Goal: Task Accomplishment & Management: Complete application form

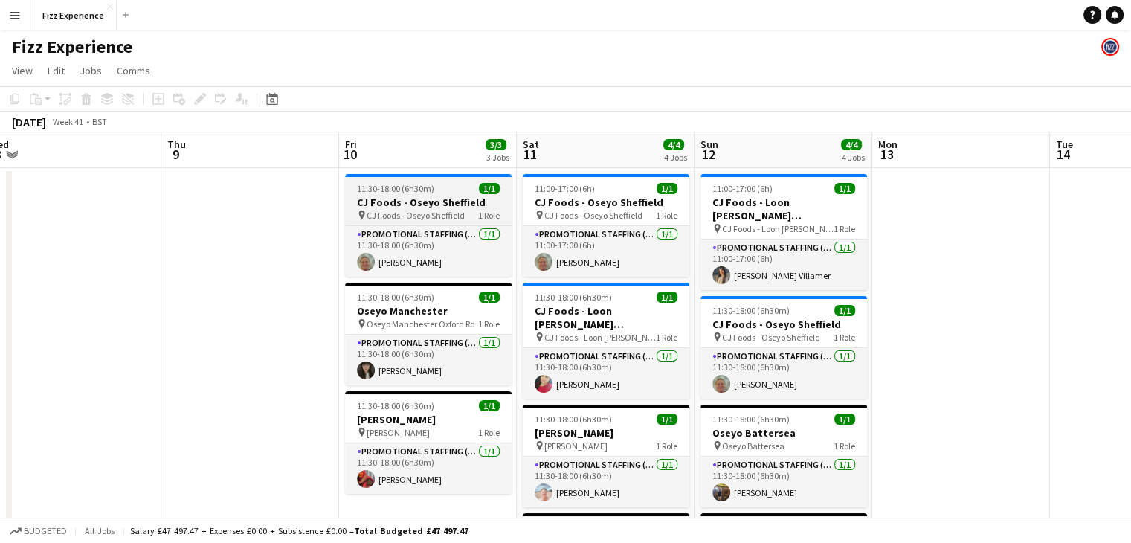
click at [416, 216] on span "CJ Foods - Oseyo Sheffield" at bounding box center [416, 215] width 98 height 11
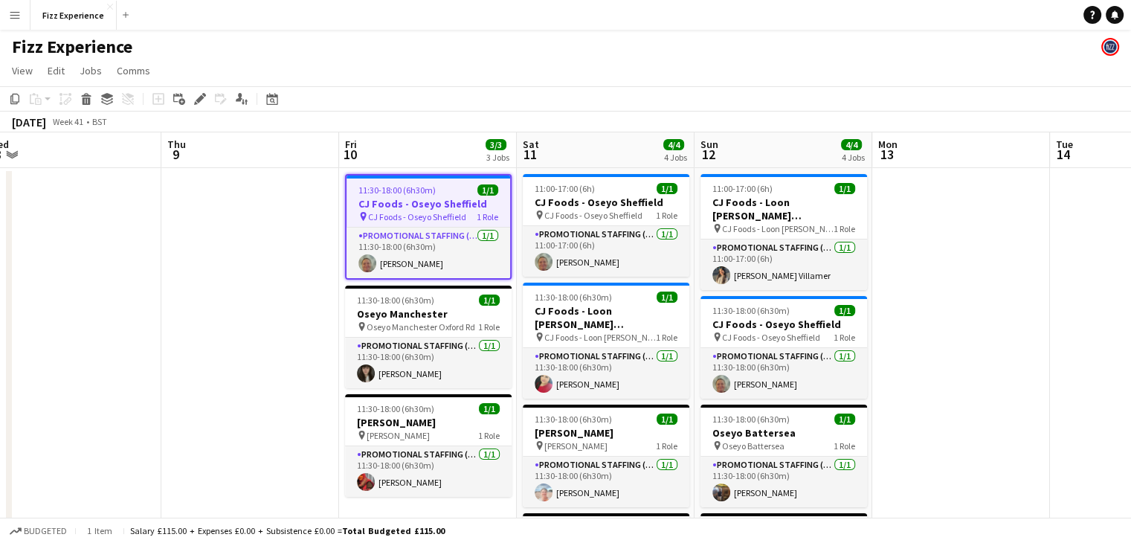
click at [324, 223] on app-date-cell at bounding box center [250, 415] width 178 height 495
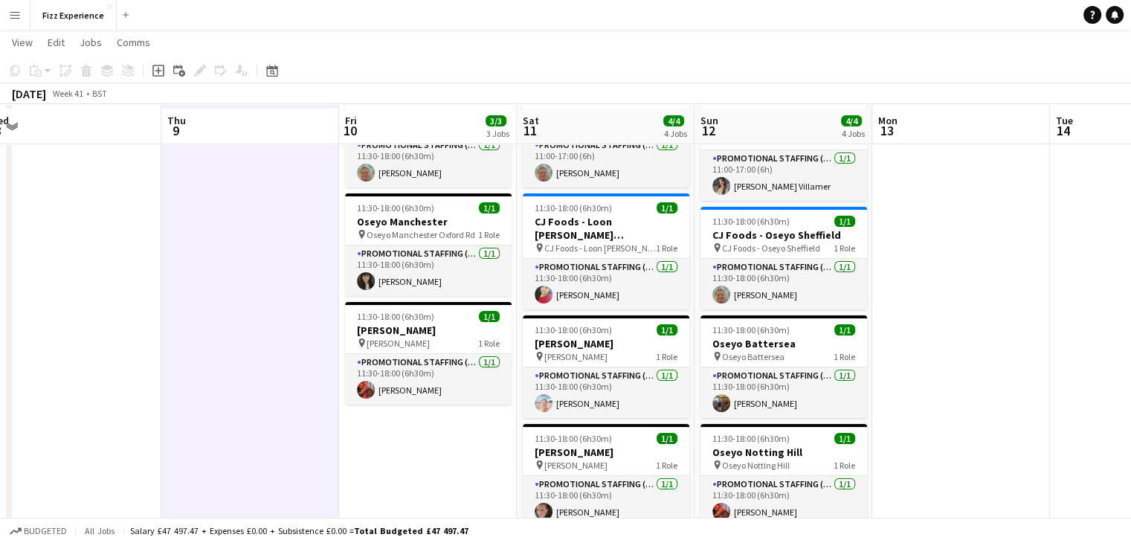
scroll to position [92, 0]
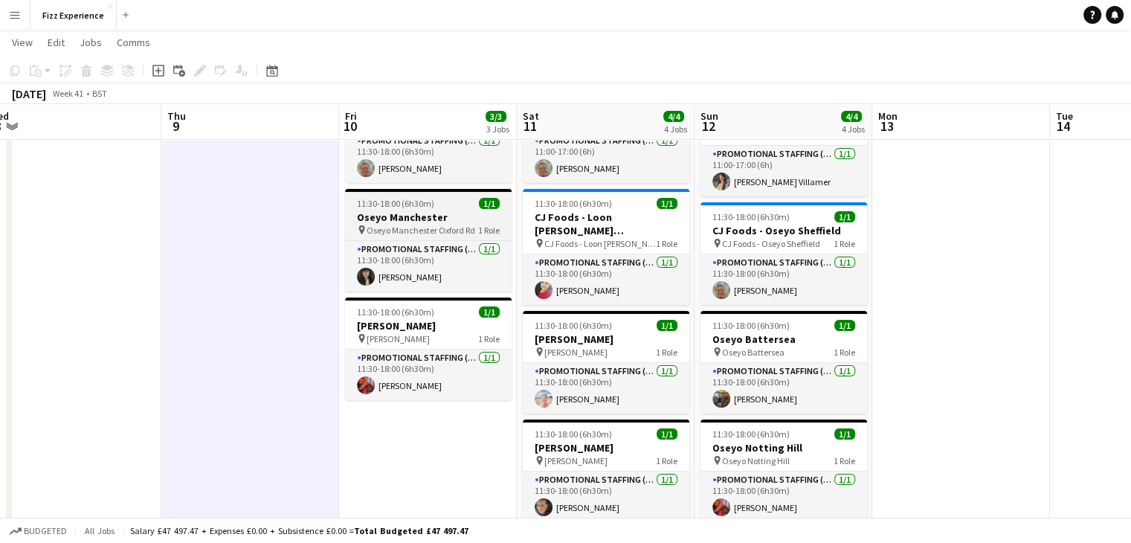
click at [408, 203] on span "11:30-18:00 (6h30m)" at bounding box center [395, 203] width 77 height 11
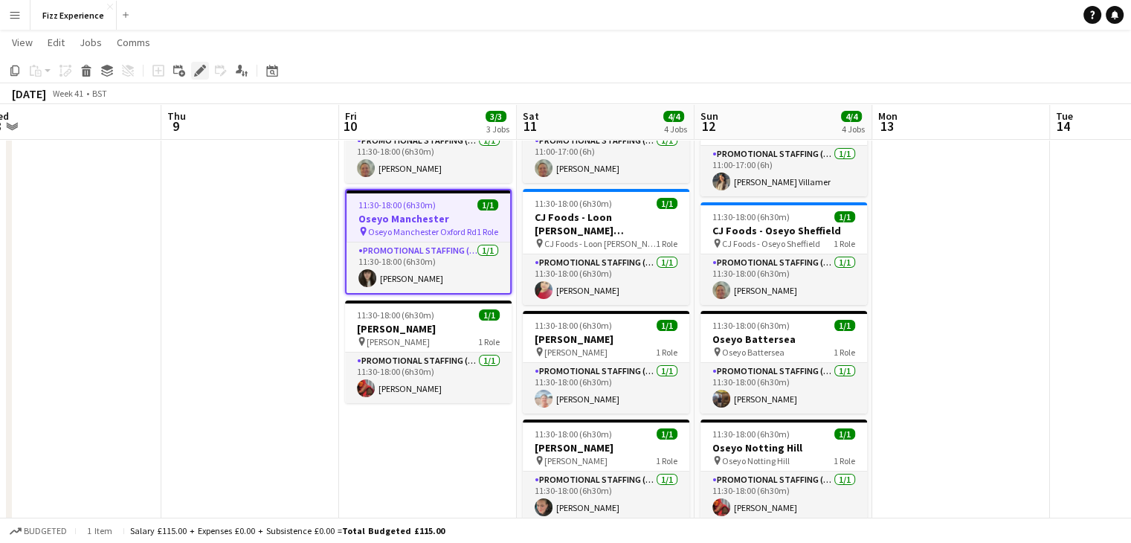
click at [204, 75] on icon "Edit" at bounding box center [200, 71] width 12 height 12
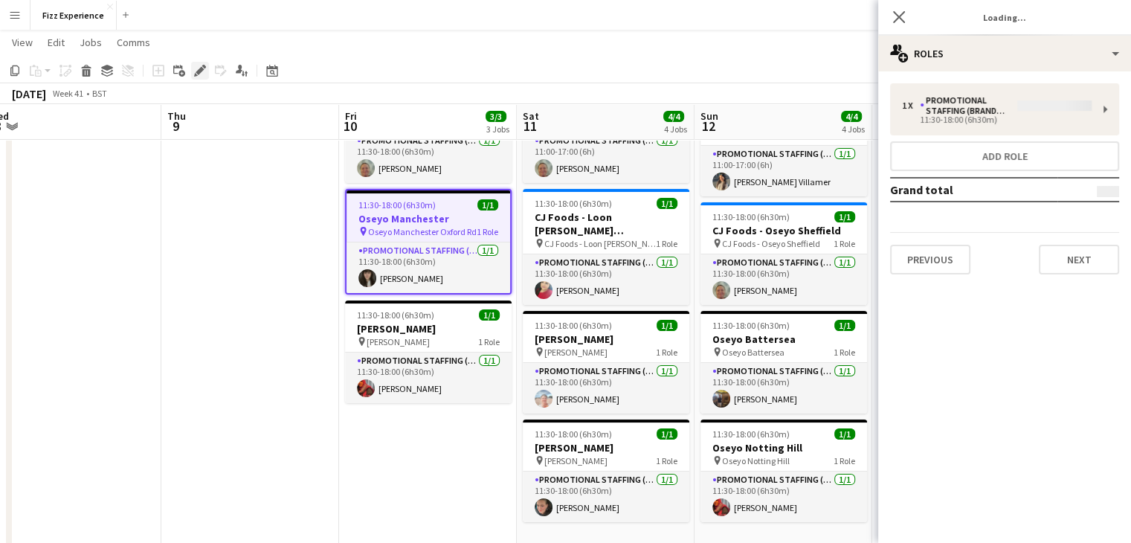
type input "**********"
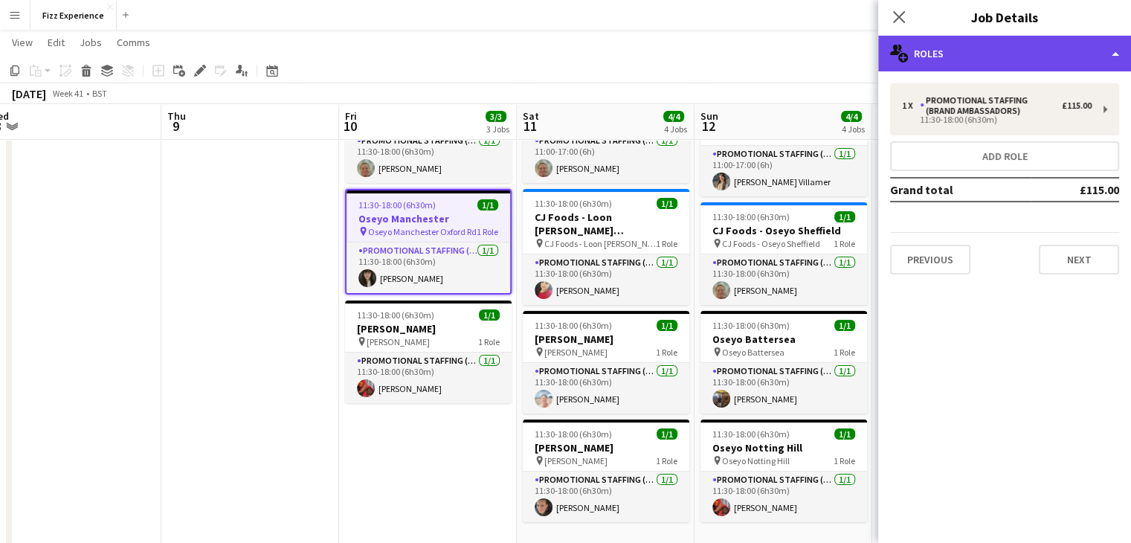
click at [994, 68] on div "multiple-users-add Roles" at bounding box center [1004, 54] width 253 height 36
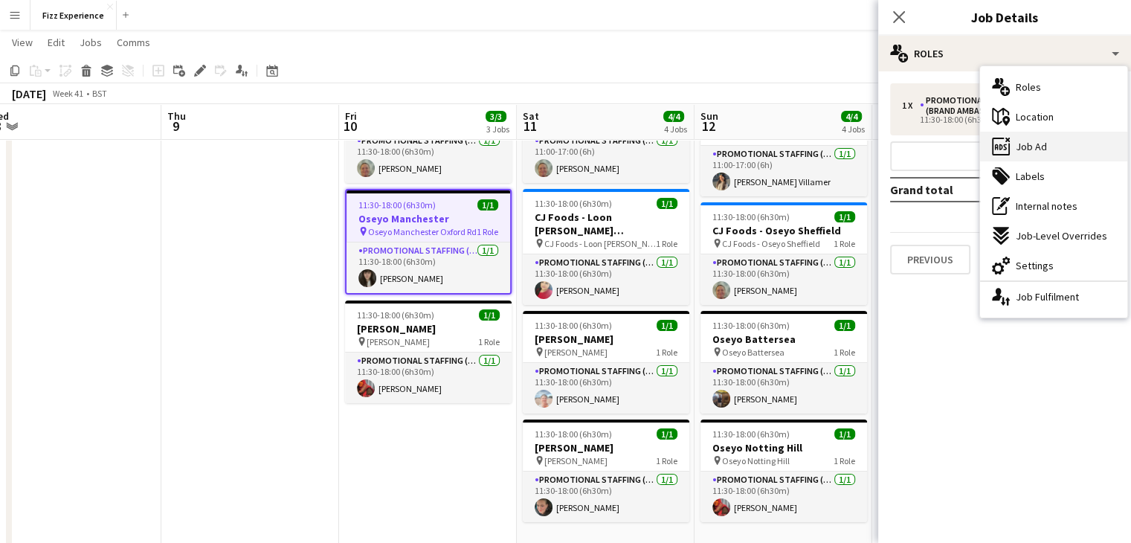
click at [1032, 149] on span "Job Ad" at bounding box center [1031, 146] width 31 height 13
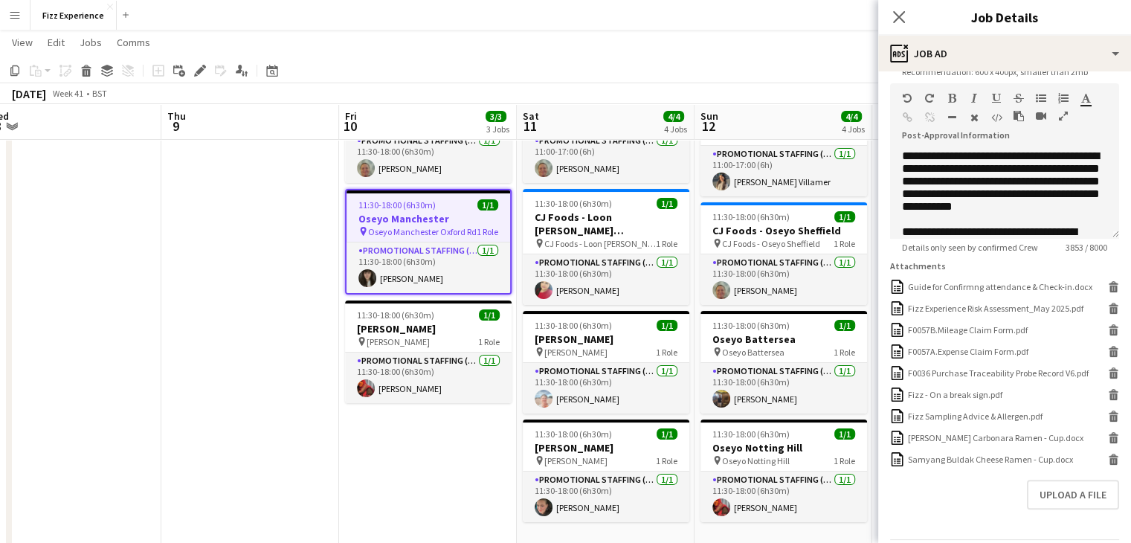
scroll to position [328, 0]
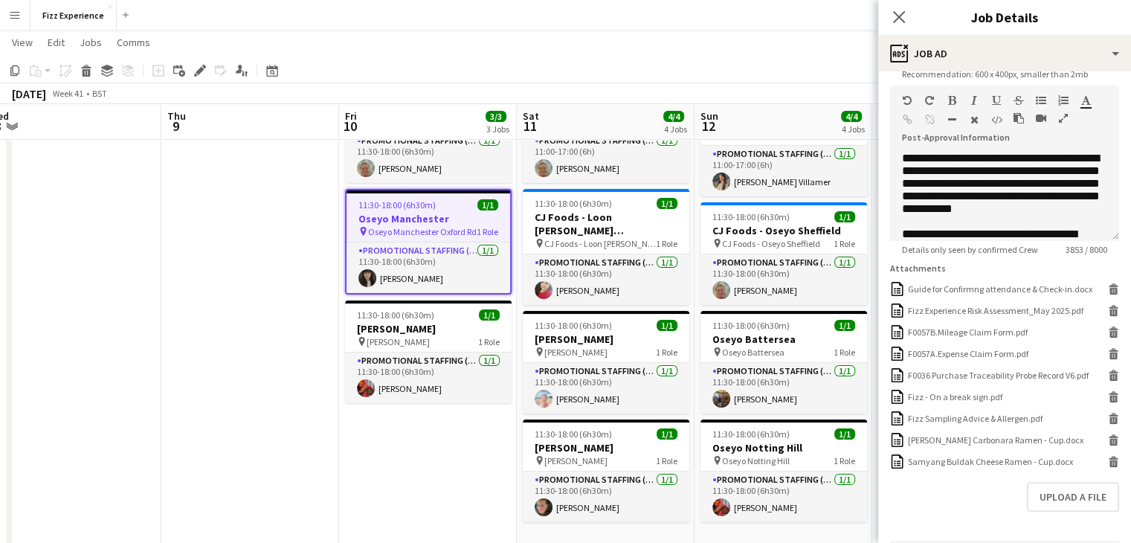
click at [1060, 115] on icon "button" at bounding box center [1063, 118] width 9 height 10
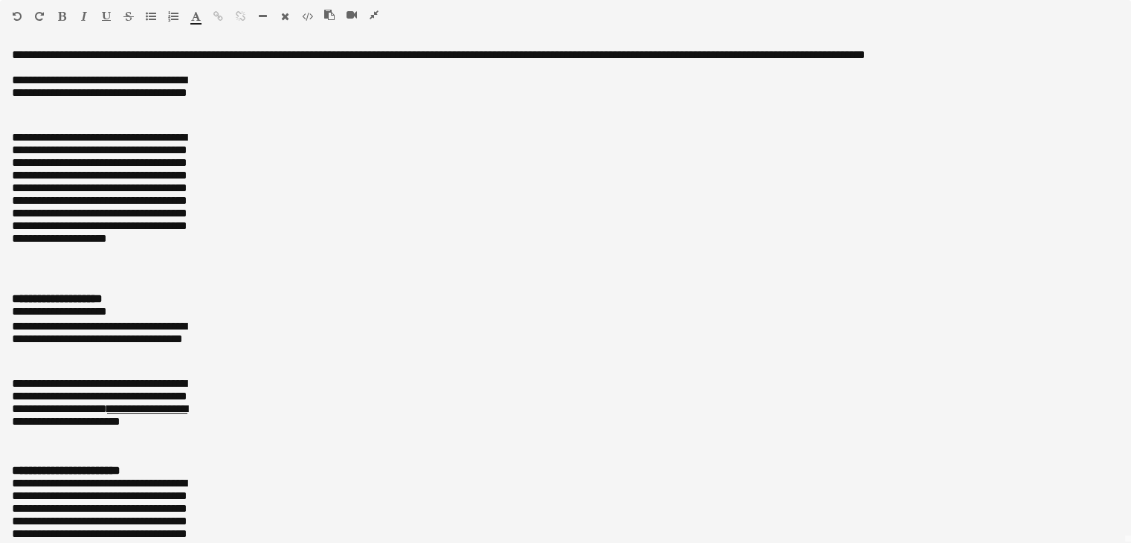
scroll to position [0, 0]
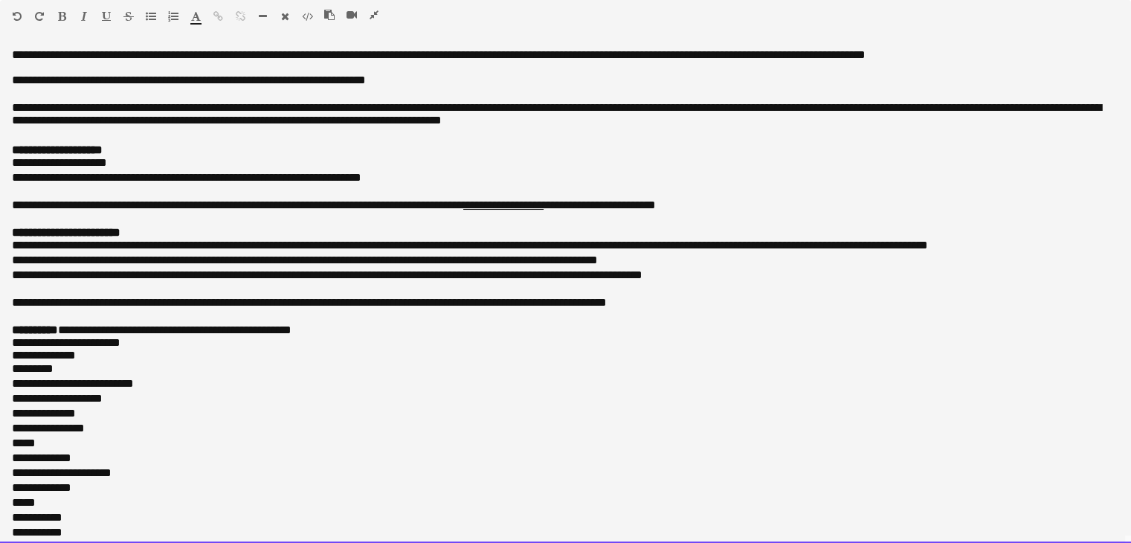
click at [74, 376] on div "*********" at bounding box center [560, 368] width 1096 height 15
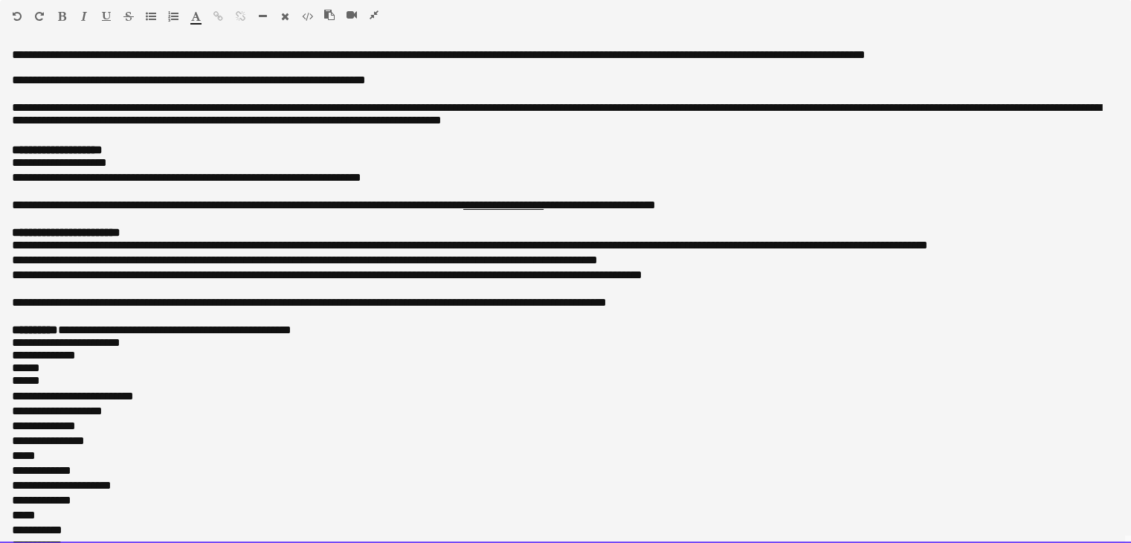
click at [1055, 283] on p "**********" at bounding box center [560, 275] width 1096 height 15
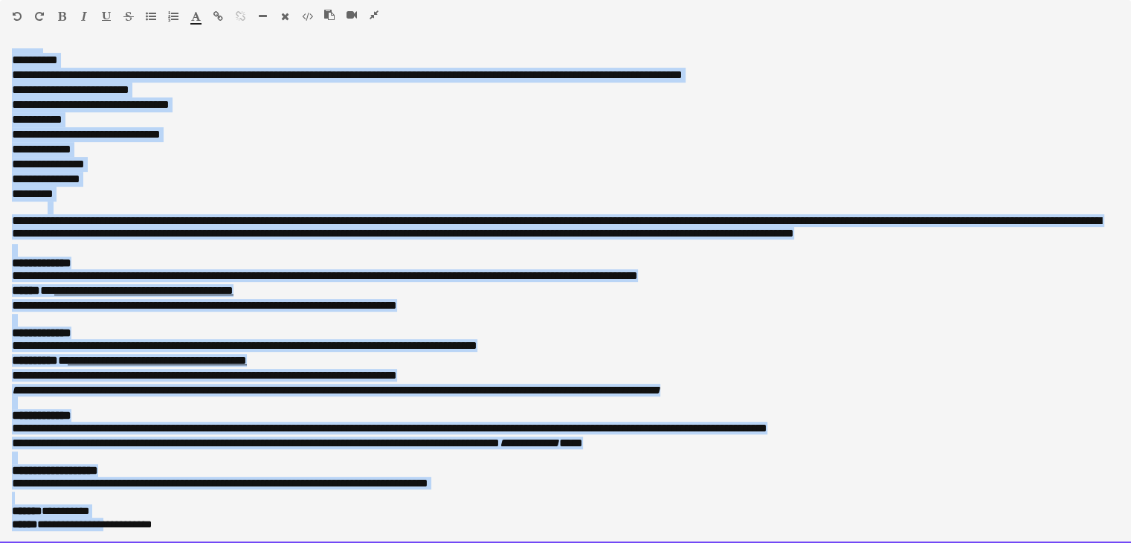
scroll to position [632, 0]
drag, startPoint x: 12, startPoint y: 54, endPoint x: 113, endPoint y: 577, distance: 532.5
click at [154, 514] on p "**********" at bounding box center [565, 510] width 1107 height 13
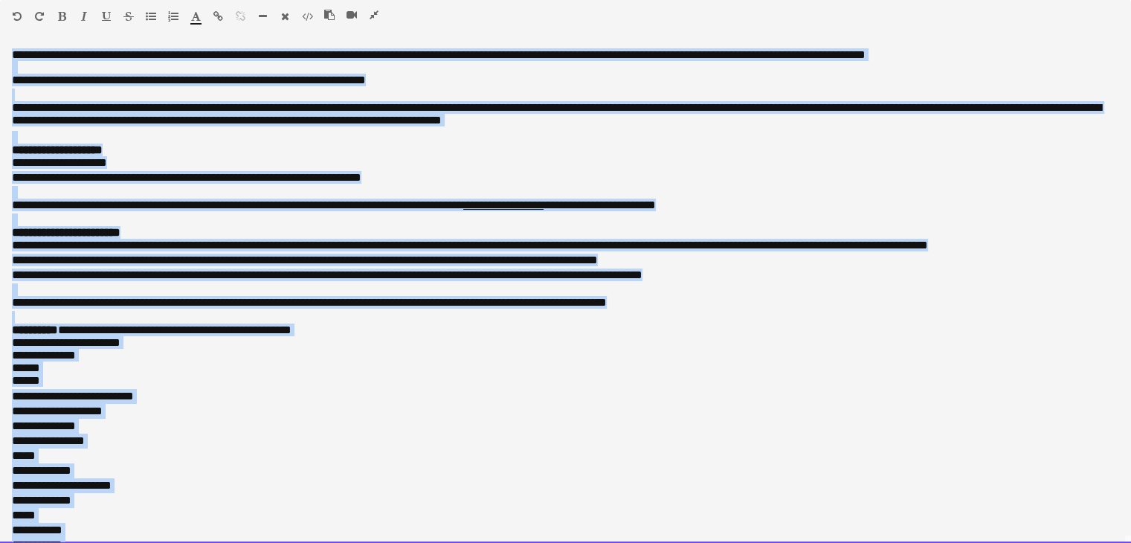
drag, startPoint x: 169, startPoint y: 529, endPoint x: 0, endPoint y: -65, distance: 617.7
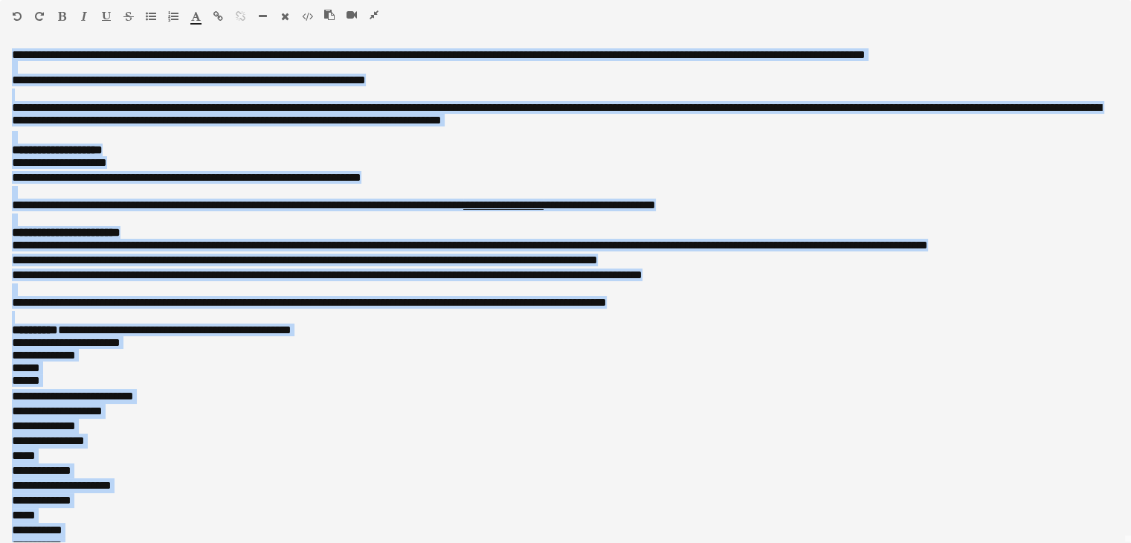
click at [375, 16] on icon "button" at bounding box center [374, 15] width 9 height 10
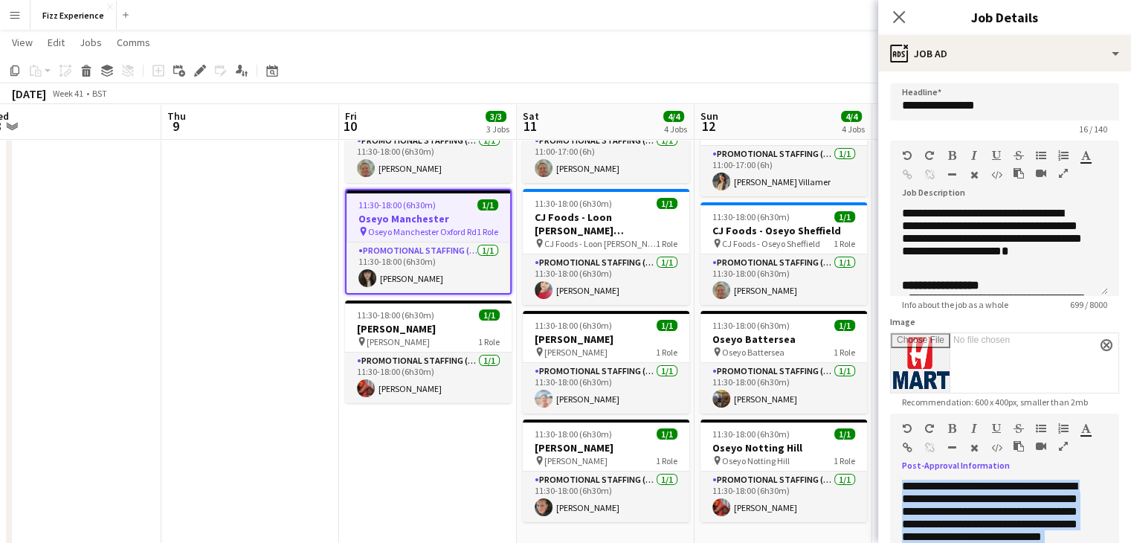
scroll to position [390, 0]
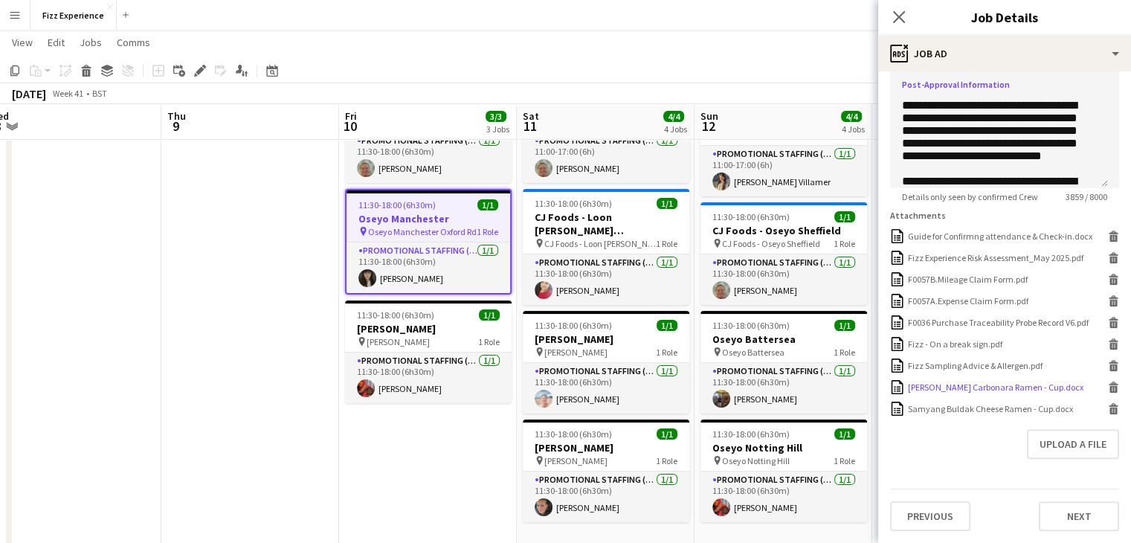
click at [1110, 387] on icon at bounding box center [1113, 389] width 7 height 7
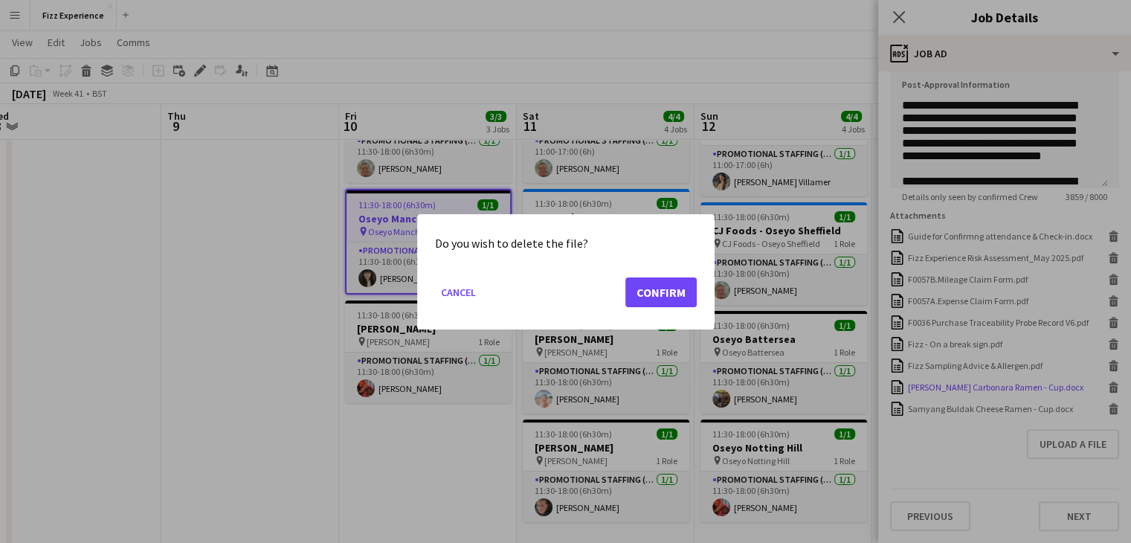
scroll to position [0, 0]
click at [669, 284] on button "Confirm" at bounding box center [660, 292] width 71 height 30
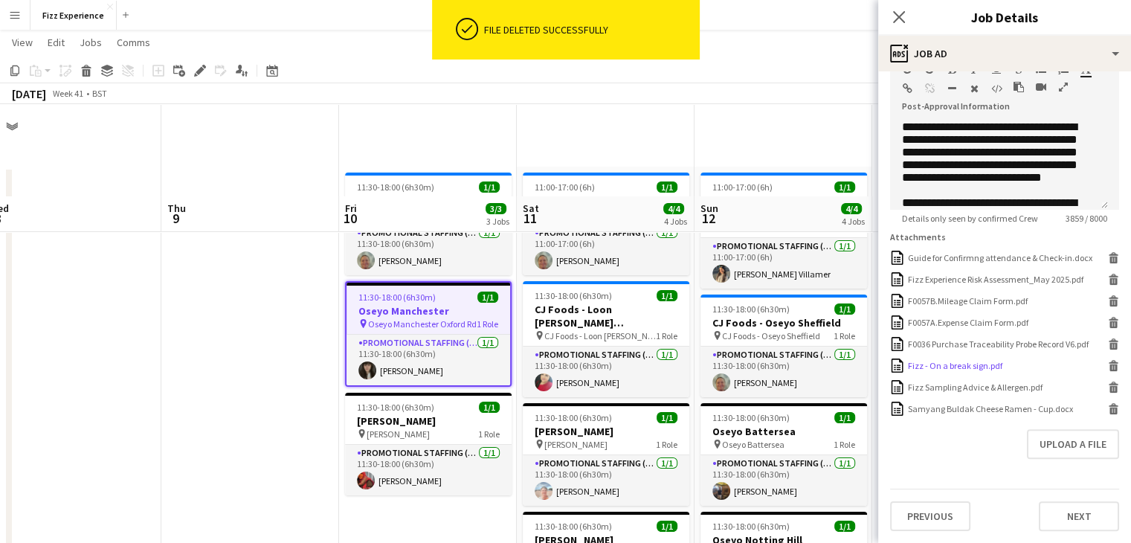
scroll to position [369, 0]
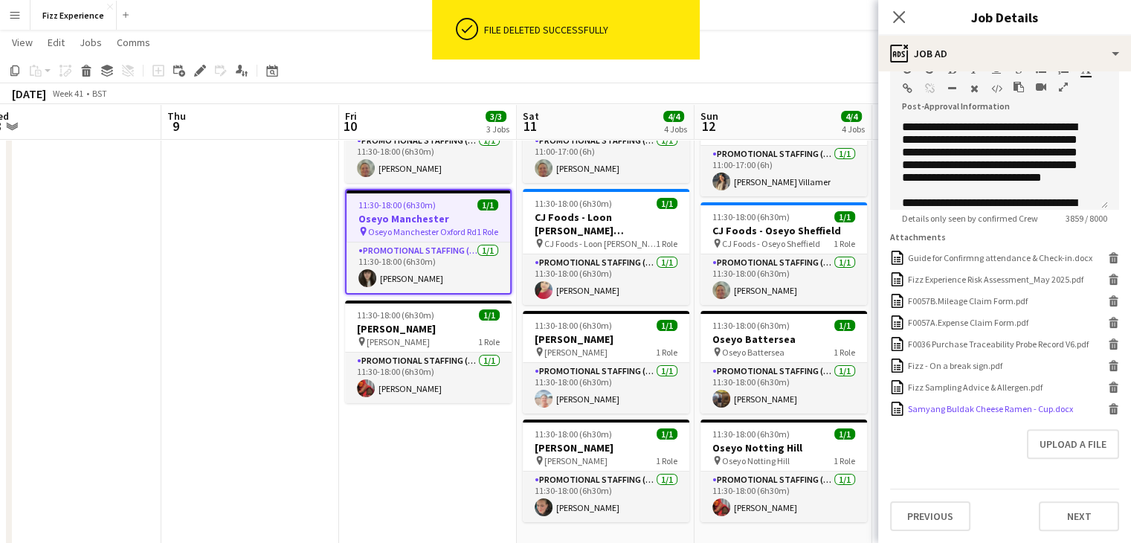
click at [1110, 408] on icon at bounding box center [1113, 411] width 7 height 7
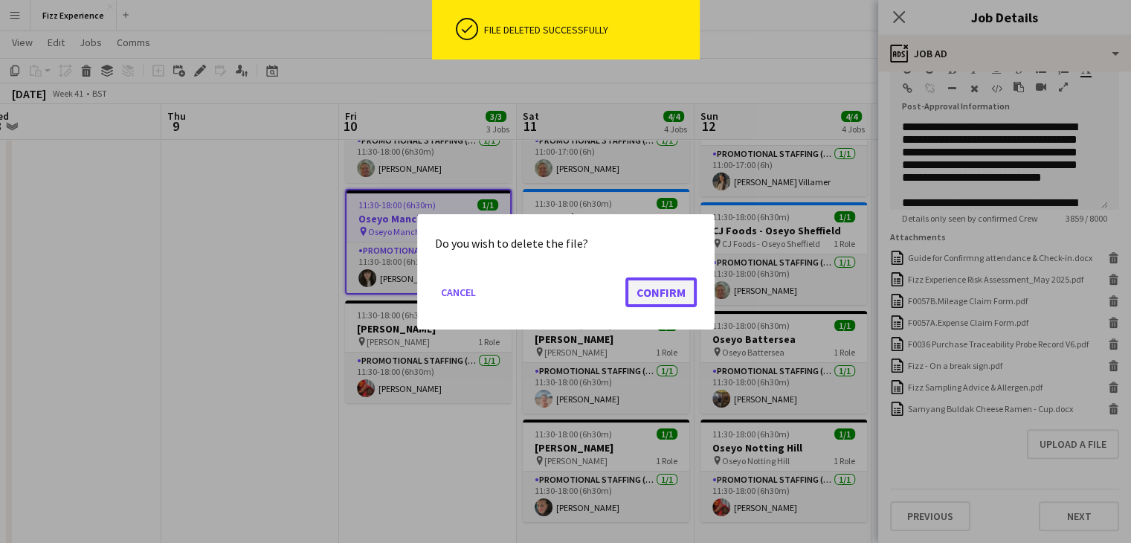
click at [681, 289] on button "Confirm" at bounding box center [660, 292] width 71 height 30
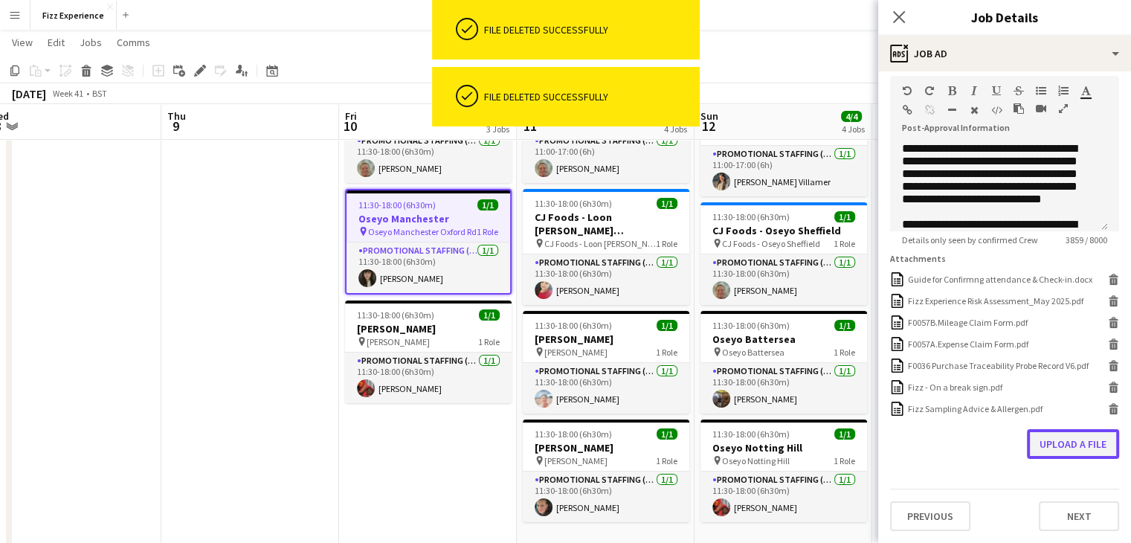
scroll to position [347, 0]
click at [1046, 440] on button "Upload a file" at bounding box center [1073, 444] width 92 height 30
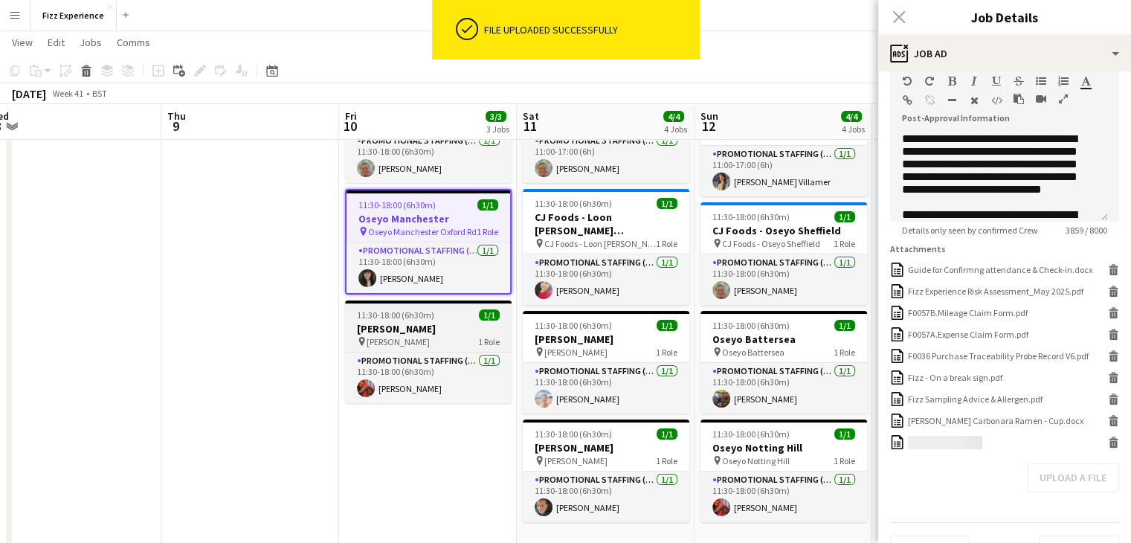
click at [437, 340] on div "pin Oseyo Soho 1 Role" at bounding box center [428, 341] width 167 height 12
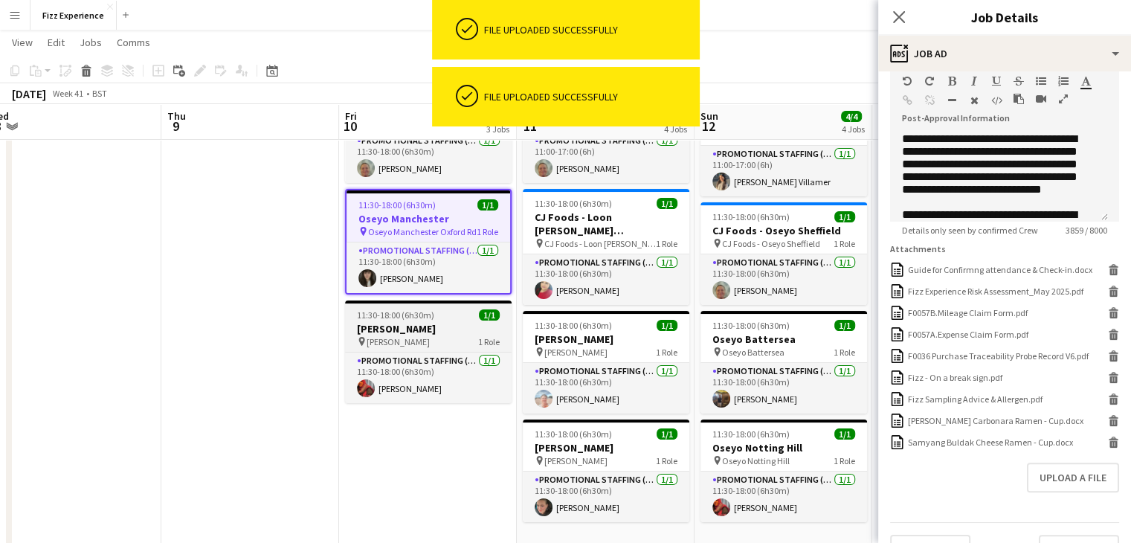
click at [438, 332] on h3 "[PERSON_NAME]" at bounding box center [428, 328] width 167 height 13
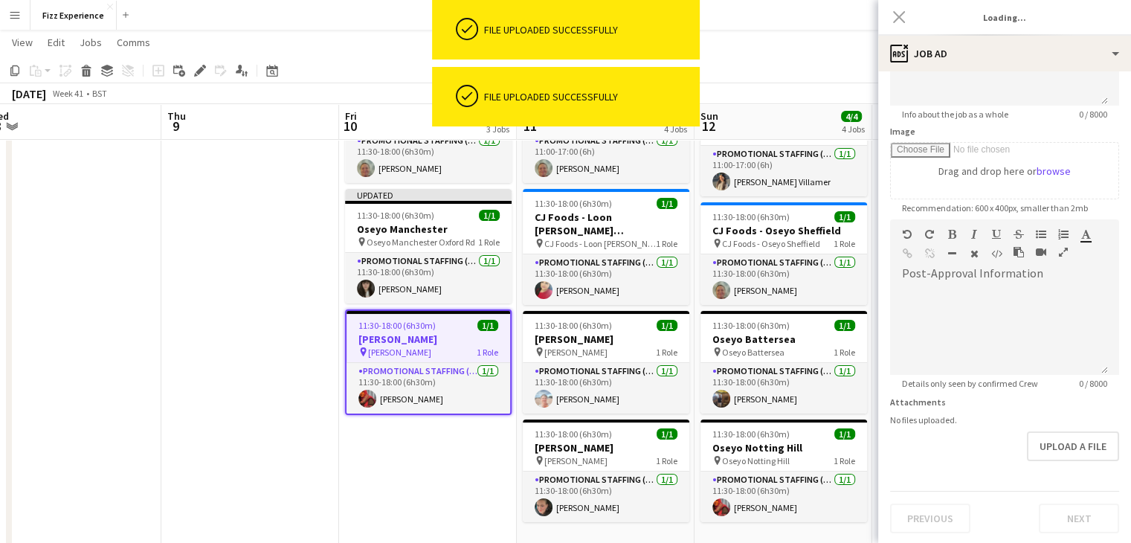
type input "**********"
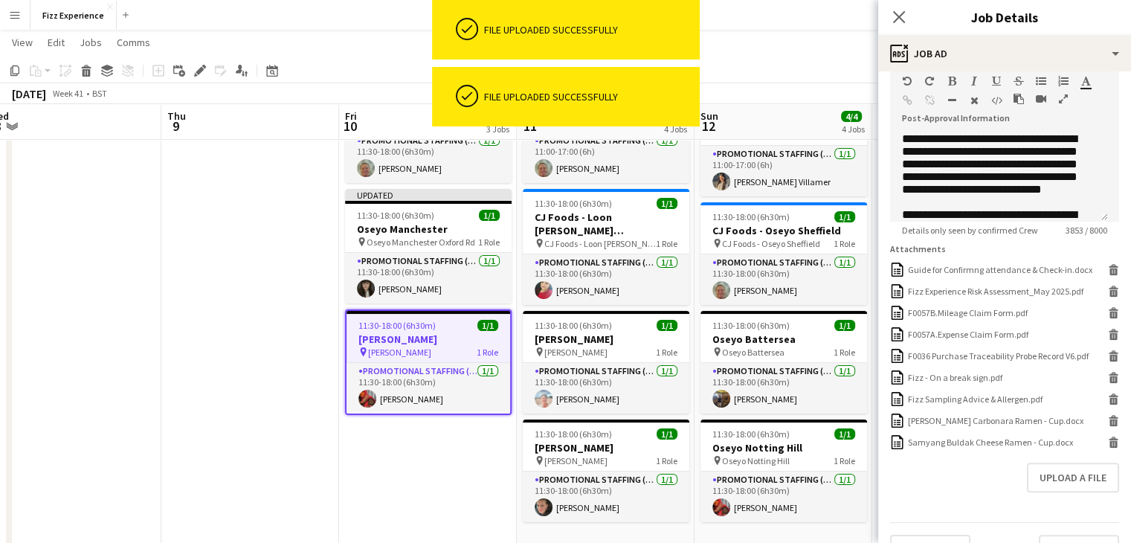
click at [1064, 99] on icon "button" at bounding box center [1063, 99] width 9 height 10
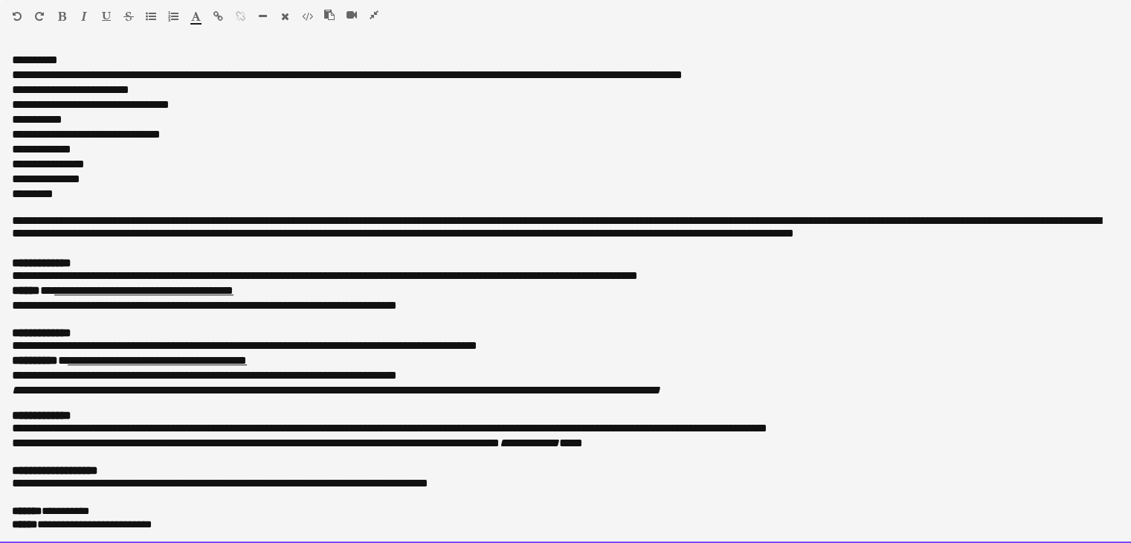
scroll to position [617, 0]
drag, startPoint x: 12, startPoint y: 56, endPoint x: 214, endPoint y: 577, distance: 559.2
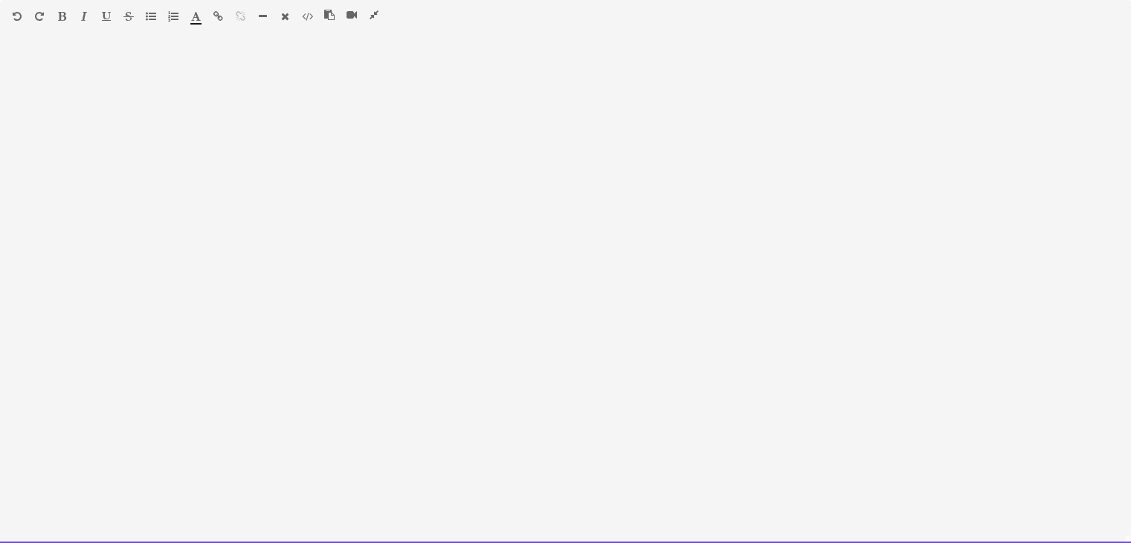
scroll to position [0, 0]
click at [0, 451] on div at bounding box center [565, 295] width 1131 height 495
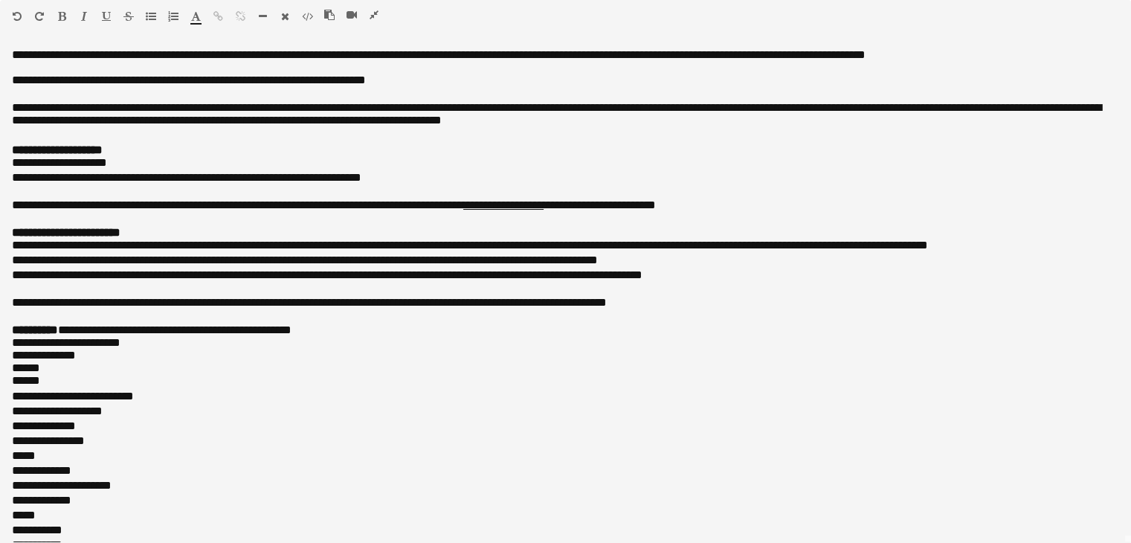
click at [373, 10] on icon "button" at bounding box center [374, 15] width 9 height 10
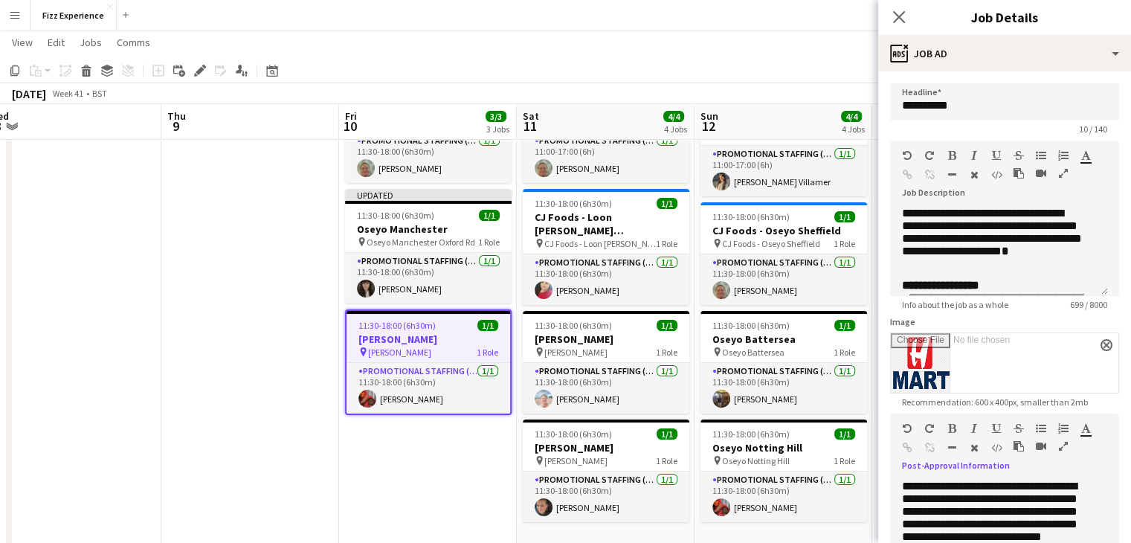
click at [1062, 449] on icon "button" at bounding box center [1063, 446] width 9 height 10
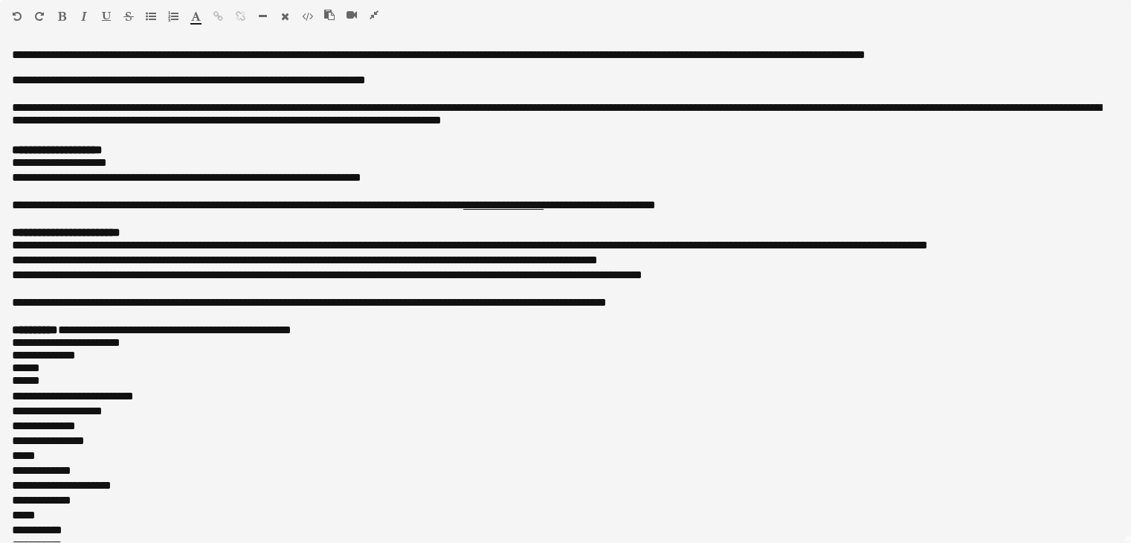
click at [378, 16] on icon "button" at bounding box center [374, 15] width 9 height 10
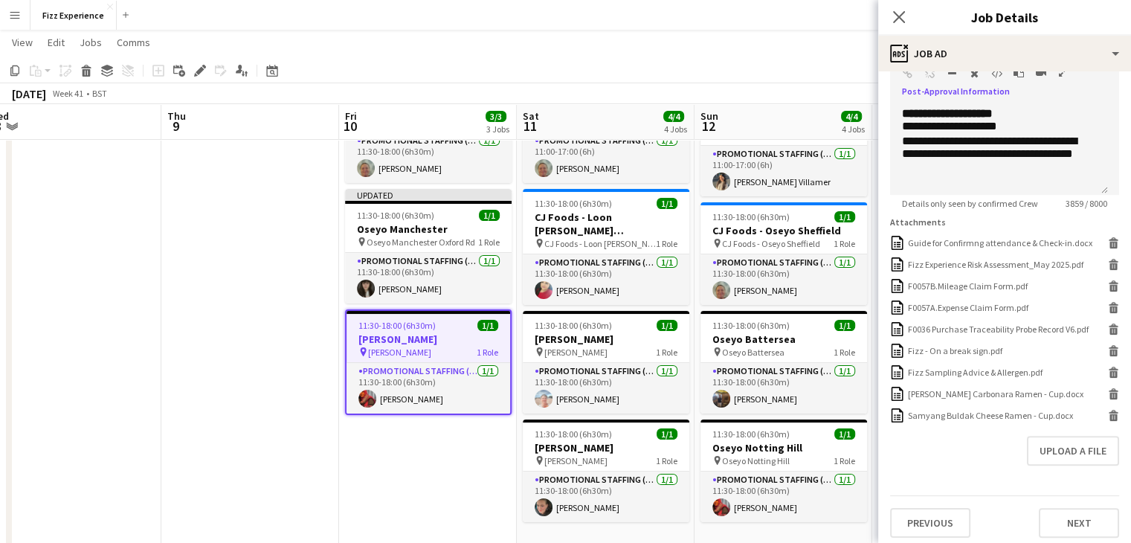
scroll to position [378, 0]
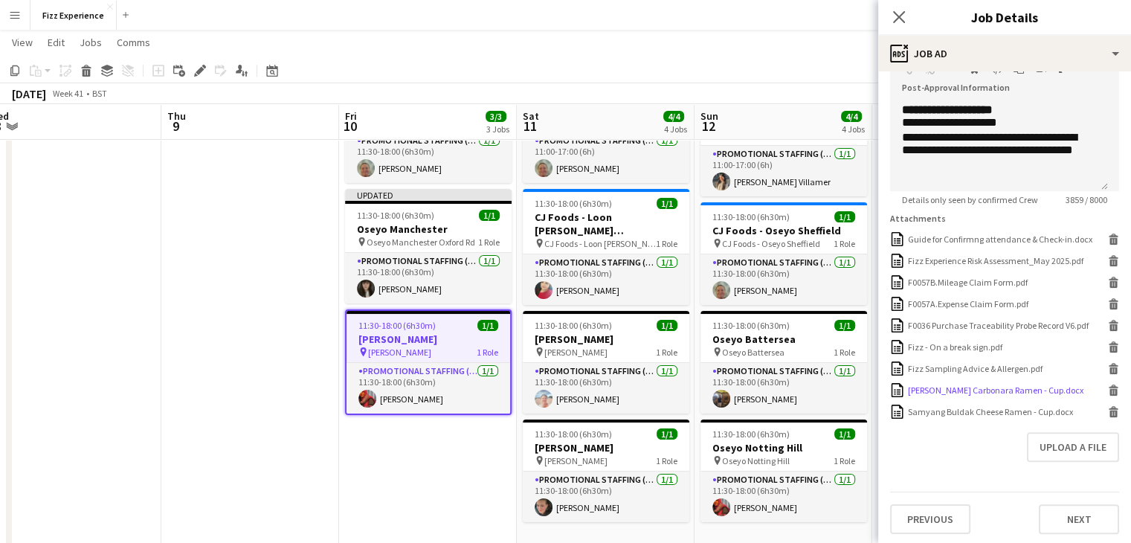
click at [1110, 396] on icon at bounding box center [1113, 392] width 7 height 7
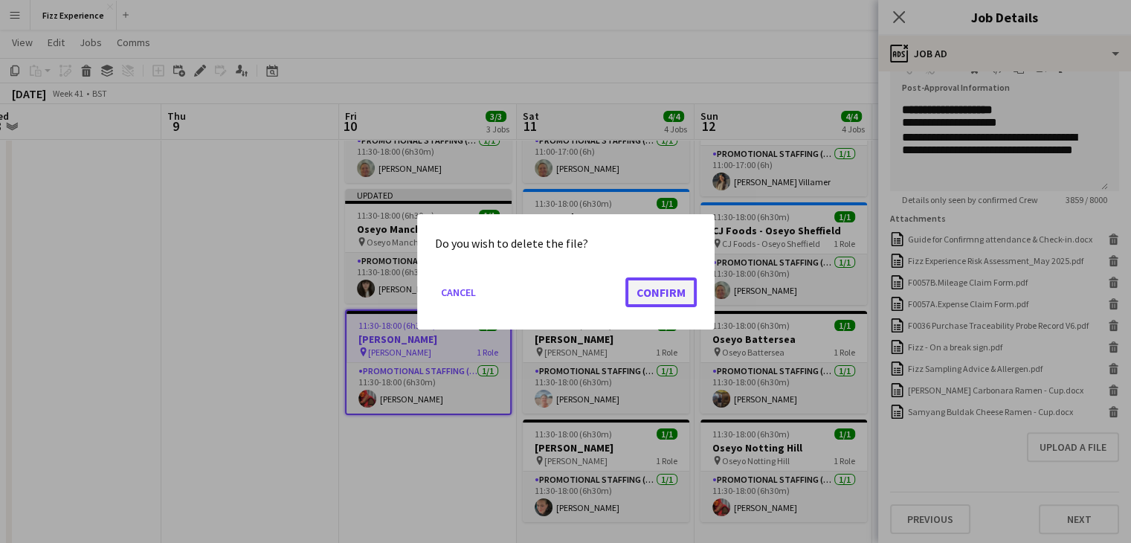
click at [683, 292] on button "Confirm" at bounding box center [660, 292] width 71 height 30
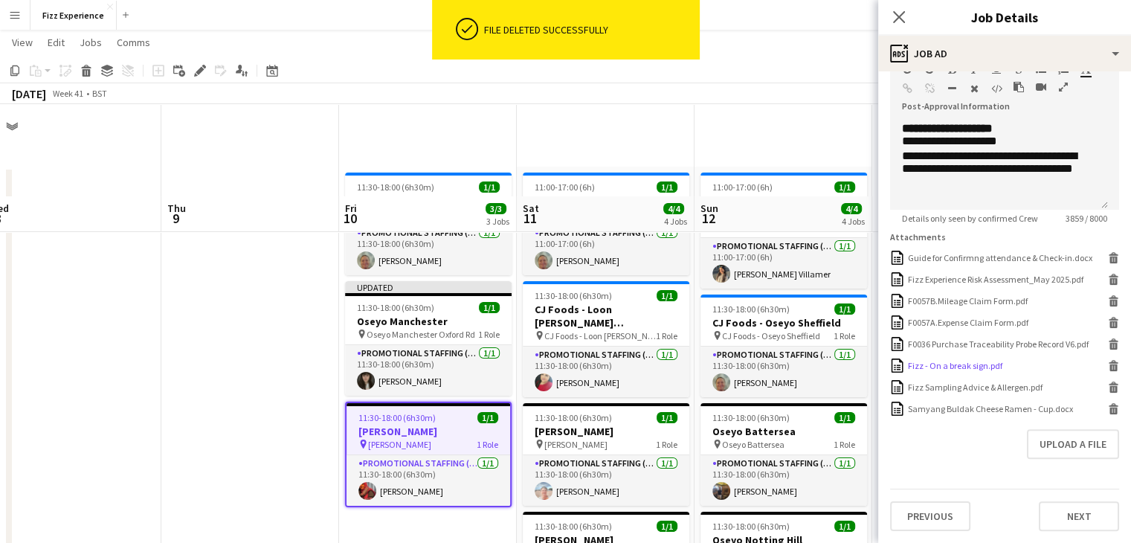
scroll to position [369, 0]
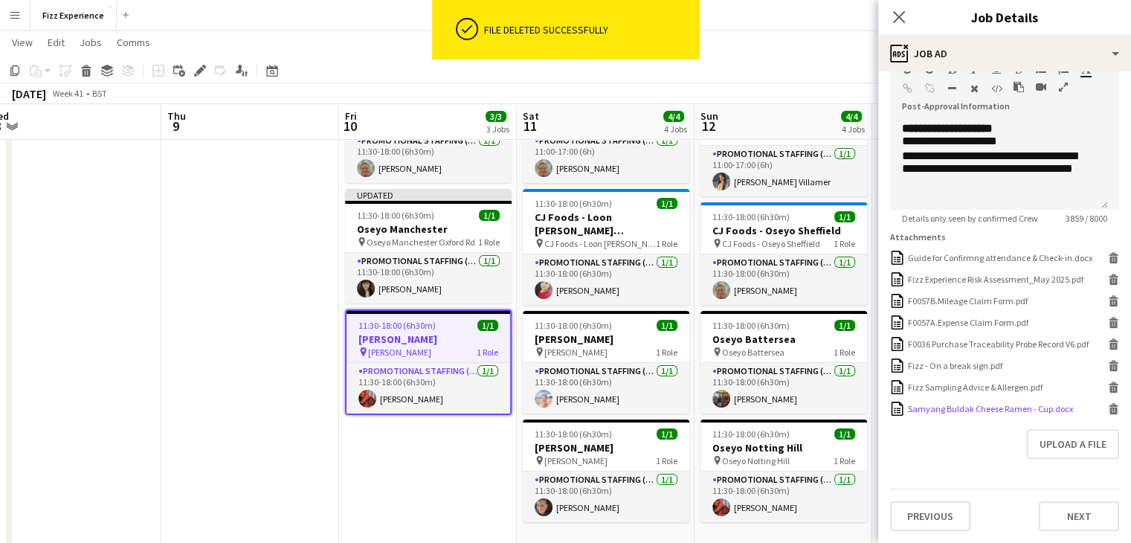
click at [1108, 408] on icon "Delete" at bounding box center [1113, 408] width 11 height 11
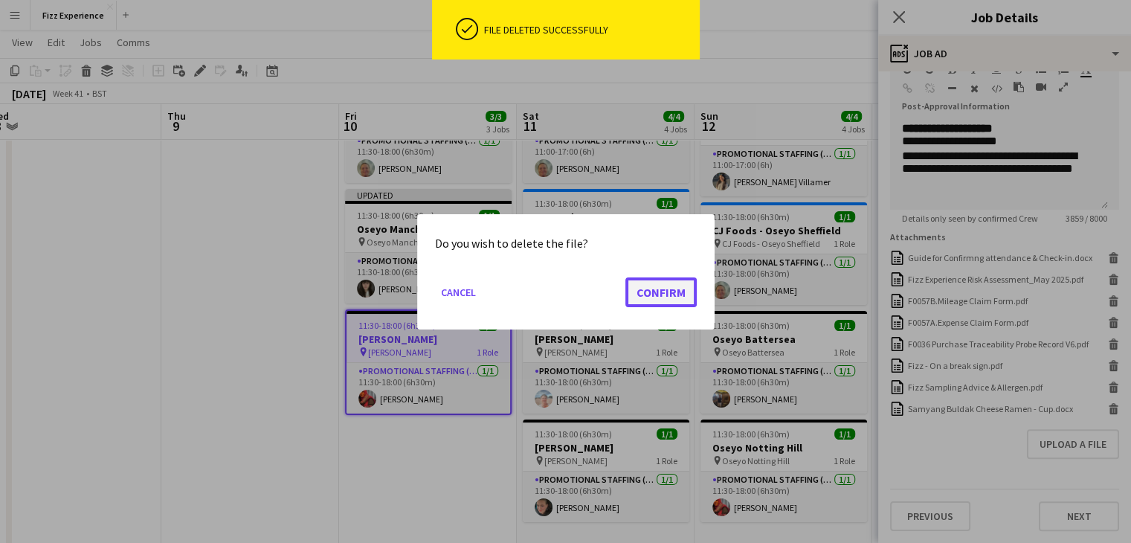
click at [677, 285] on button "Confirm" at bounding box center [660, 292] width 71 height 30
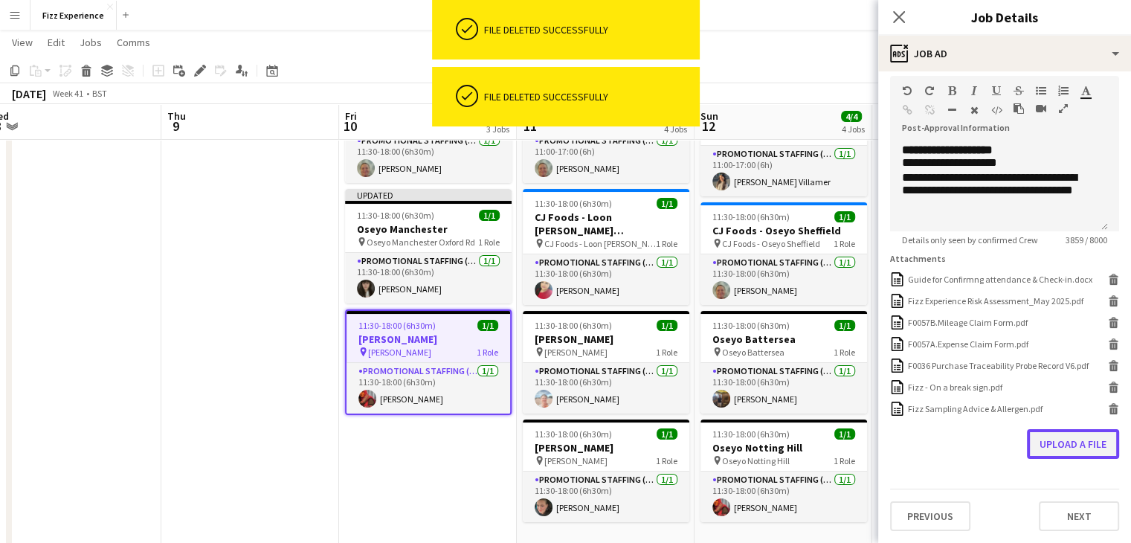
click at [1060, 444] on button "Upload a file" at bounding box center [1073, 444] width 92 height 30
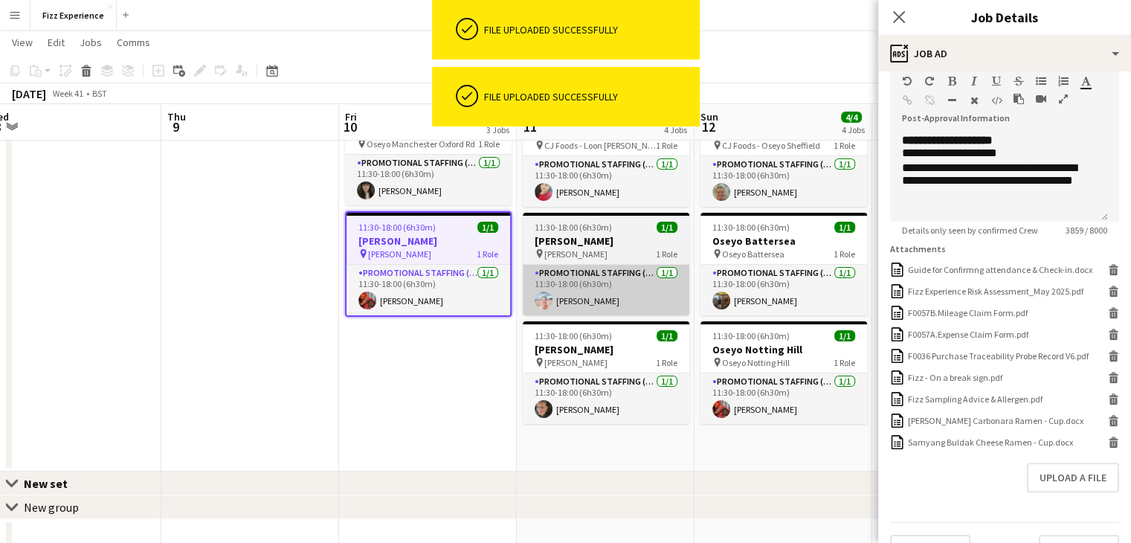
scroll to position [190, 0]
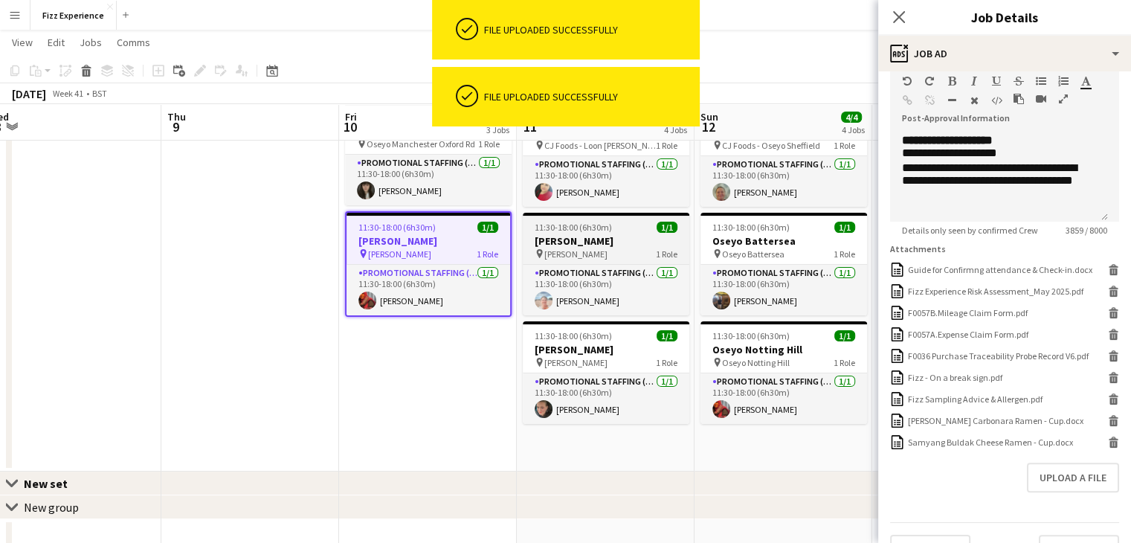
click at [595, 257] on span "[PERSON_NAME]" at bounding box center [575, 253] width 63 height 11
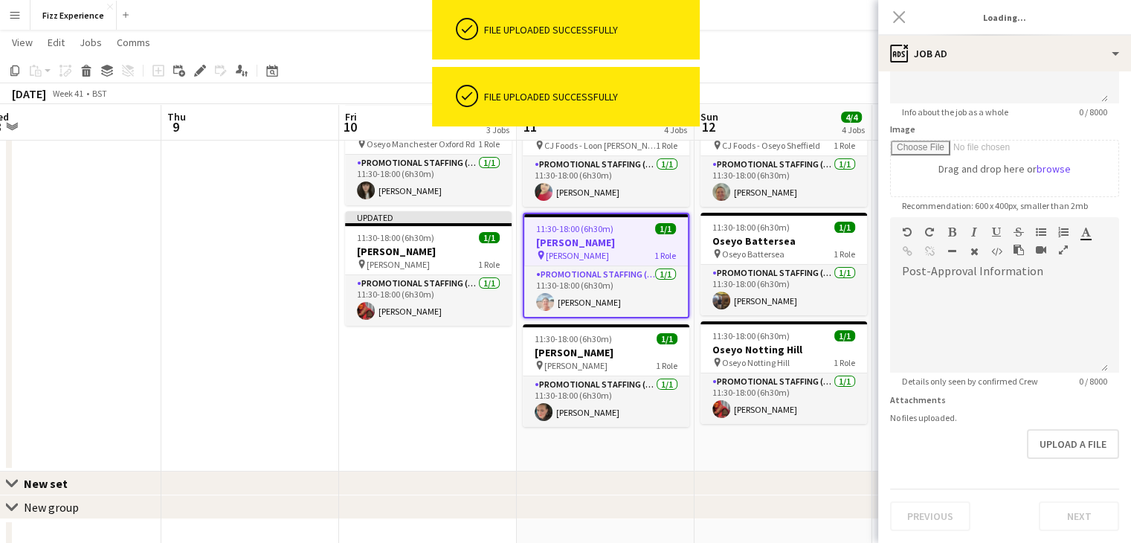
scroll to position [0, 0]
type input "**********"
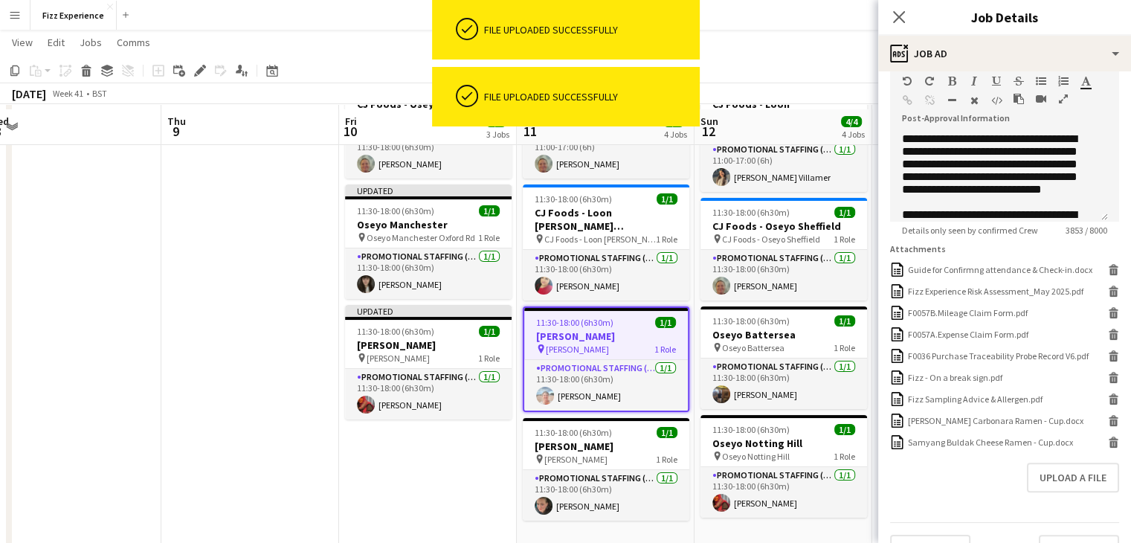
scroll to position [95, 0]
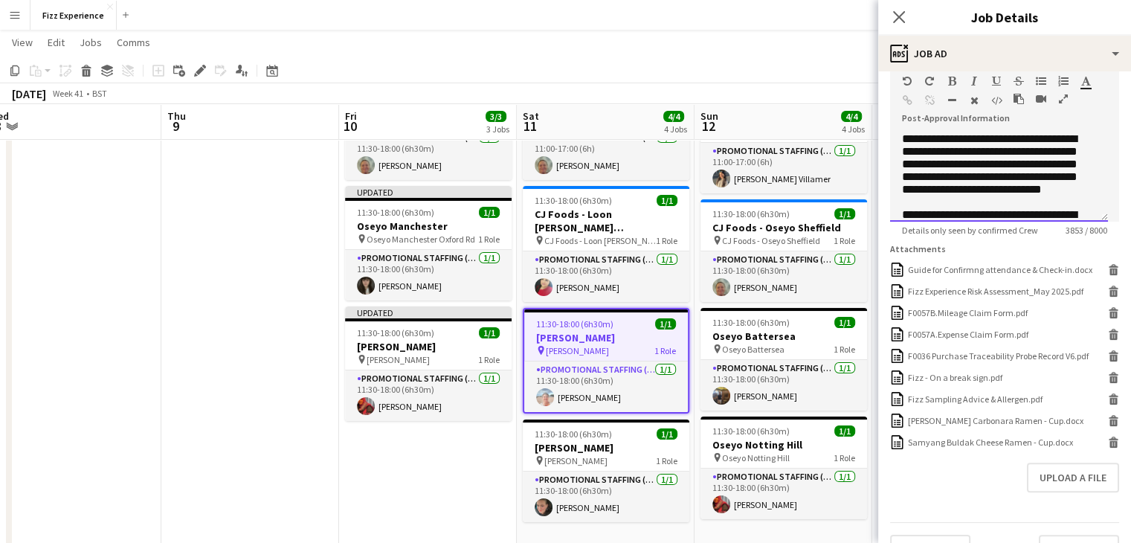
click at [1057, 103] on div at bounding box center [1047, 102] width 67 height 18
click at [1060, 100] on icon "button" at bounding box center [1063, 99] width 9 height 10
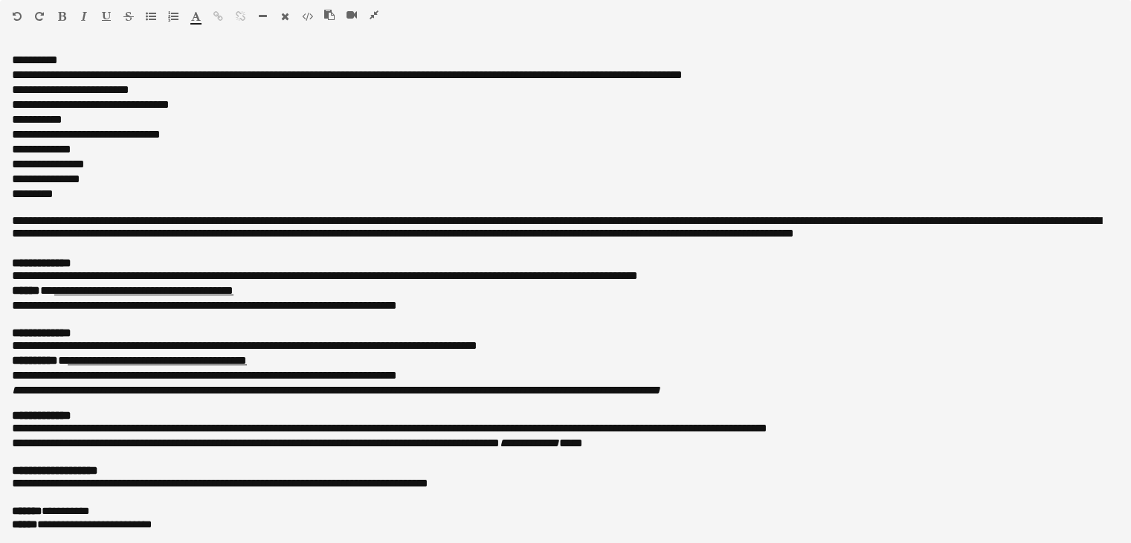
scroll to position [617, 0]
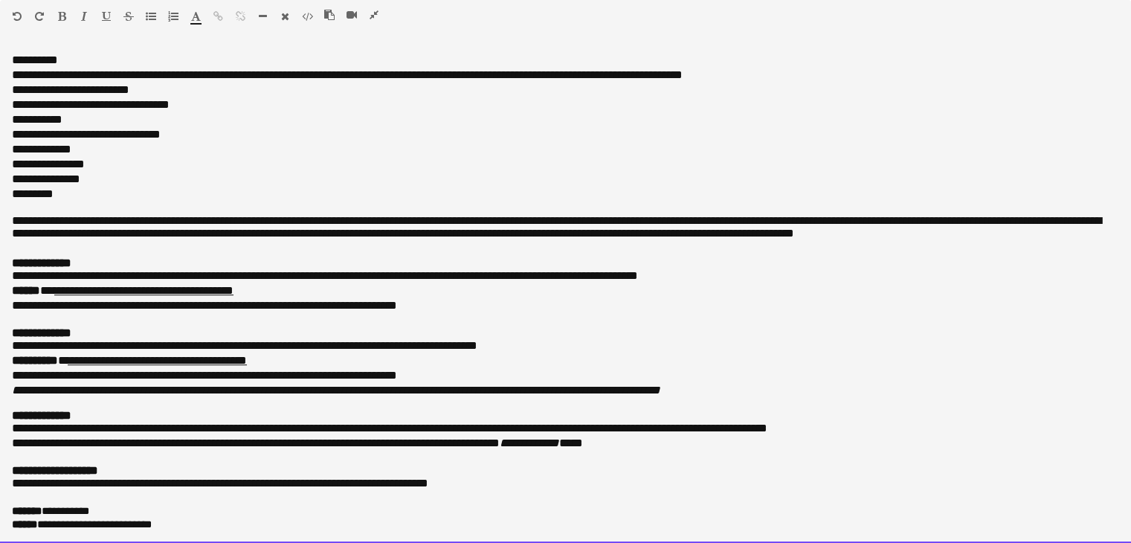
click at [36, 471] on span "**********" at bounding box center [55, 470] width 86 height 11
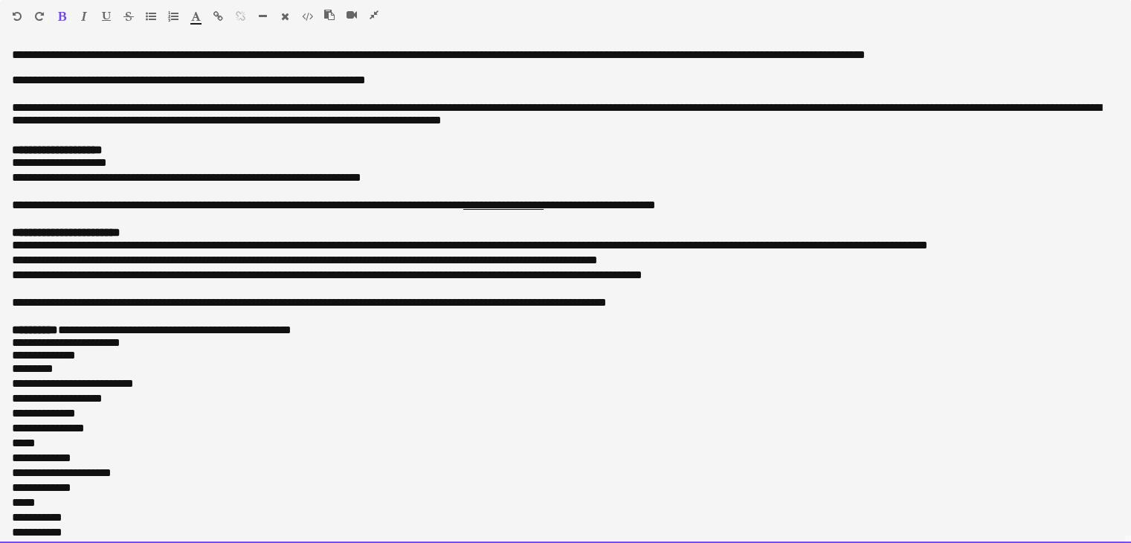
drag, startPoint x: 173, startPoint y: 521, endPoint x: 0, endPoint y: -65, distance: 610.2
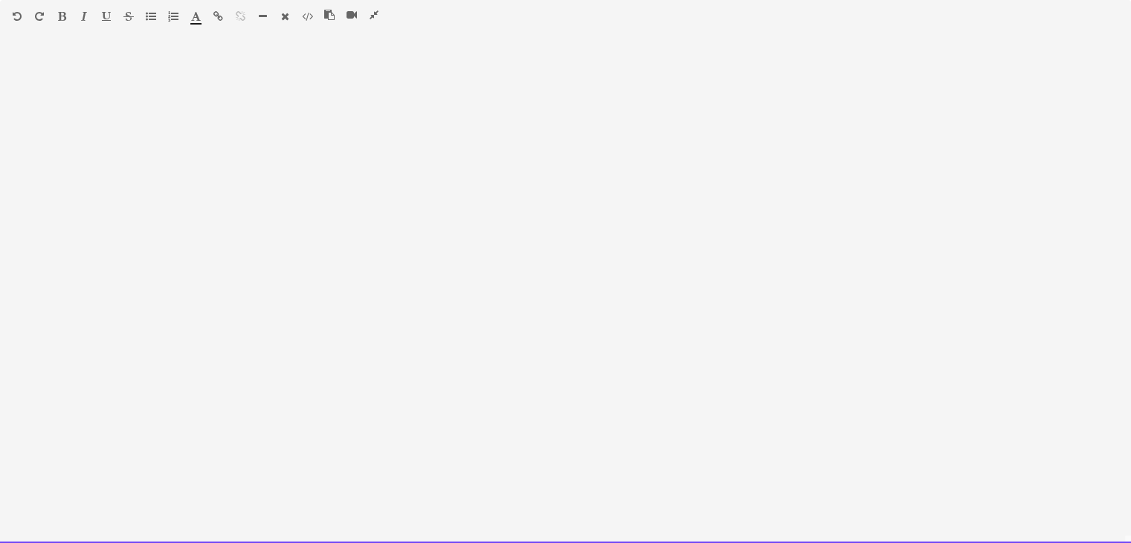
scroll to position [622, 0]
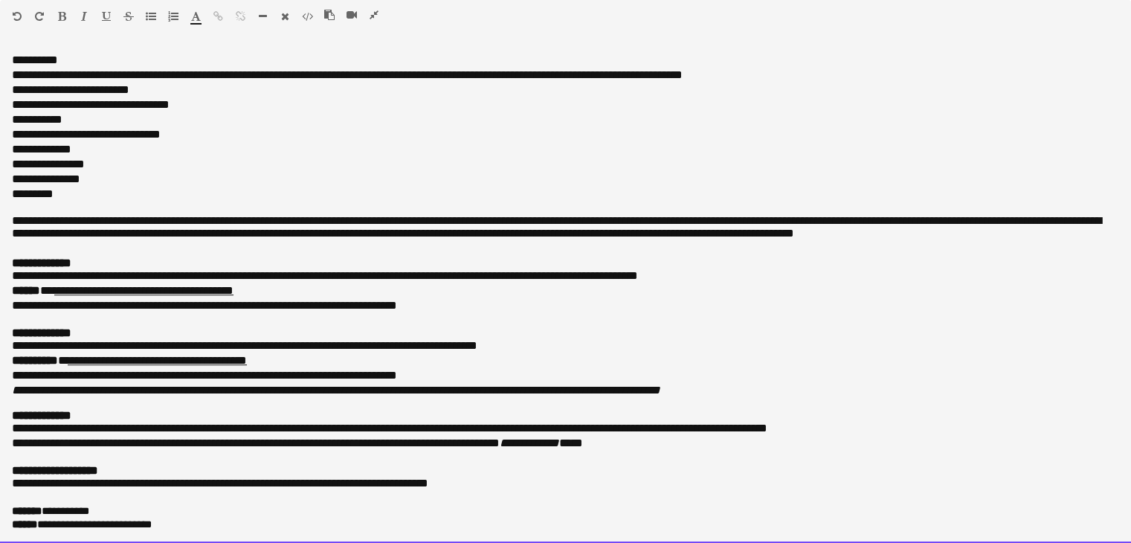
click at [381, 19] on div at bounding box center [357, 18] width 67 height 18
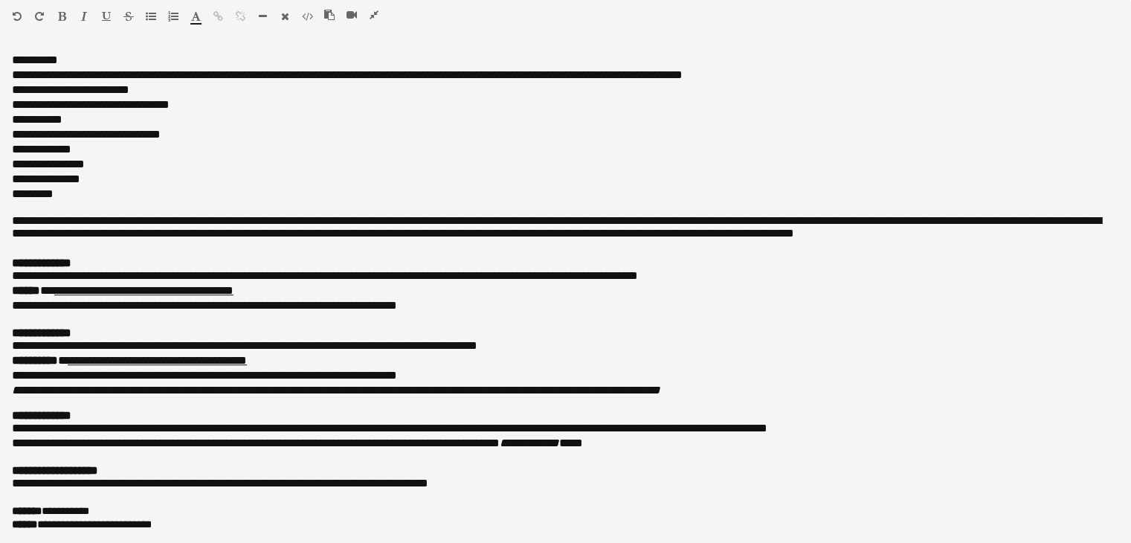
click at [377, 13] on icon "button" at bounding box center [374, 15] width 9 height 10
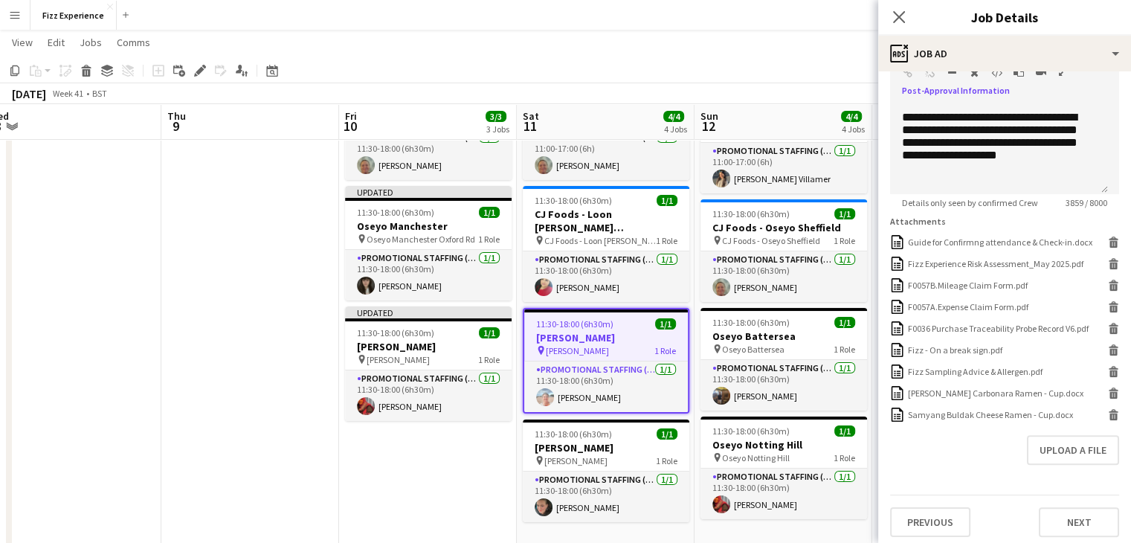
scroll to position [378, 0]
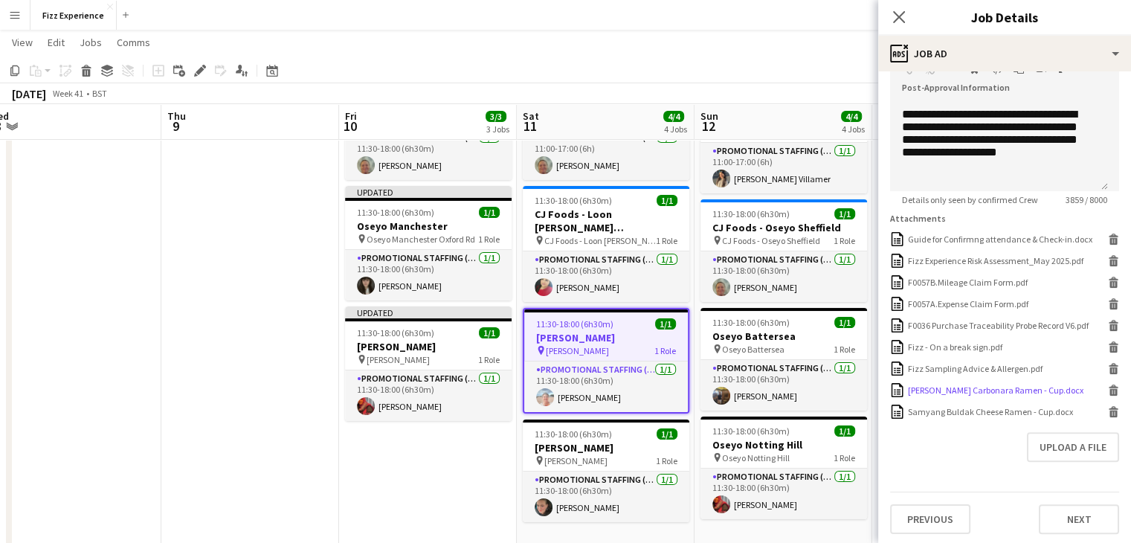
click at [1110, 396] on icon at bounding box center [1113, 392] width 7 height 7
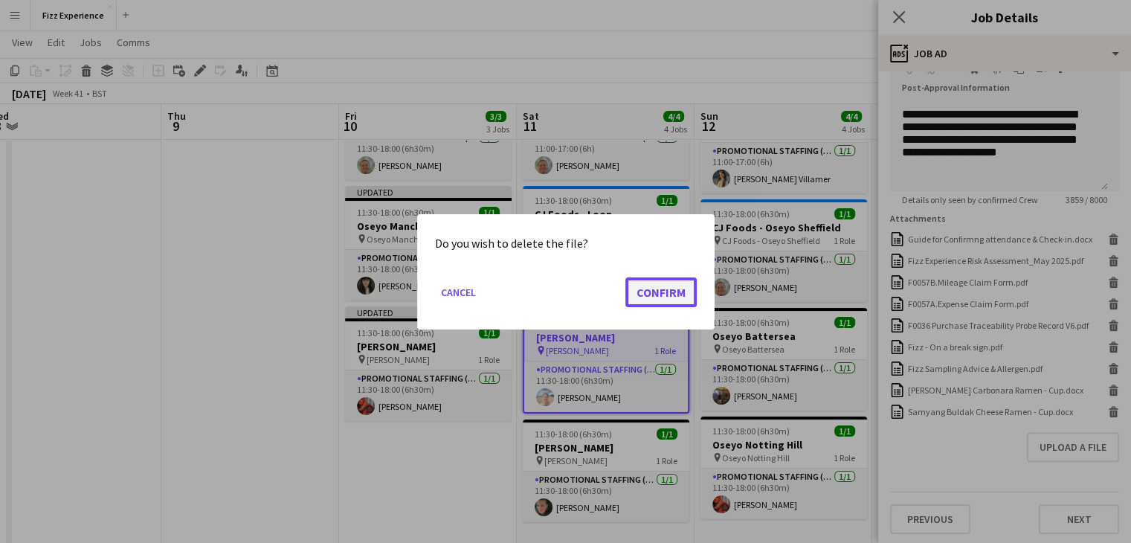
click at [680, 290] on button "Confirm" at bounding box center [660, 292] width 71 height 30
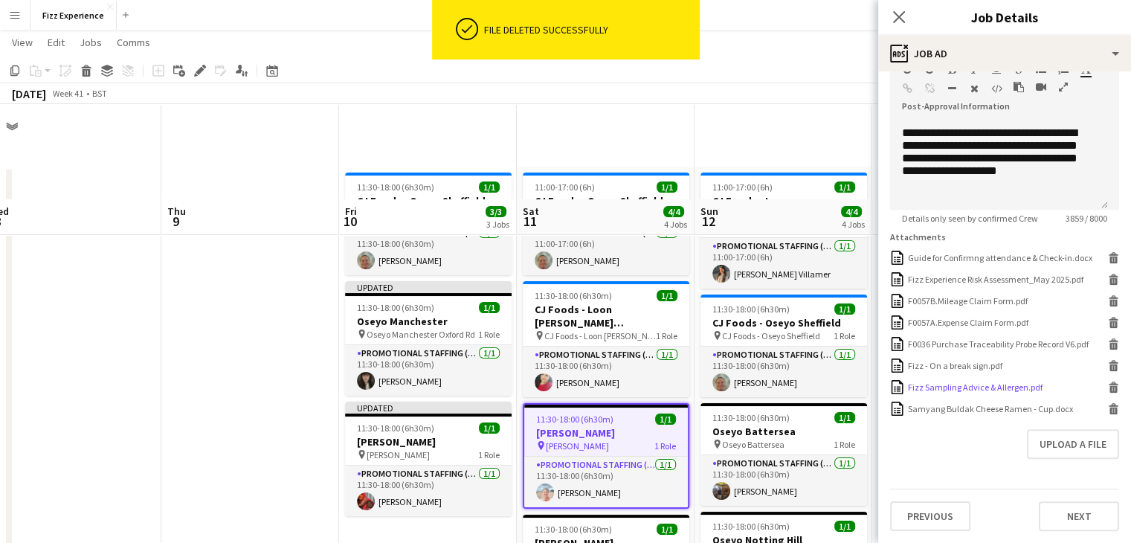
scroll to position [369, 0]
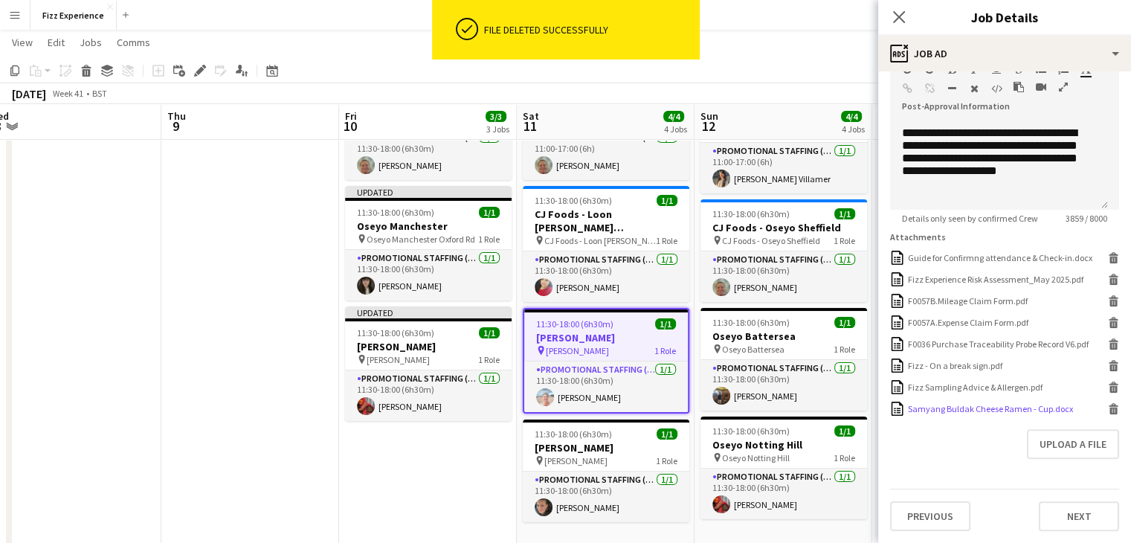
click at [1109, 407] on icon at bounding box center [1114, 405] width 10 height 4
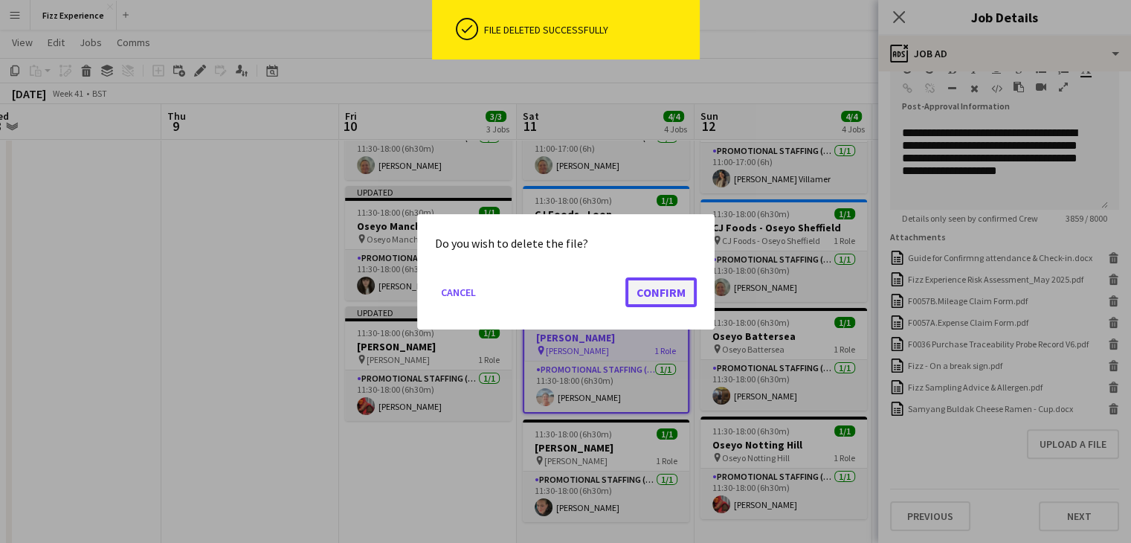
click at [680, 291] on button "Confirm" at bounding box center [660, 292] width 71 height 30
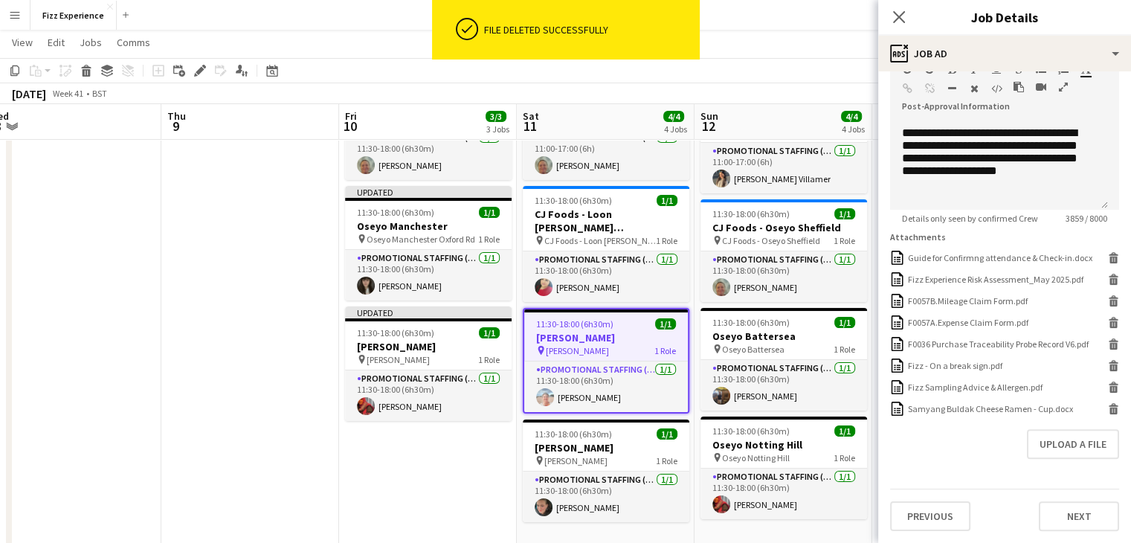
scroll to position [95, 0]
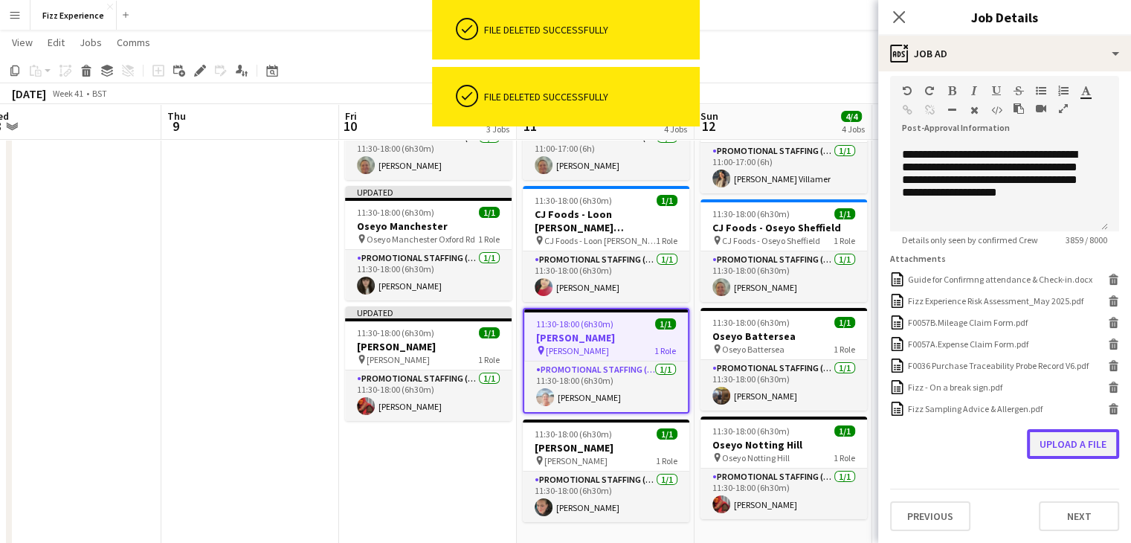
click at [1047, 447] on button "Upload a file" at bounding box center [1073, 444] width 92 height 30
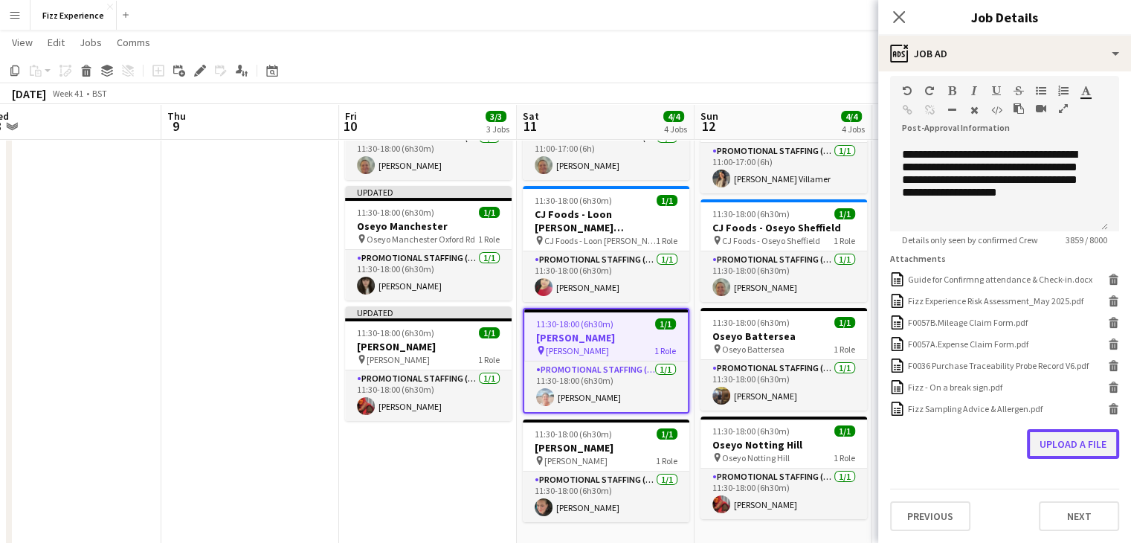
scroll to position [347, 0]
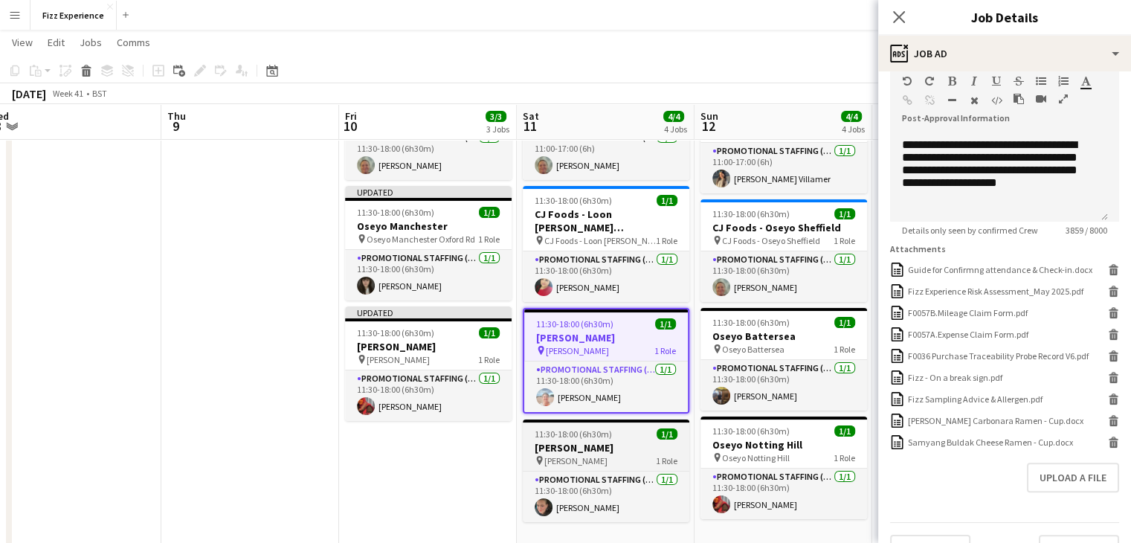
click at [608, 446] on h3 "[PERSON_NAME]" at bounding box center [606, 447] width 167 height 13
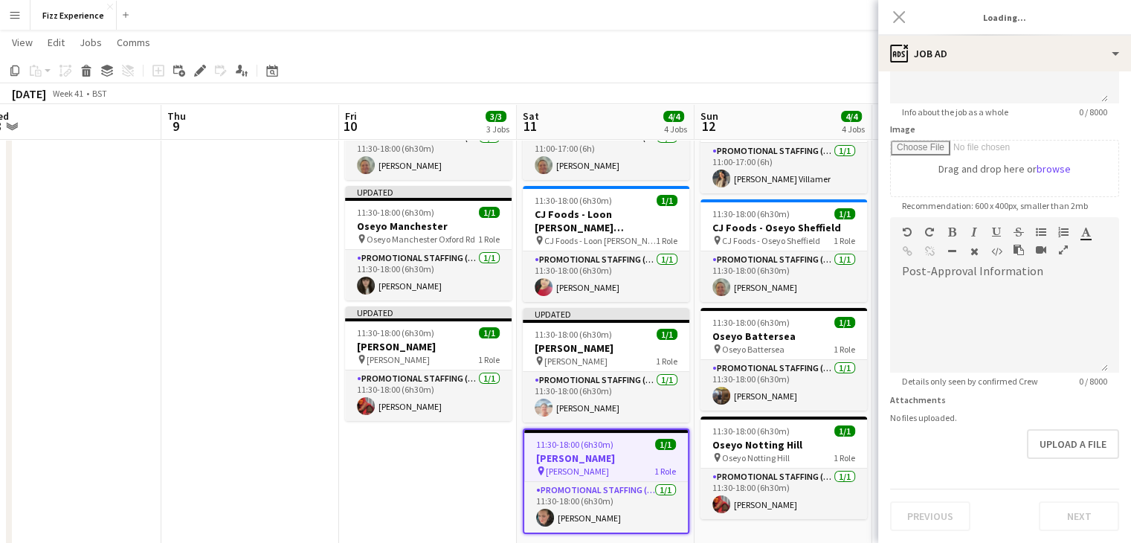
scroll to position [0, 0]
type input "**********"
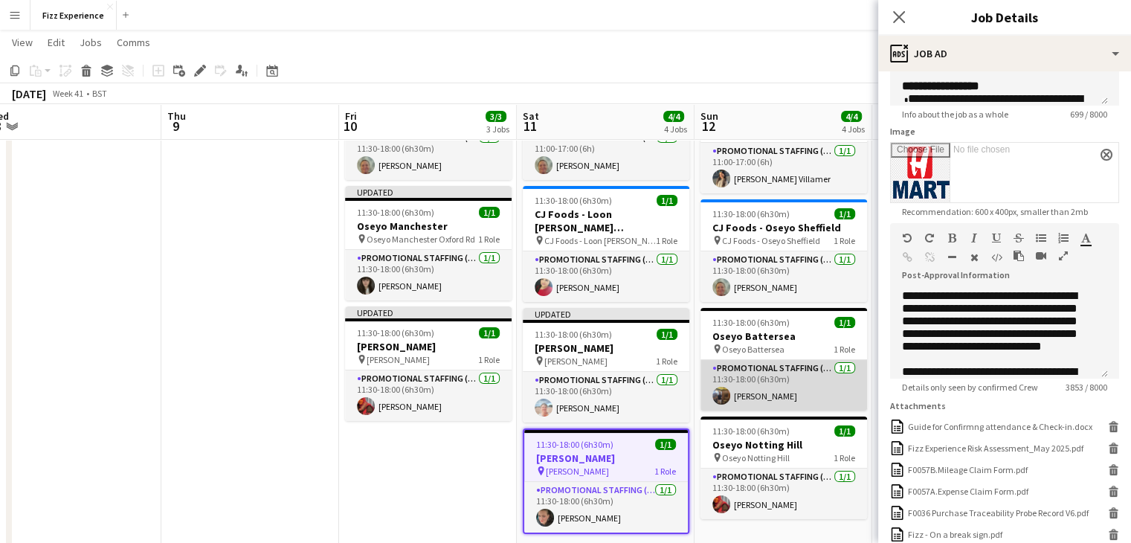
scroll to position [347, 0]
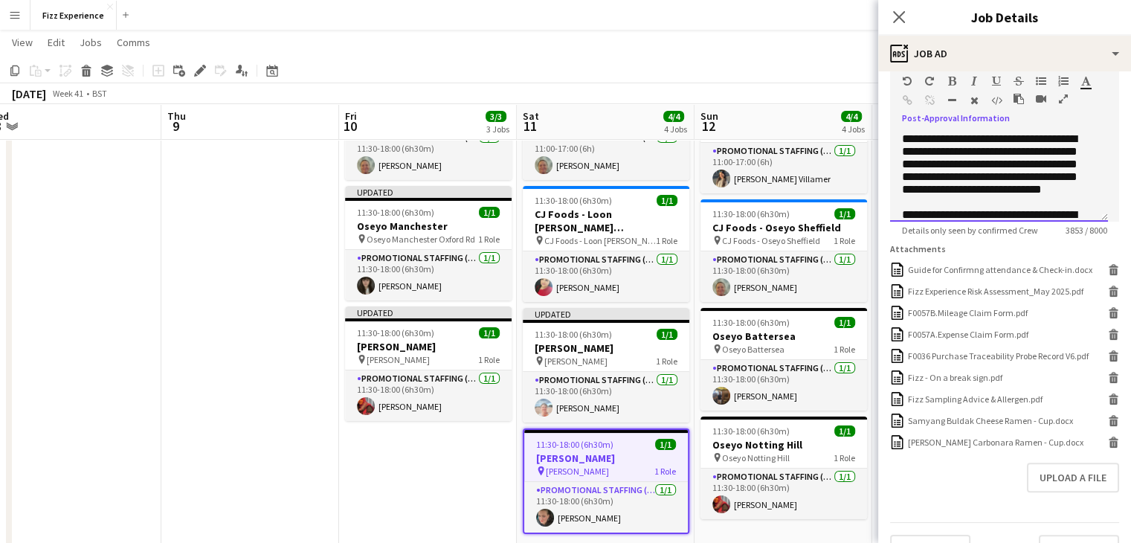
click at [1061, 108] on div at bounding box center [1047, 102] width 67 height 18
click at [1059, 96] on icon "button" at bounding box center [1063, 99] width 9 height 10
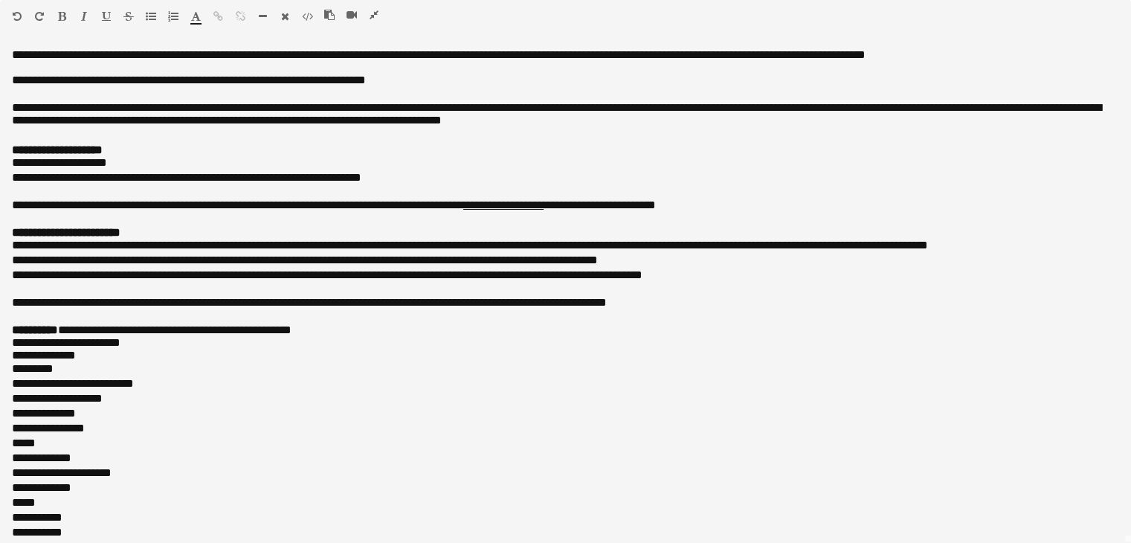
scroll to position [0, 0]
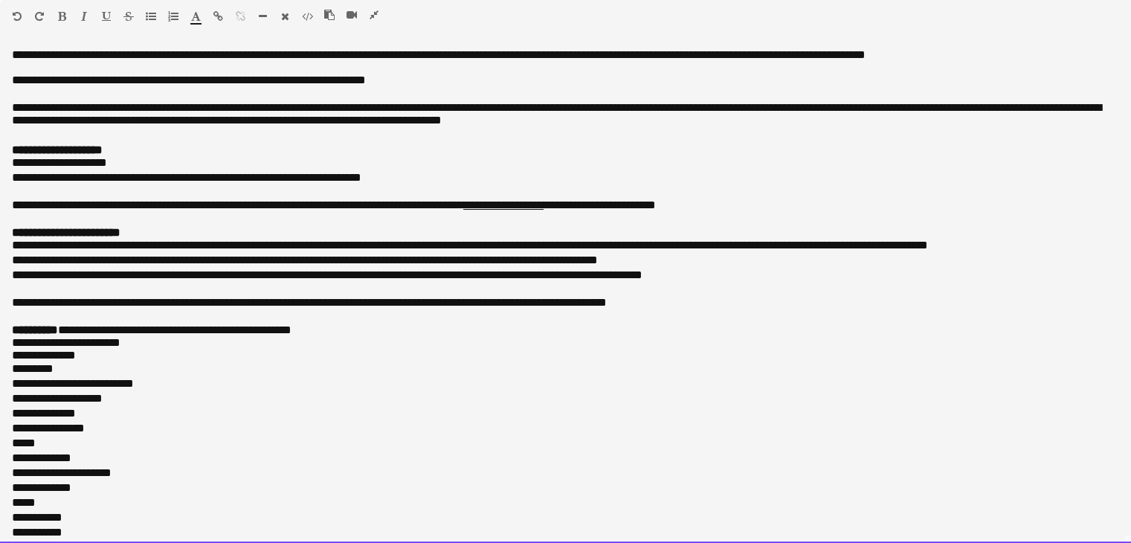
drag, startPoint x: 168, startPoint y: 527, endPoint x: 16, endPoint y: -65, distance: 611.3
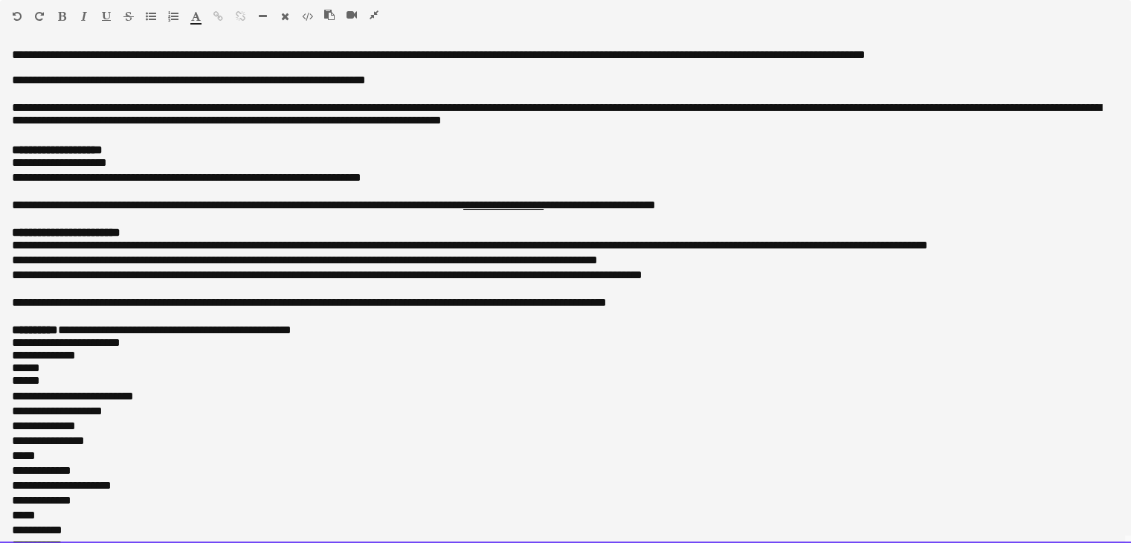
scroll to position [622, 0]
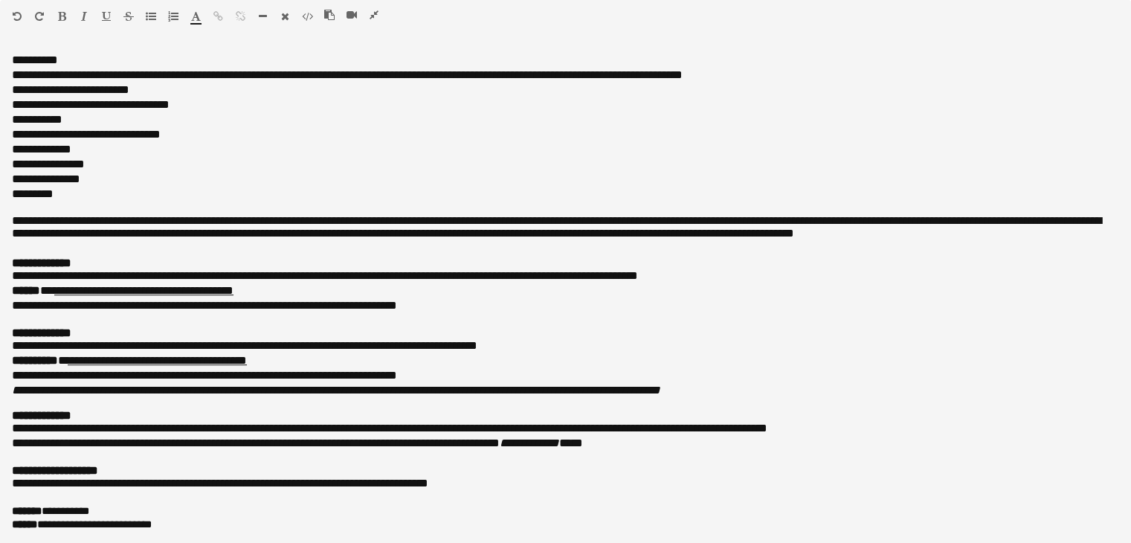
click at [374, 10] on icon "button" at bounding box center [374, 15] width 9 height 10
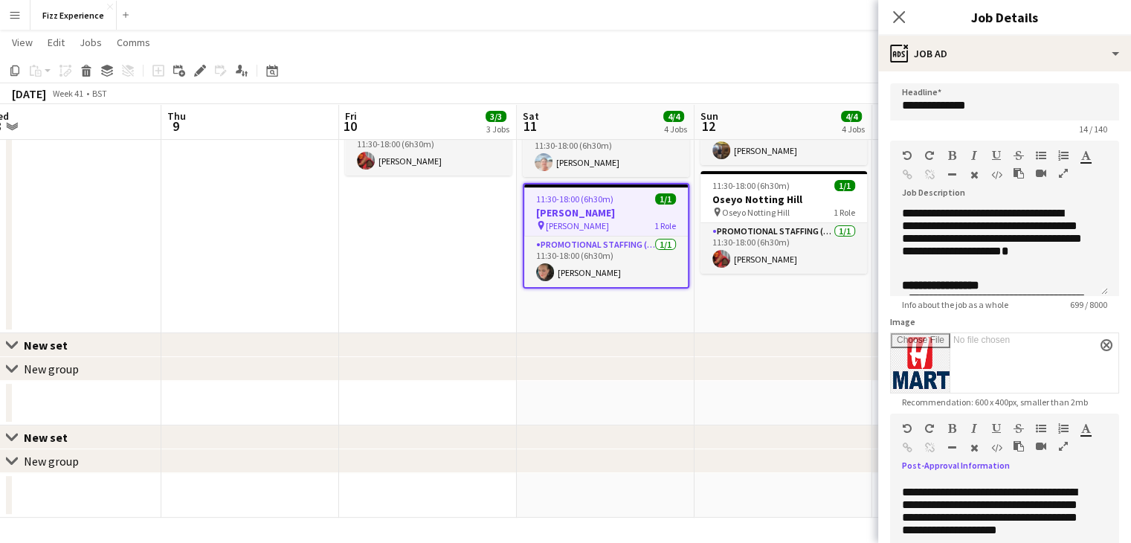
scroll to position [390, 0]
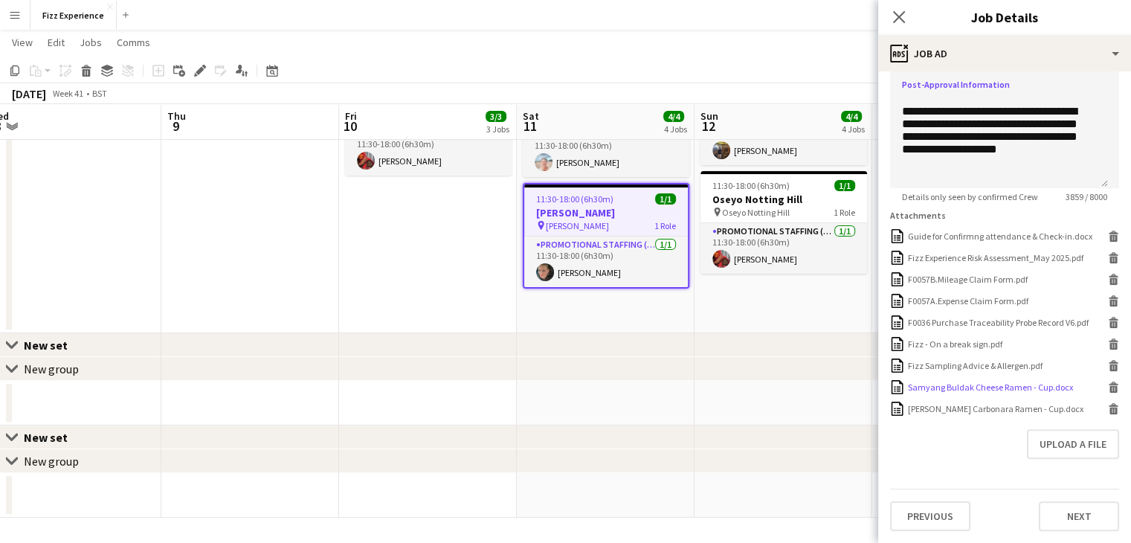
click at [1099, 393] on div "Samyang Buldak Cheese Ramen - Cup.docx Samyang Buldak Cheese Ramen - Cup.docx […" at bounding box center [1004, 387] width 229 height 14
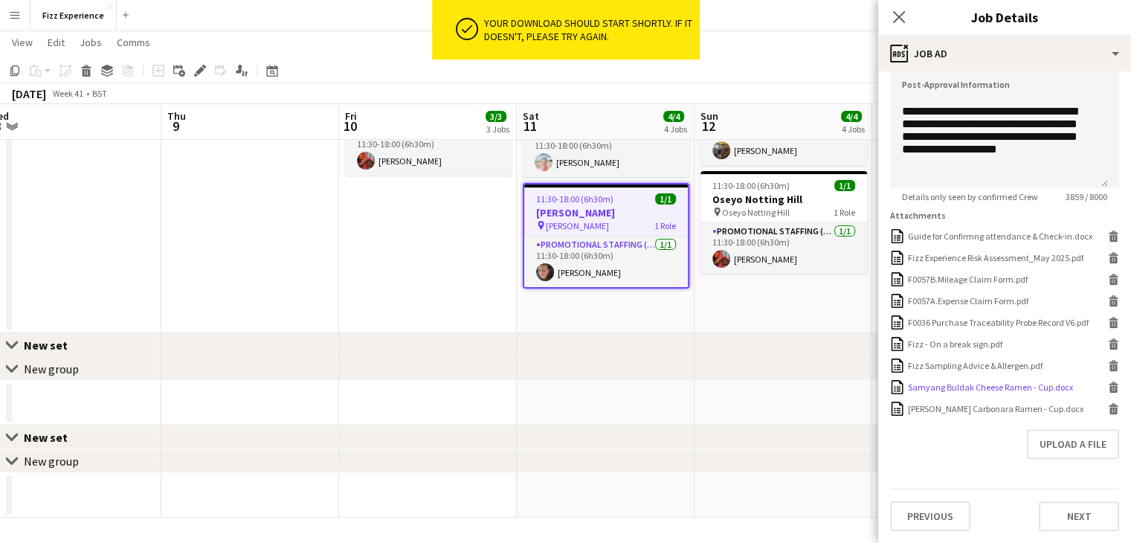
click at [1110, 387] on icon at bounding box center [1113, 389] width 7 height 7
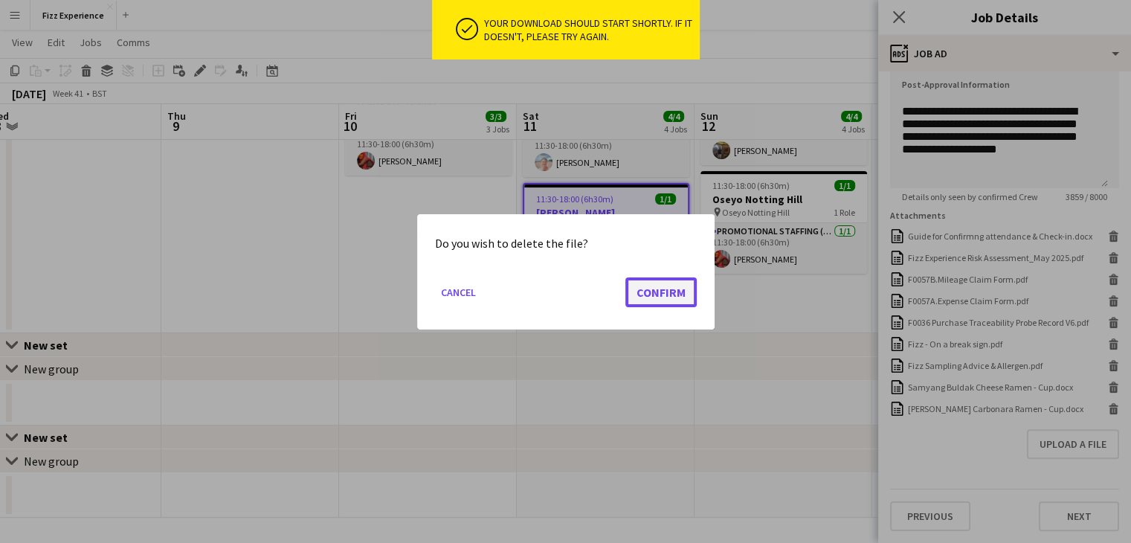
click at [678, 289] on button "Confirm" at bounding box center [660, 292] width 71 height 30
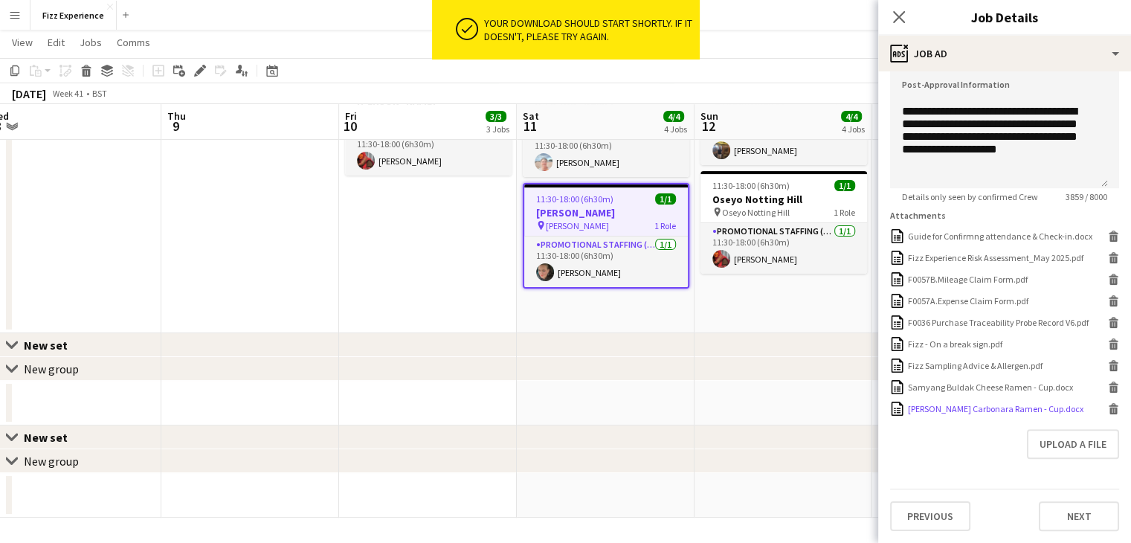
scroll to position [341, 0]
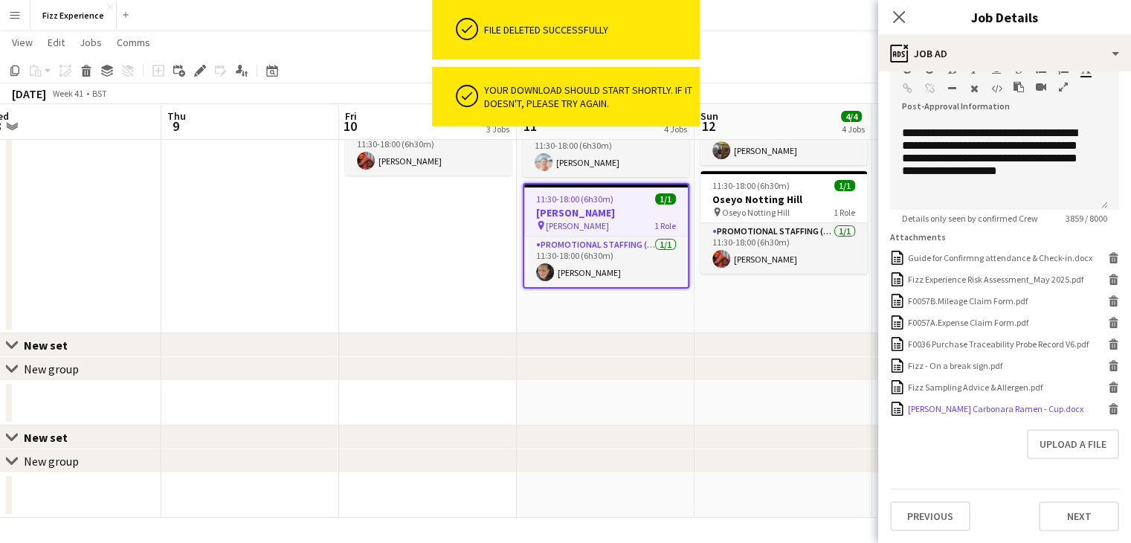
click at [1110, 408] on icon at bounding box center [1113, 411] width 7 height 7
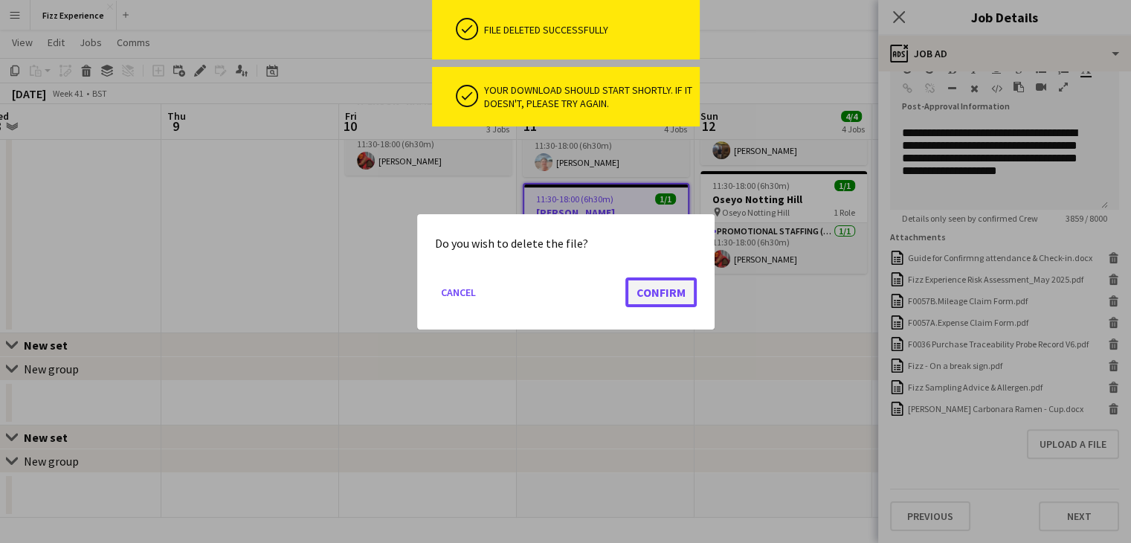
click at [662, 300] on button "Confirm" at bounding box center [660, 292] width 71 height 30
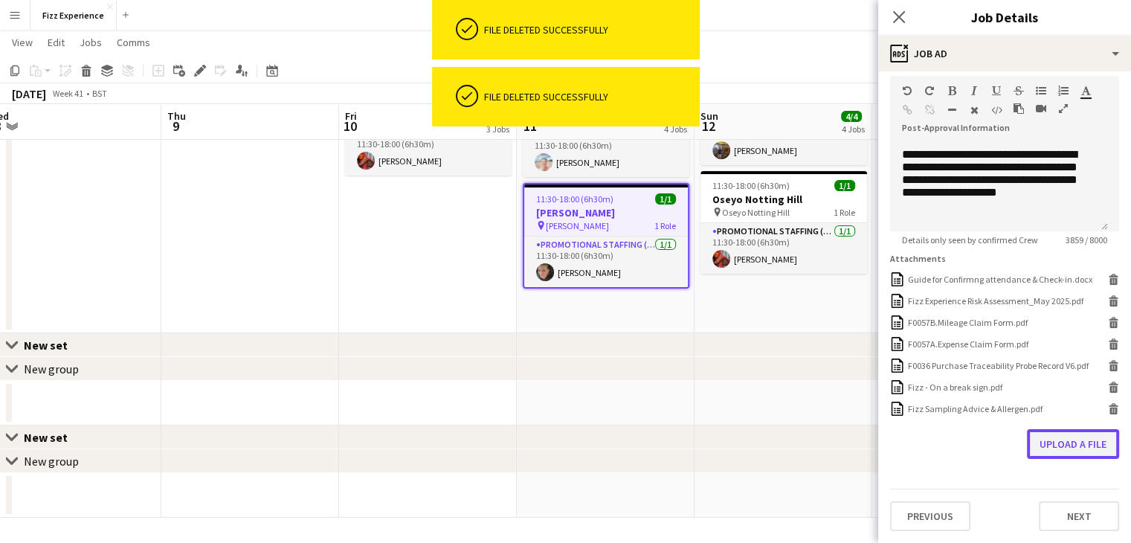
click at [1038, 453] on button "Upload a file" at bounding box center [1073, 444] width 92 height 30
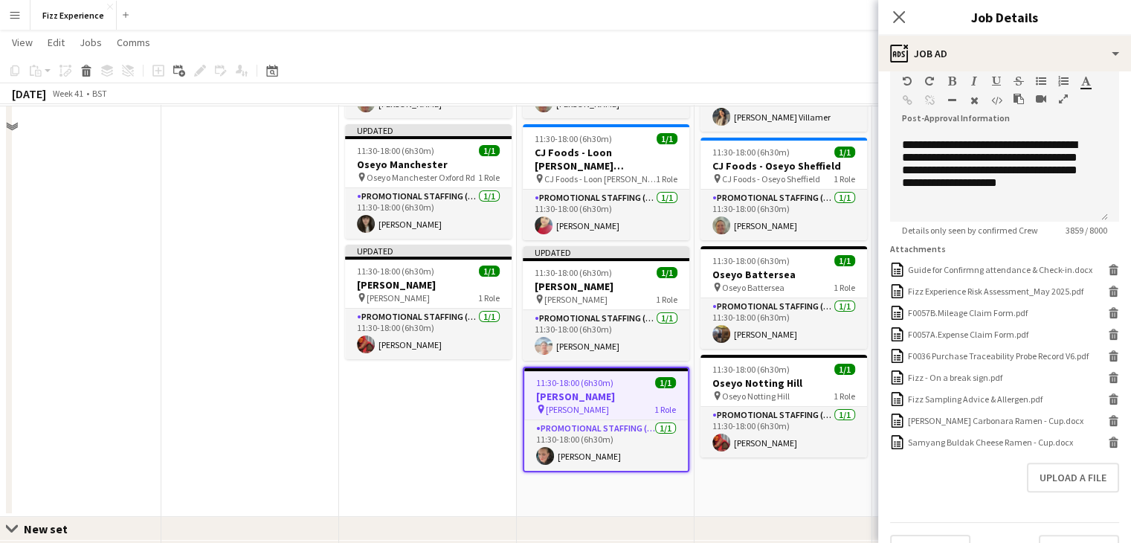
scroll to position [163, 0]
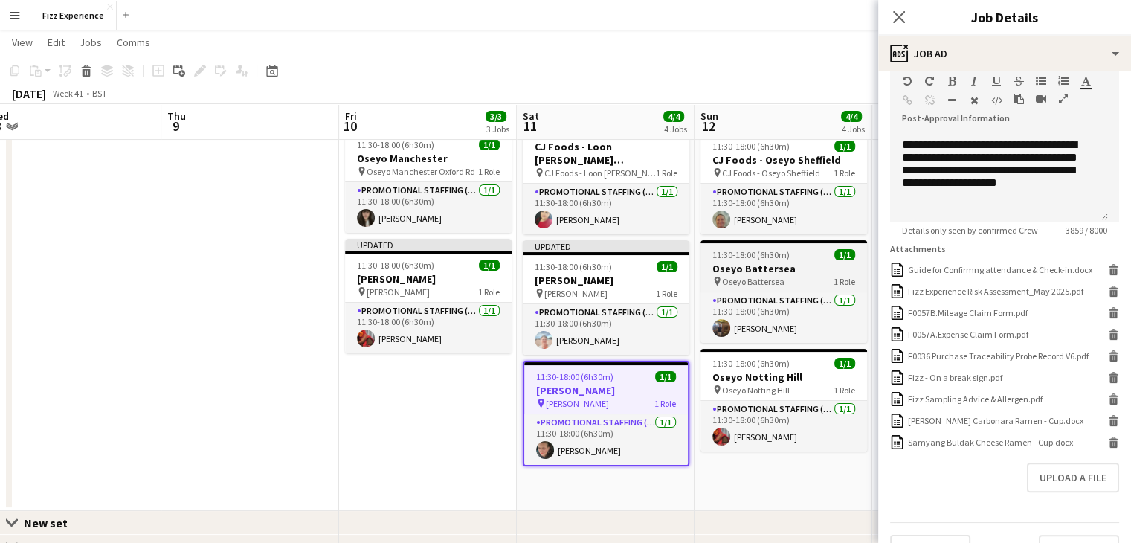
click at [773, 271] on h3 "Oseyo Battersea" at bounding box center [784, 268] width 167 height 13
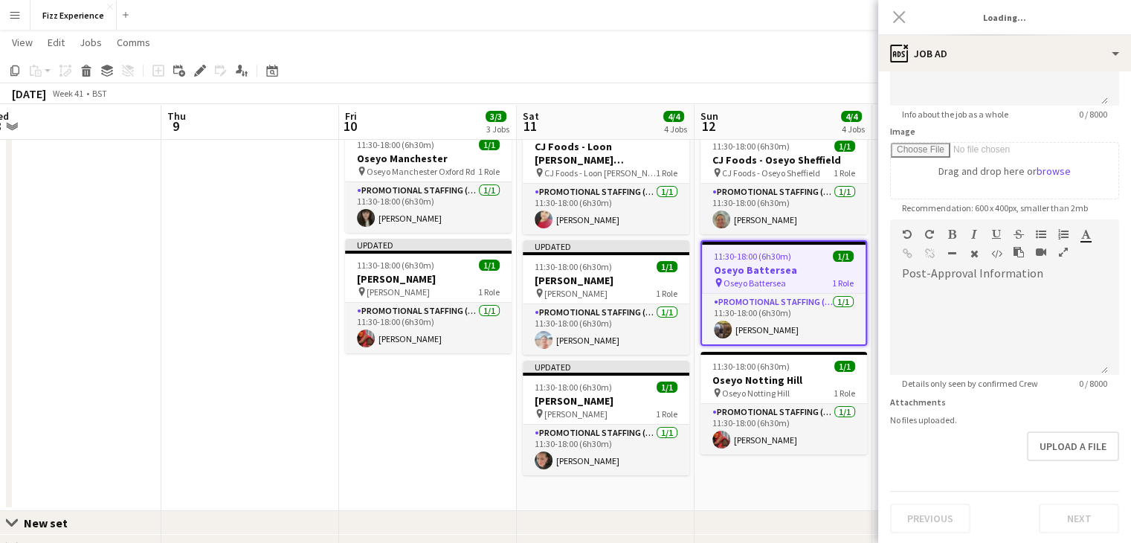
type input "**********"
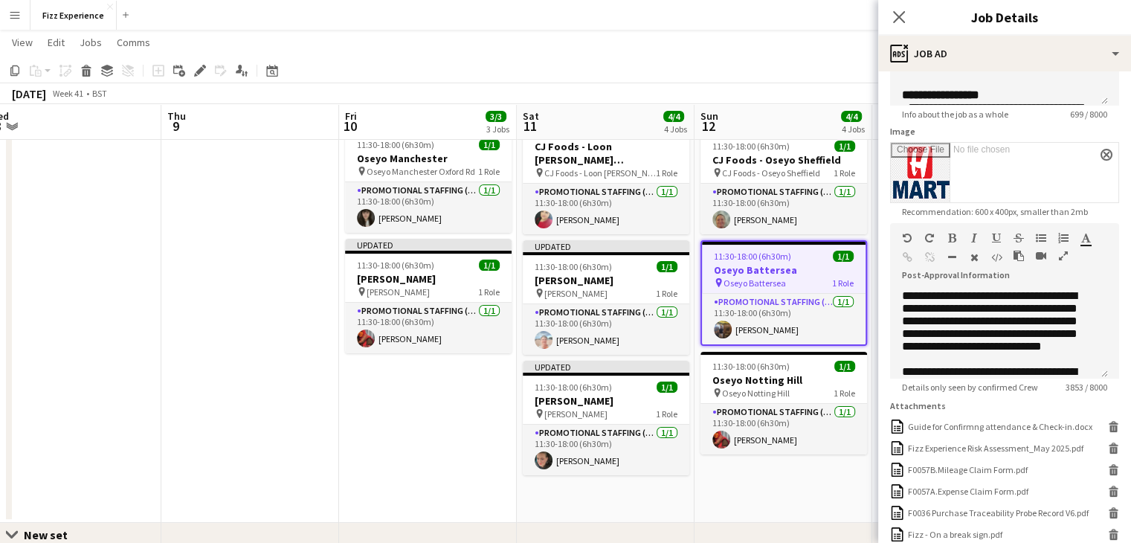
scroll to position [347, 0]
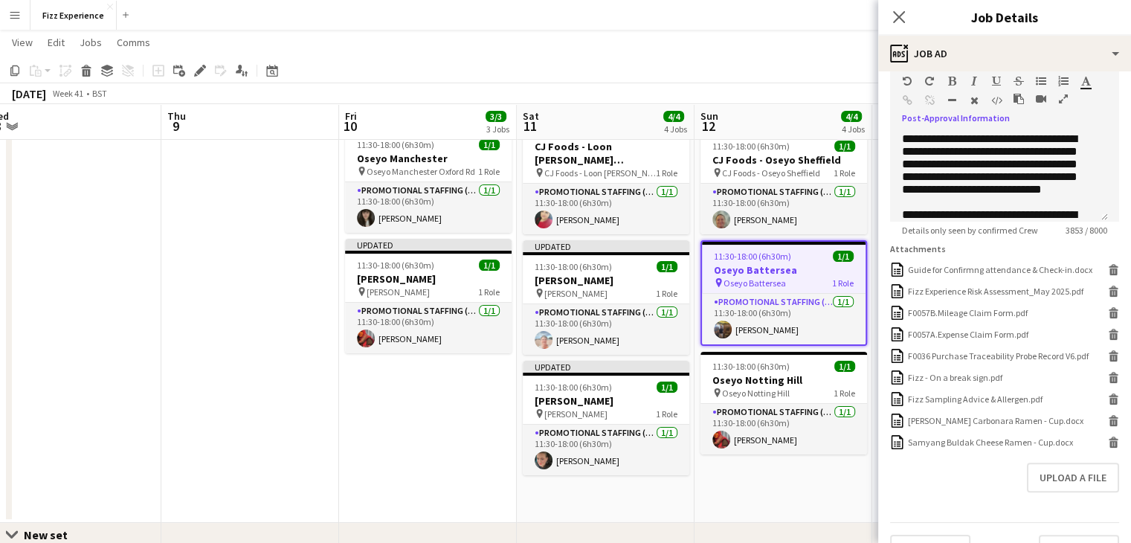
click at [1059, 100] on icon "button" at bounding box center [1063, 99] width 9 height 10
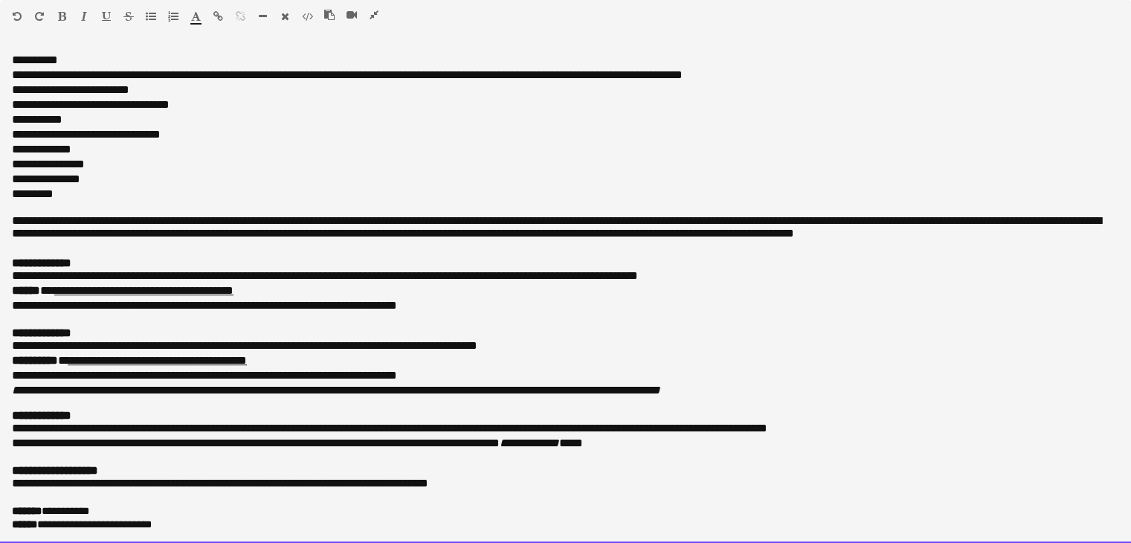
scroll to position [0, 0]
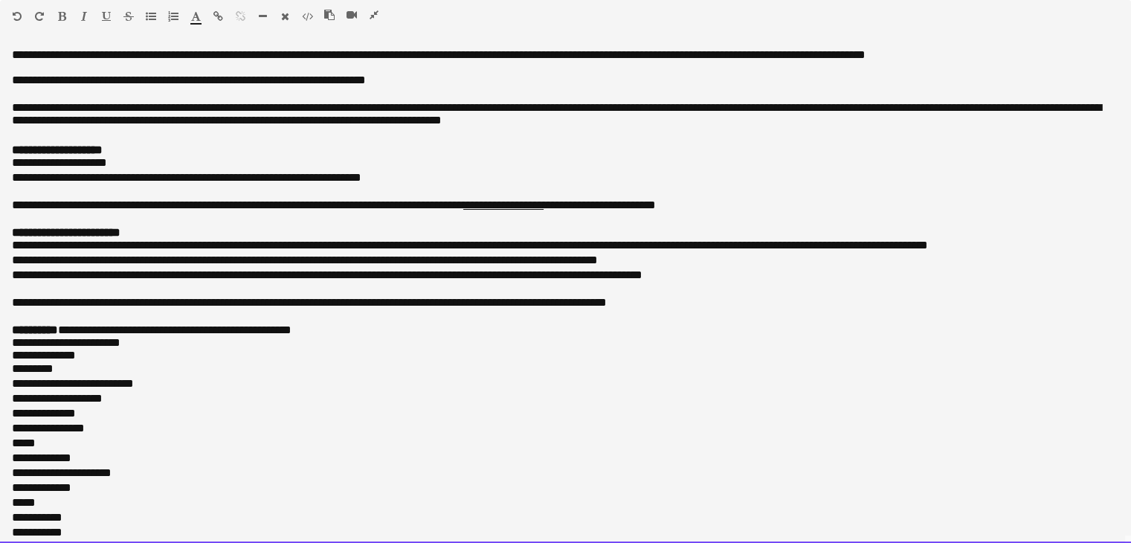
drag, startPoint x: 165, startPoint y: 518, endPoint x: 0, endPoint y: -65, distance: 606.0
click at [0, 0] on html "Menu Boards Boards Boards All jobs Status Workforce Workforce My Workforce Recr…" at bounding box center [565, 453] width 1131 height 1643
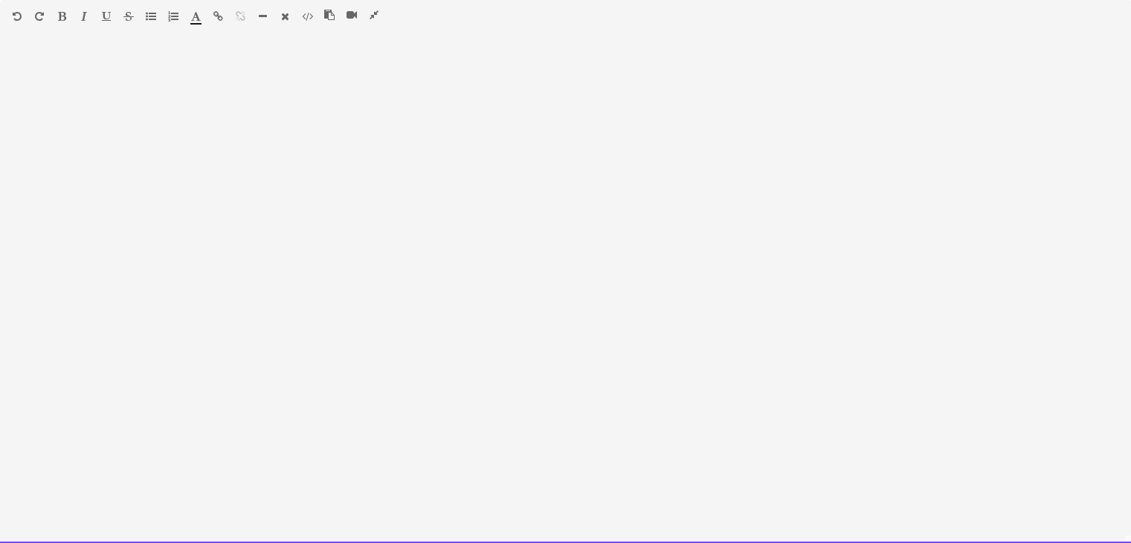
scroll to position [622, 0]
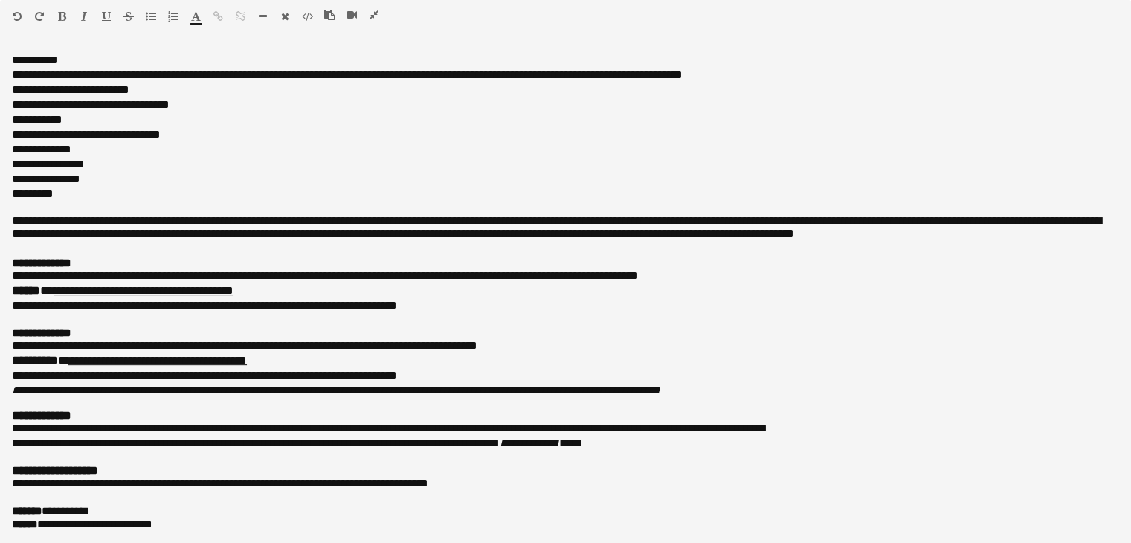
click at [369, 19] on button "button" at bounding box center [374, 15] width 10 height 12
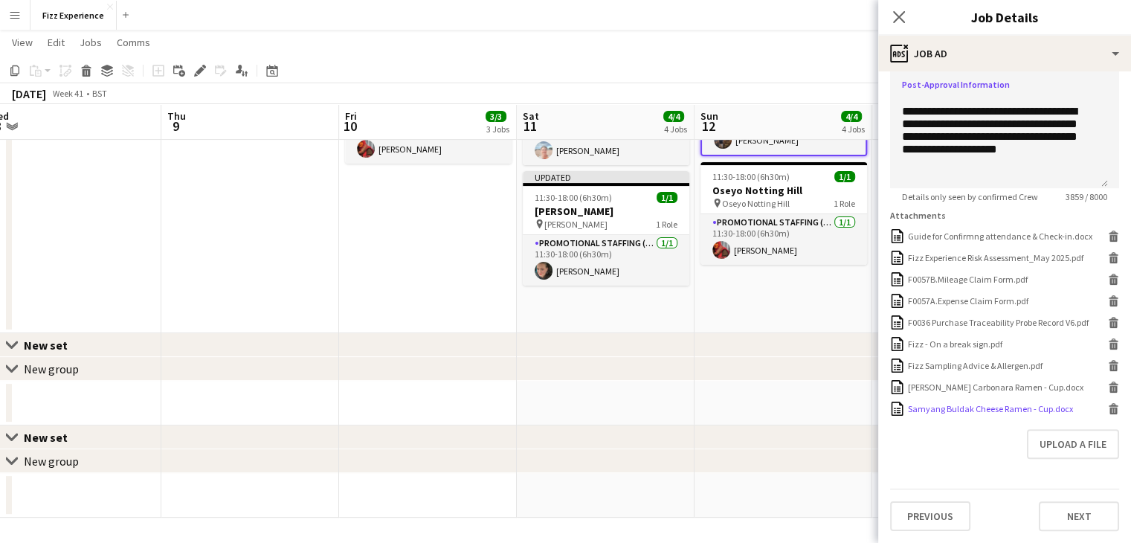
scroll to position [390, 0]
click at [1108, 388] on icon "Delete" at bounding box center [1113, 387] width 11 height 11
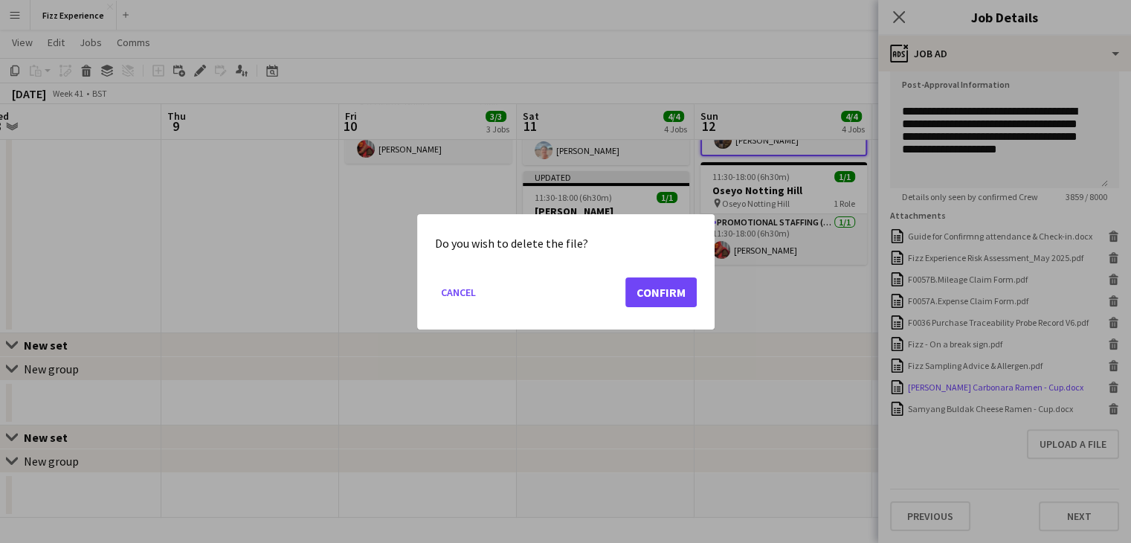
scroll to position [0, 0]
click at [666, 281] on button "Confirm" at bounding box center [660, 292] width 71 height 30
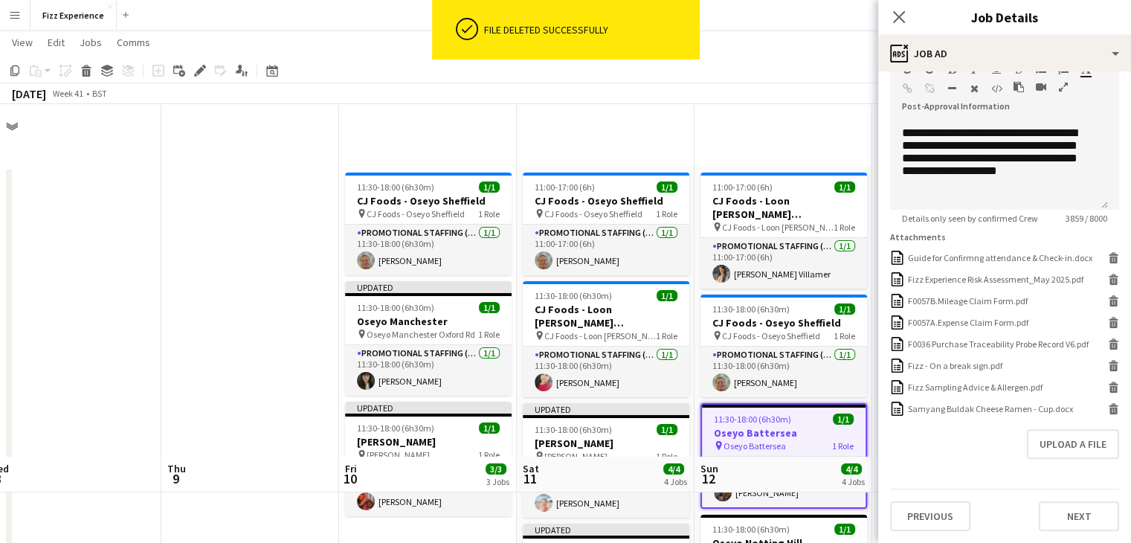
scroll to position [369, 0]
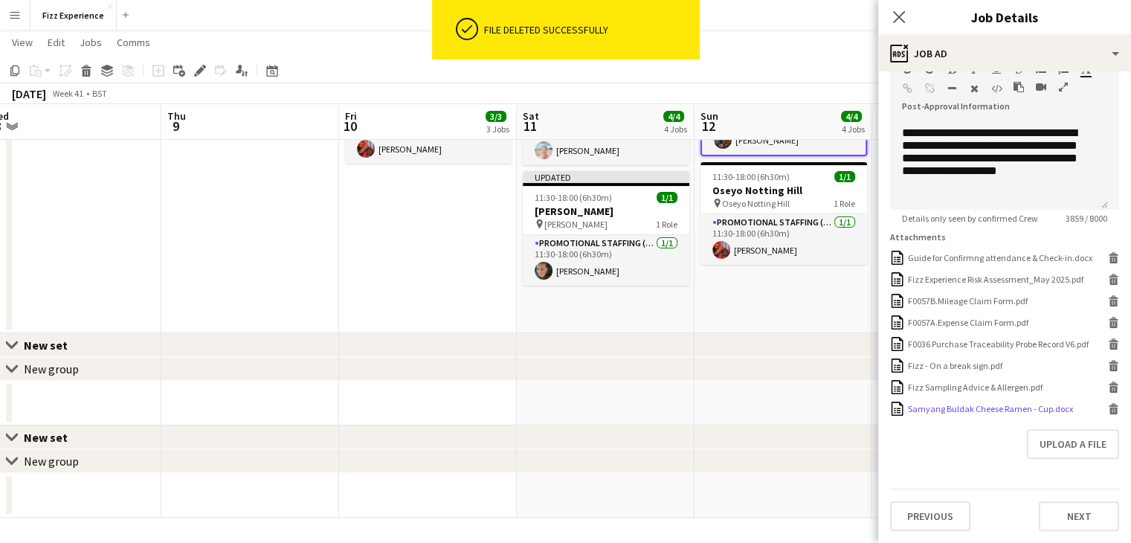
click at [1108, 408] on icon "Delete" at bounding box center [1113, 408] width 11 height 11
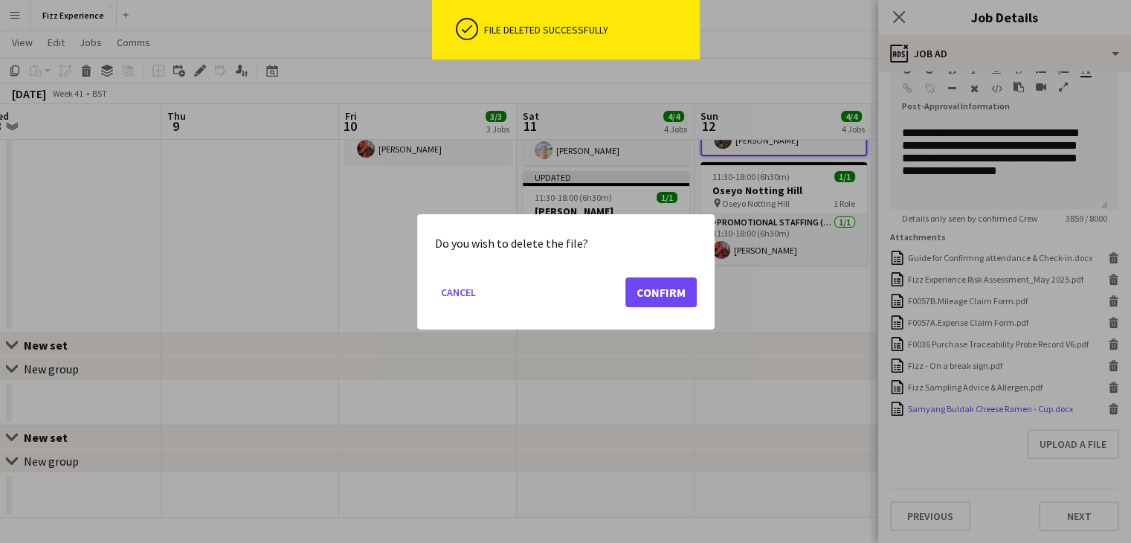
scroll to position [0, 0]
click at [657, 298] on button "Confirm" at bounding box center [660, 292] width 71 height 30
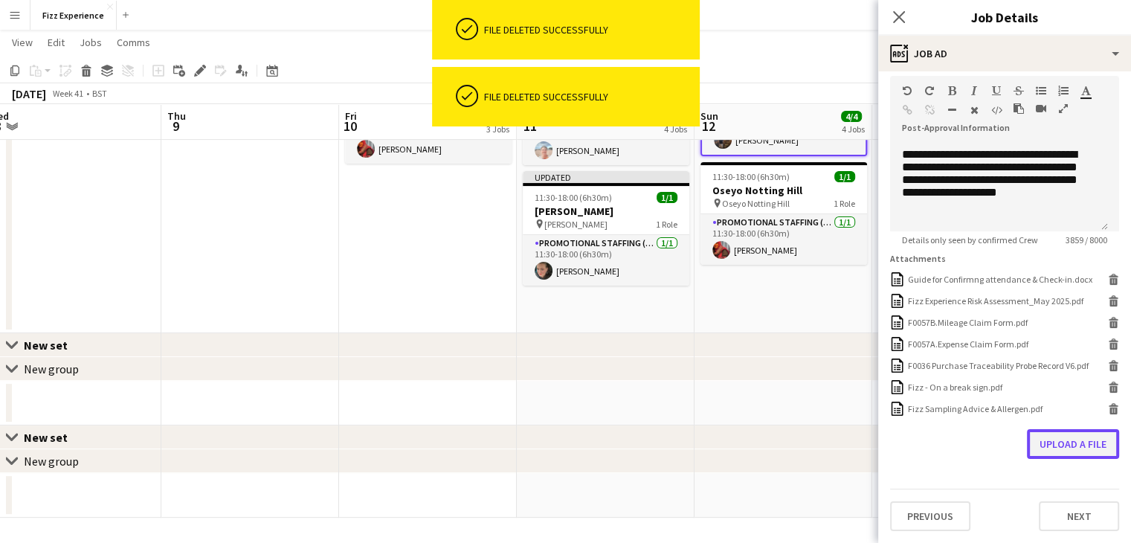
click at [1058, 448] on button "Upload a file" at bounding box center [1073, 444] width 92 height 30
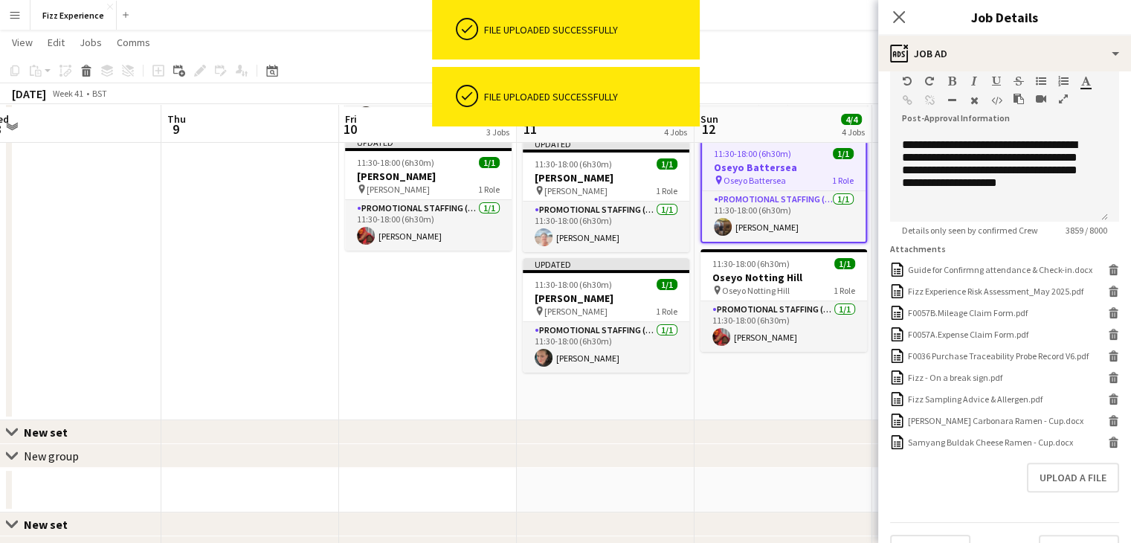
scroll to position [263, 0]
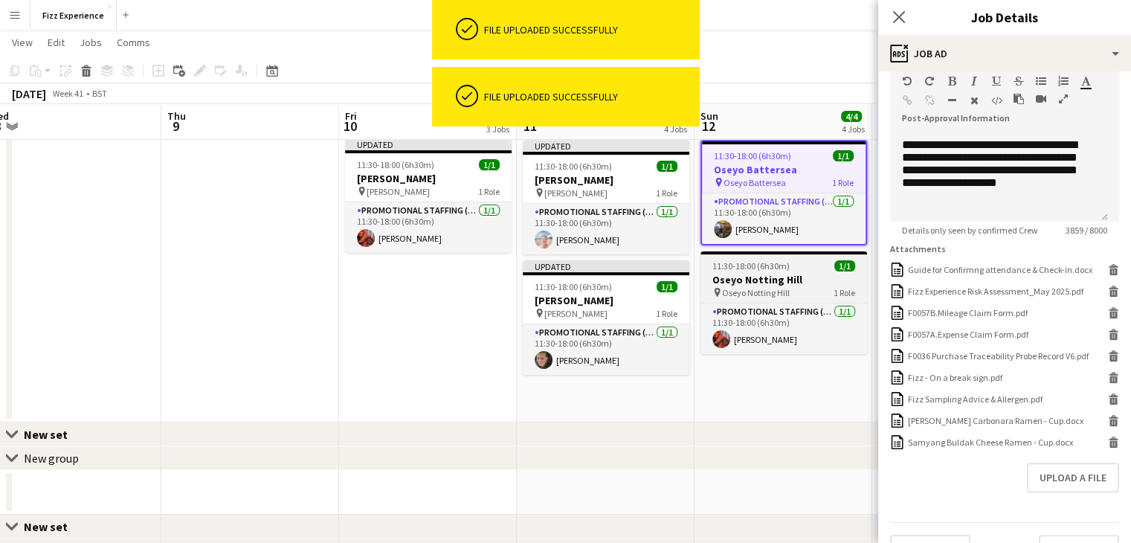
click at [785, 269] on span "11:30-18:00 (6h30m)" at bounding box center [750, 265] width 77 height 11
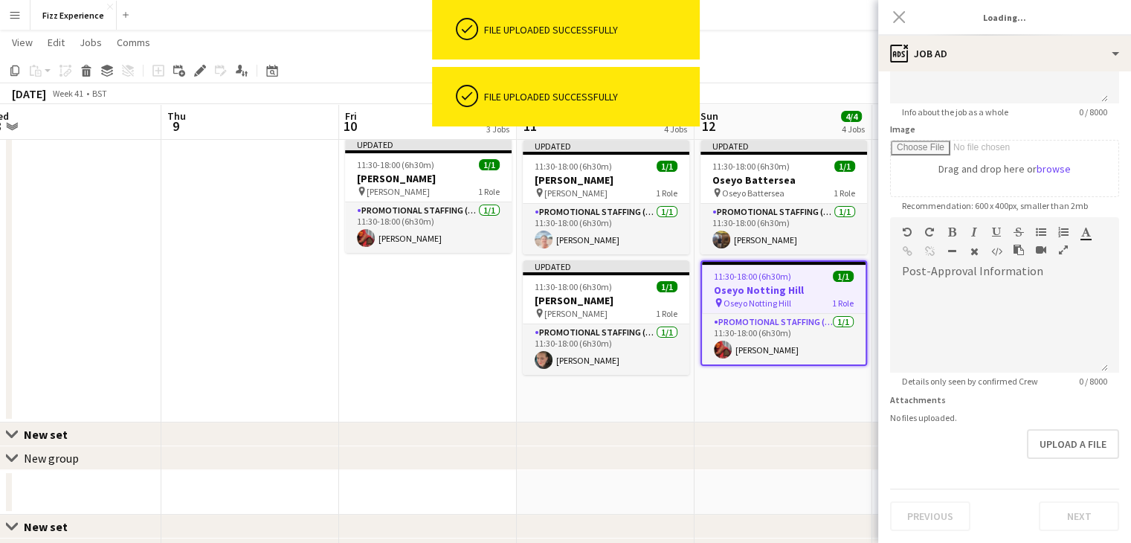
scroll to position [0, 0]
type input "**********"
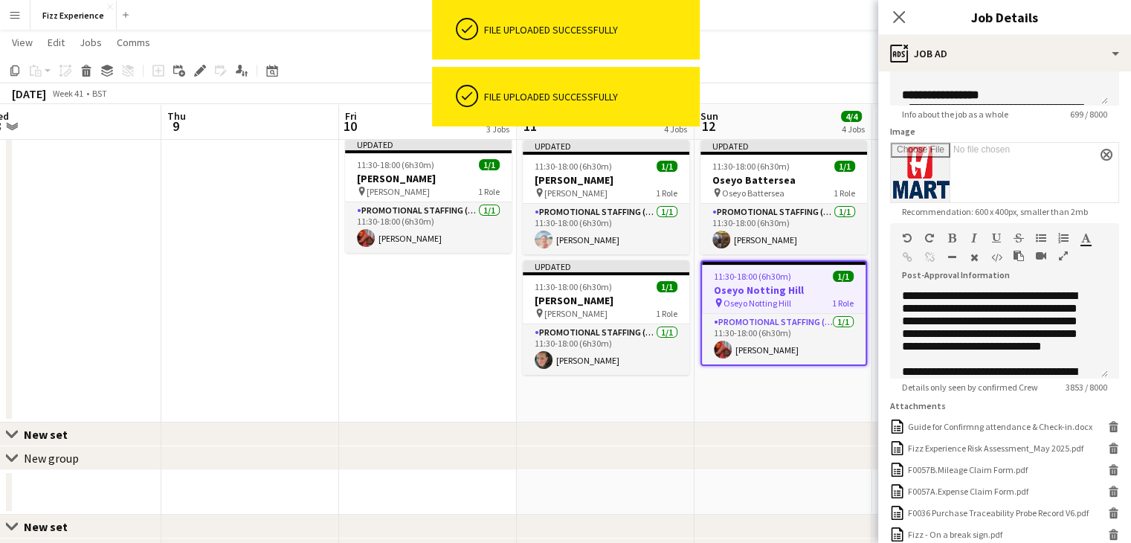
scroll to position [347, 0]
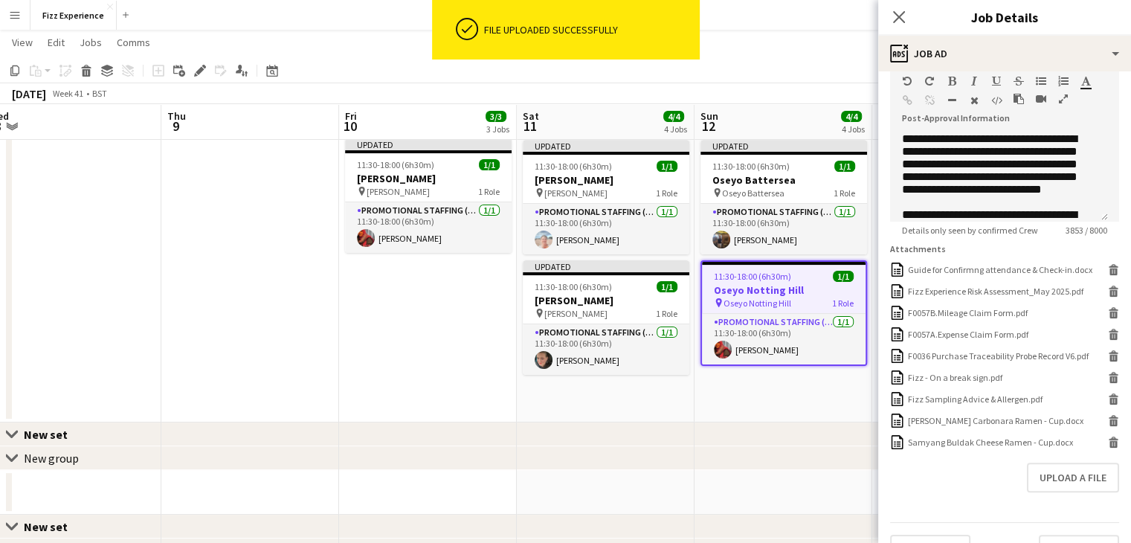
click at [1060, 99] on icon "button" at bounding box center [1063, 99] width 9 height 10
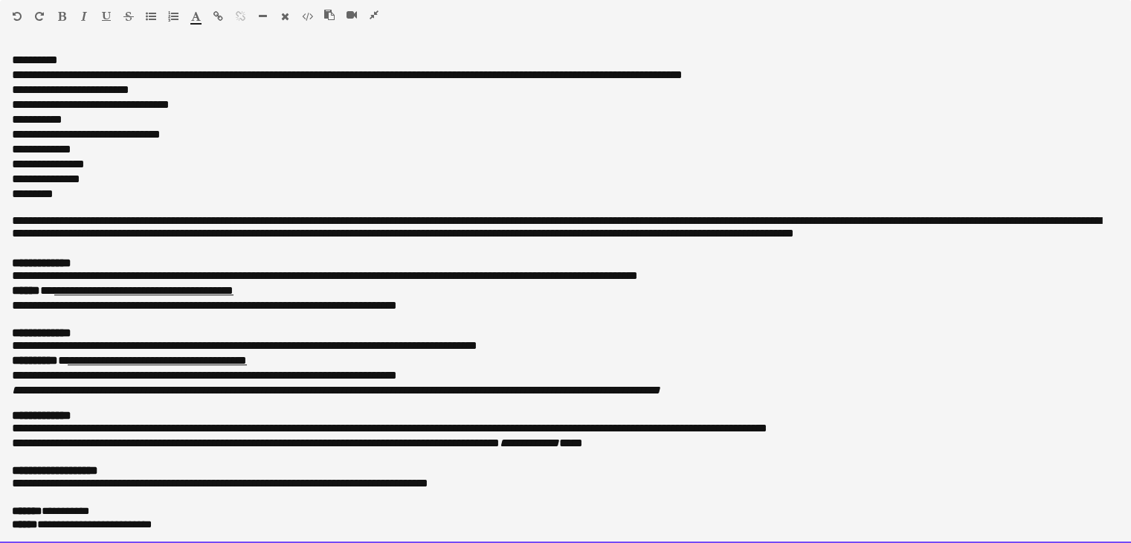
scroll to position [0, 0]
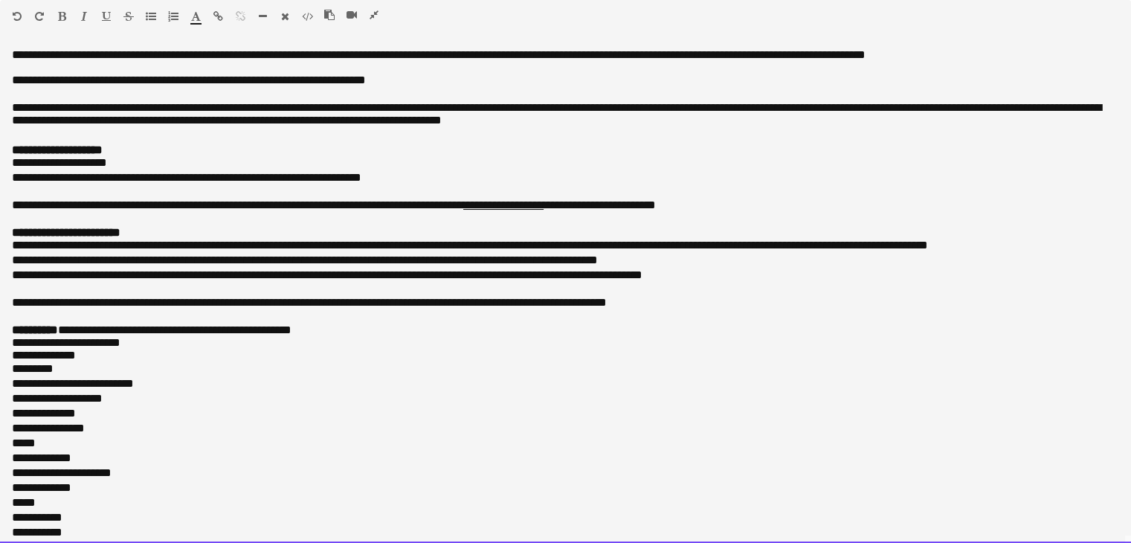
drag, startPoint x: 187, startPoint y: 529, endPoint x: 0, endPoint y: -65, distance: 622.3
click at [0, 0] on html "Menu Boards Boards Boards All jobs Status Workforce Workforce My Workforce Recr…" at bounding box center [565, 109] width 1131 height 1643
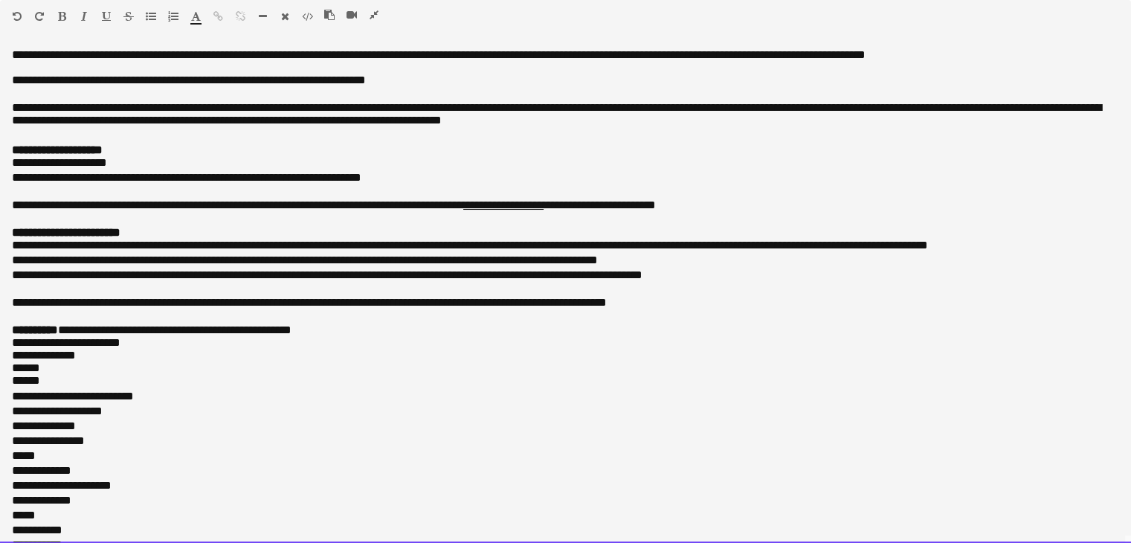
scroll to position [622, 0]
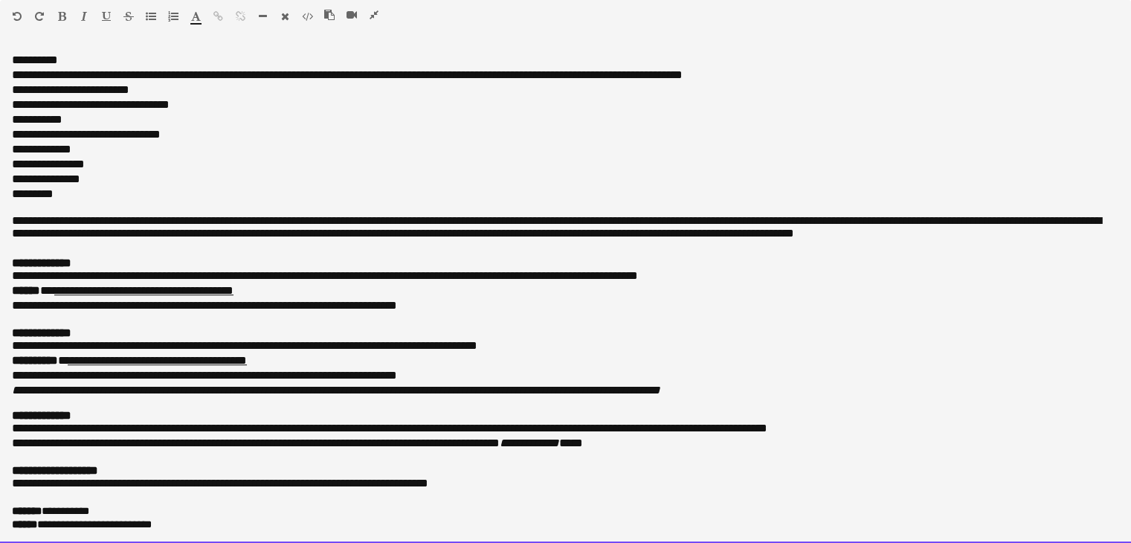
click at [381, 15] on div at bounding box center [357, 18] width 67 height 18
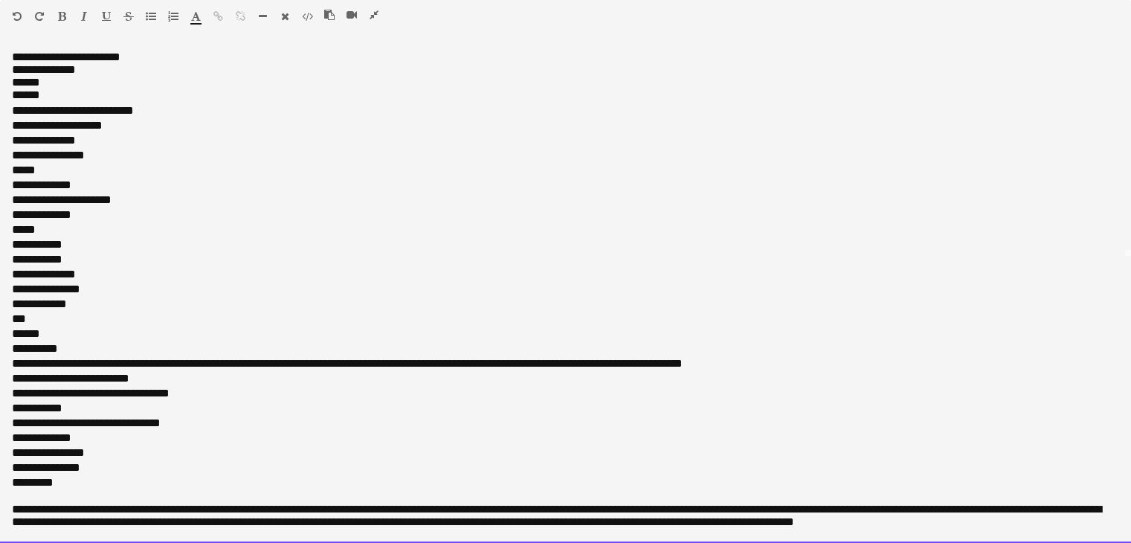
scroll to position [286, 0]
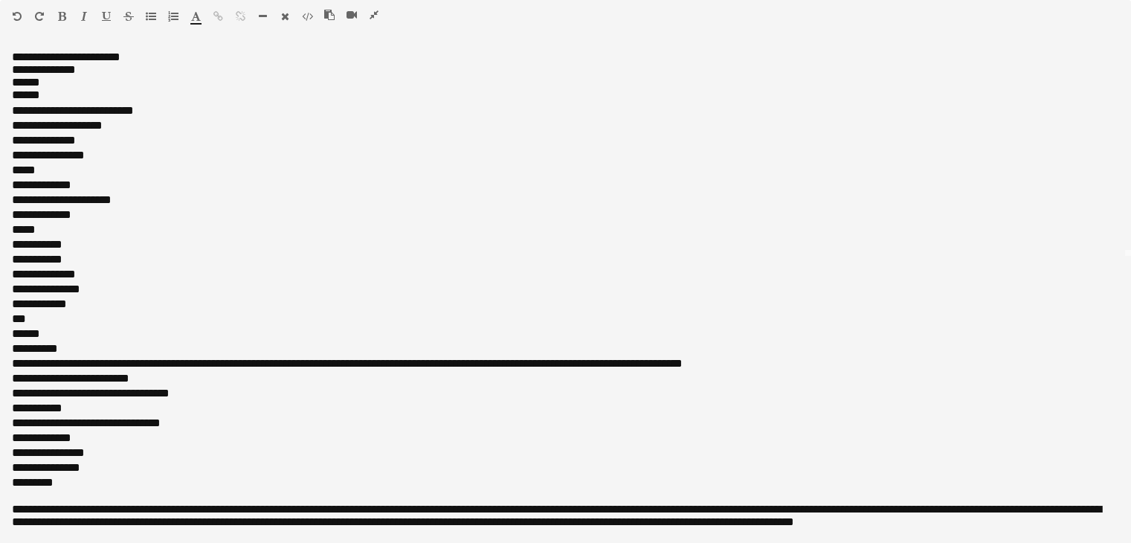
click at [373, 14] on icon "button" at bounding box center [374, 15] width 9 height 10
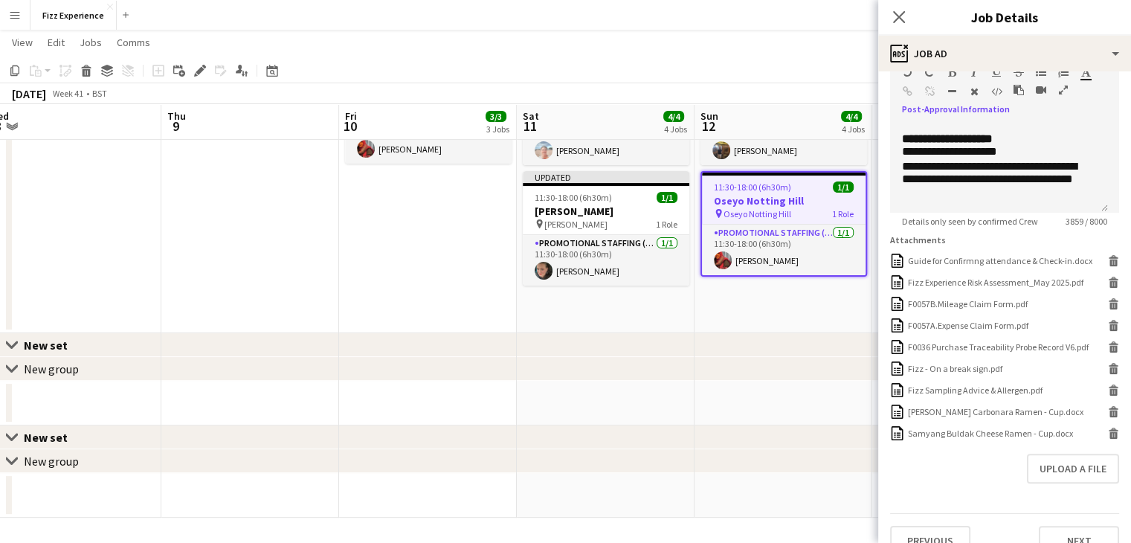
scroll to position [390, 0]
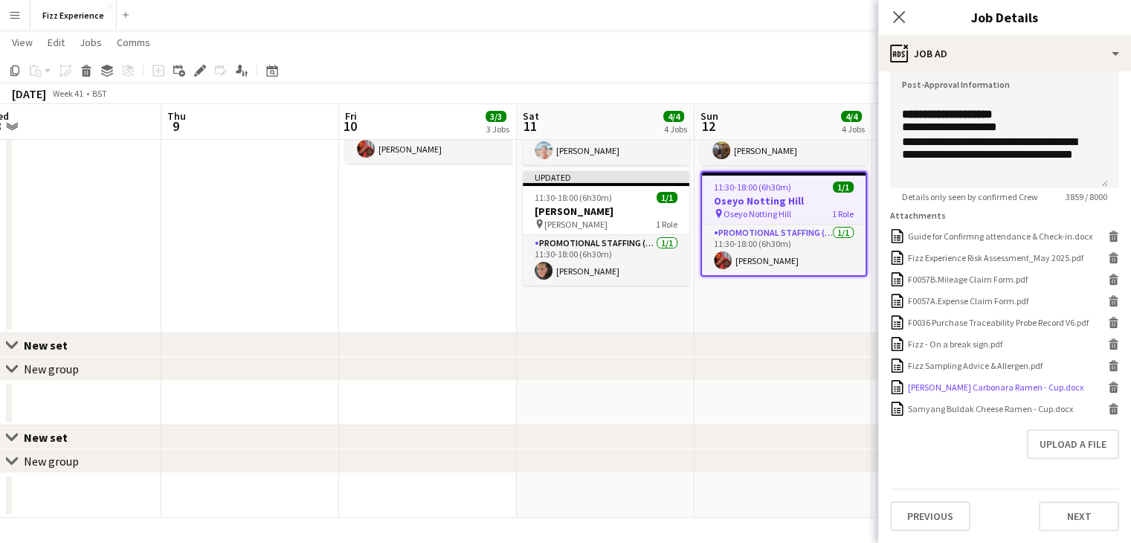
click at [1110, 387] on icon at bounding box center [1113, 389] width 7 height 7
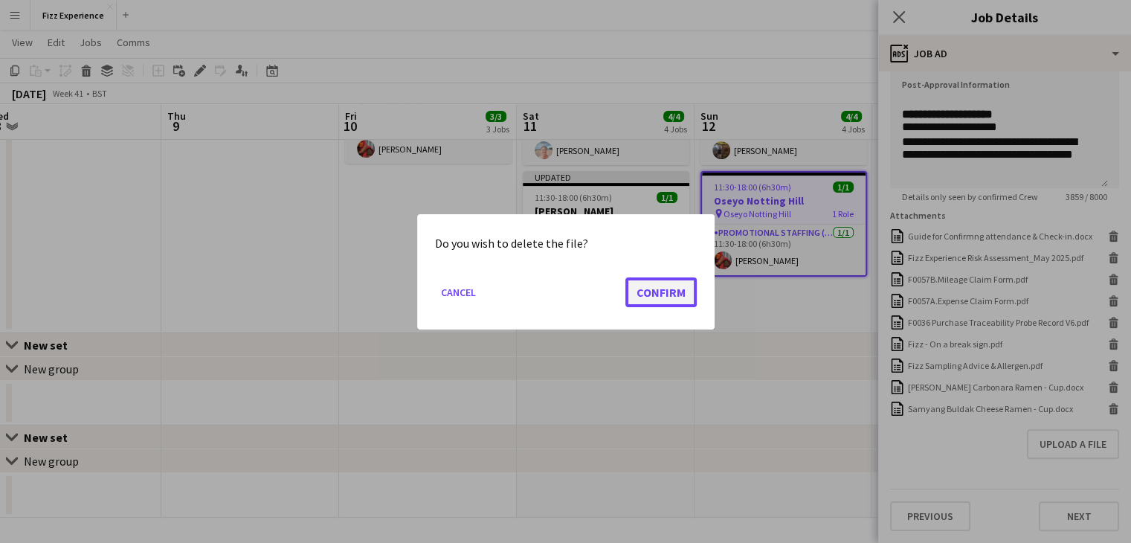
click at [687, 294] on button "Confirm" at bounding box center [660, 292] width 71 height 30
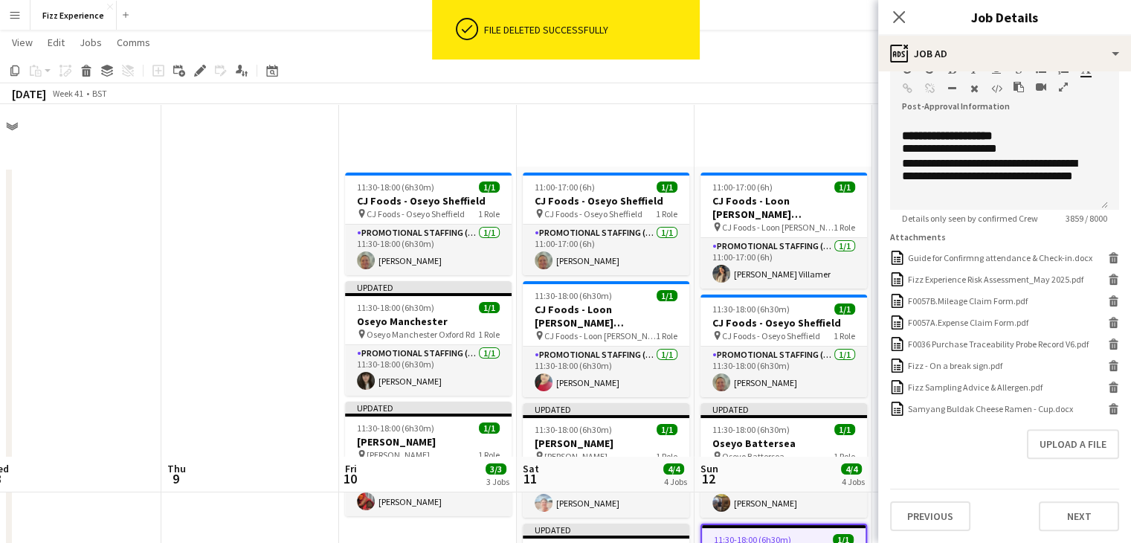
scroll to position [352, 0]
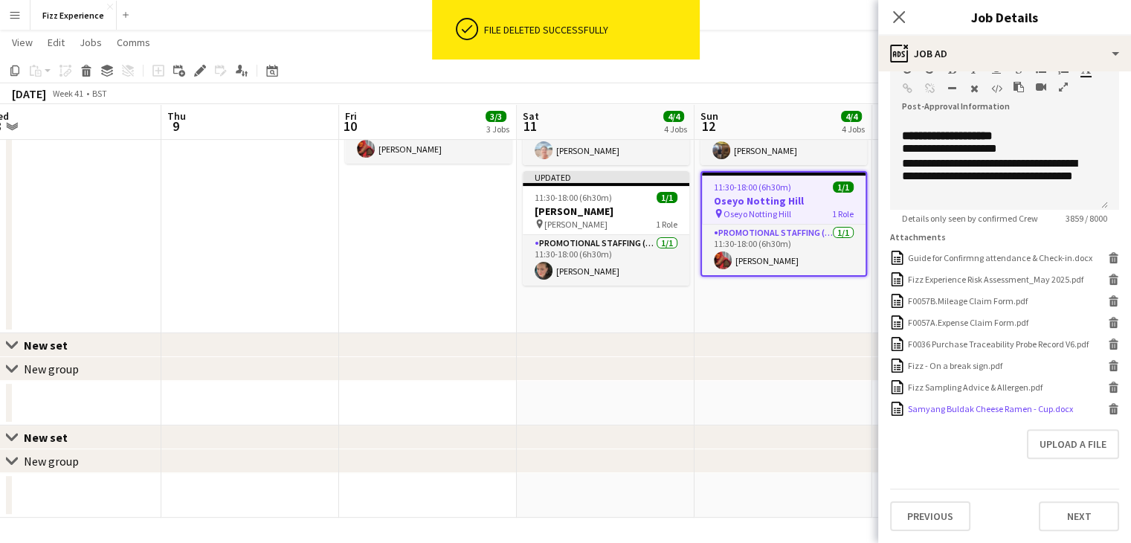
click at [1110, 409] on icon at bounding box center [1113, 411] width 7 height 7
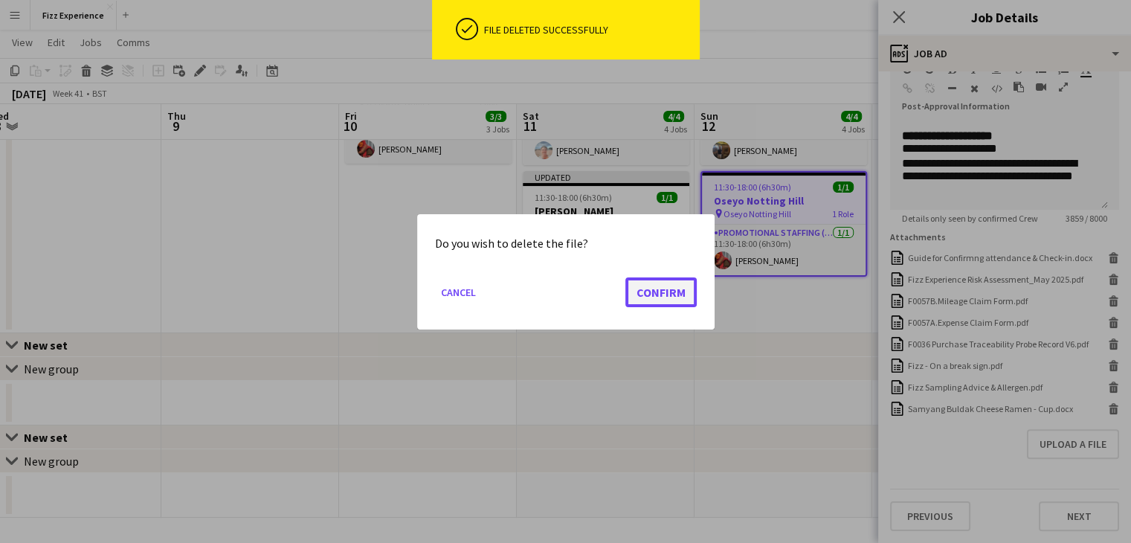
click at [666, 300] on button "Confirm" at bounding box center [660, 292] width 71 height 30
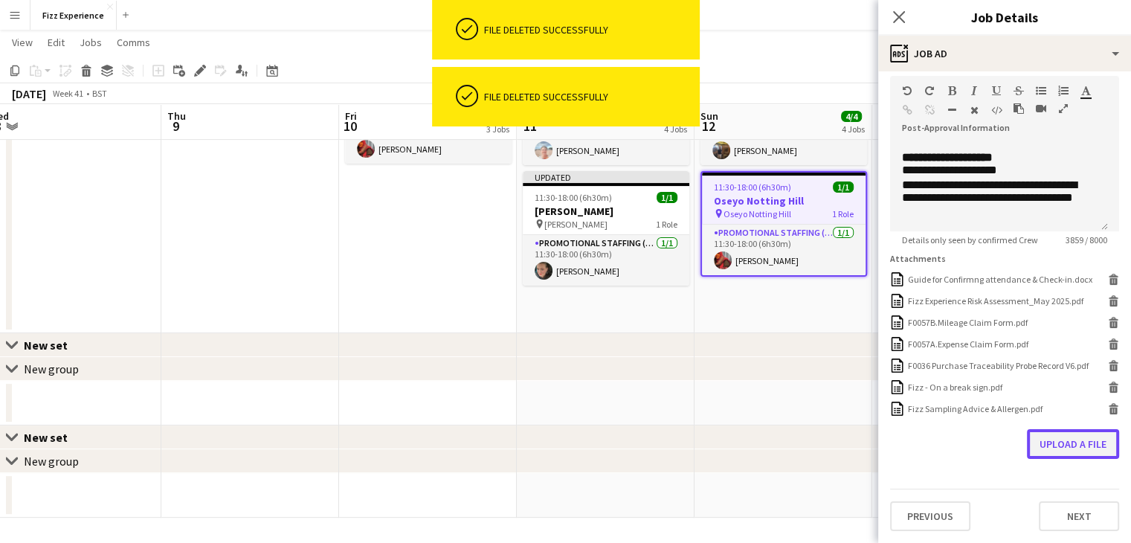
click at [1058, 445] on button "Upload a file" at bounding box center [1073, 444] width 92 height 30
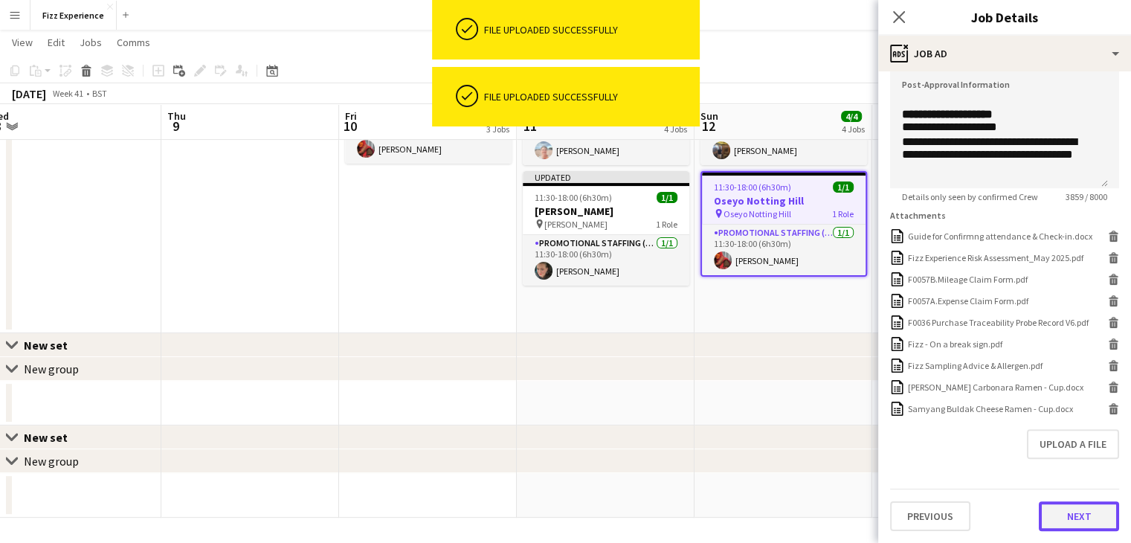
click at [1039, 512] on button "Next" at bounding box center [1079, 516] width 80 height 30
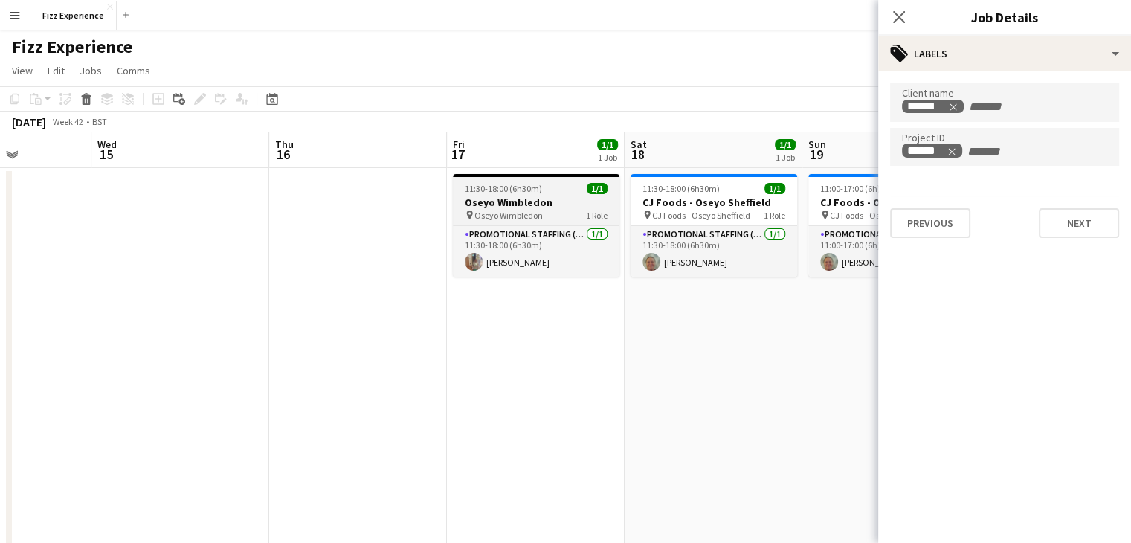
click at [509, 206] on h3 "Oseyo Wimbledon" at bounding box center [536, 202] width 167 height 13
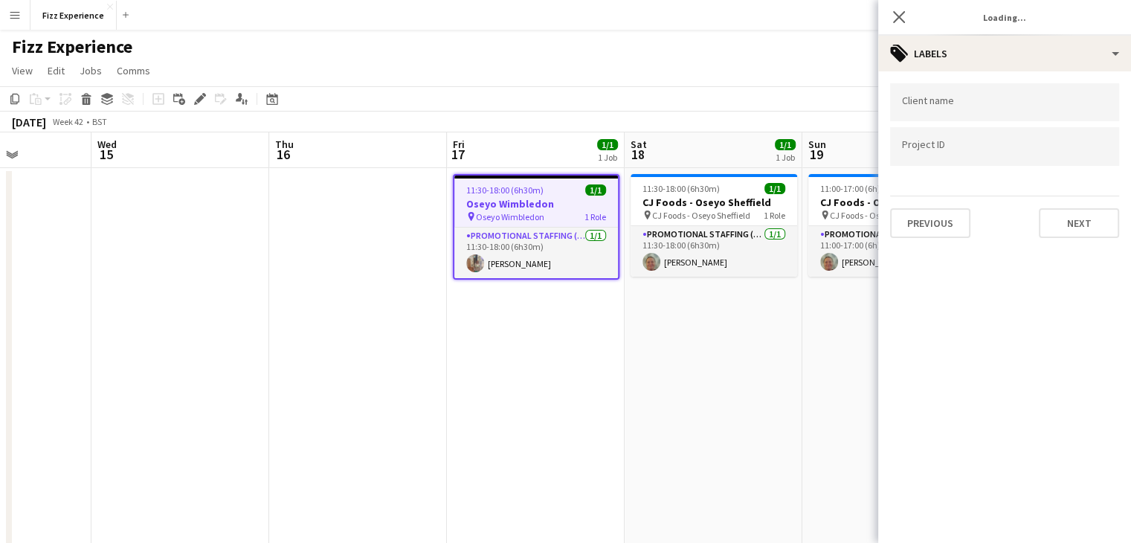
type input "**********"
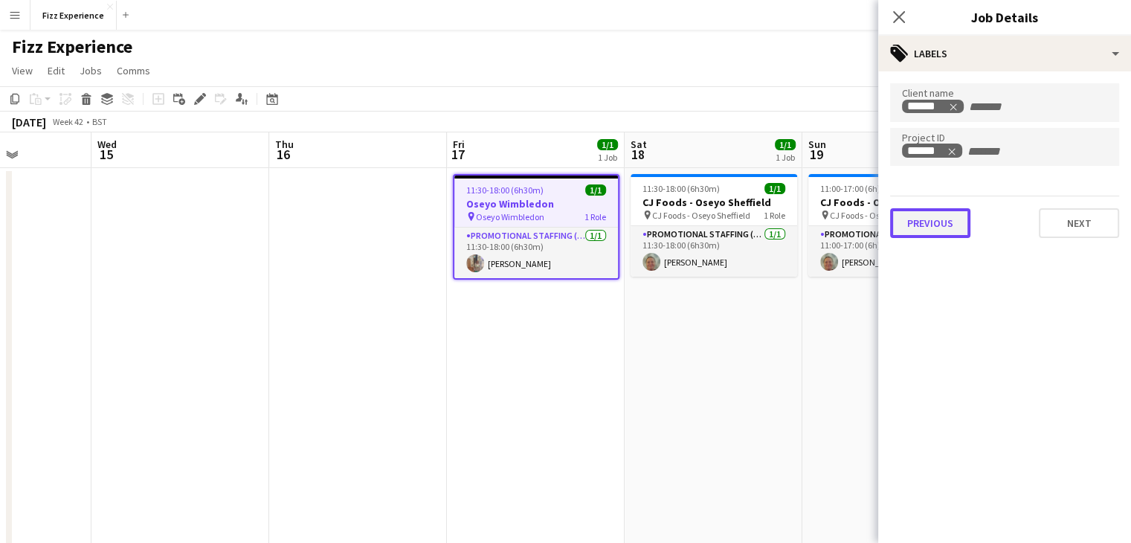
click at [947, 231] on button "Previous" at bounding box center [930, 223] width 80 height 30
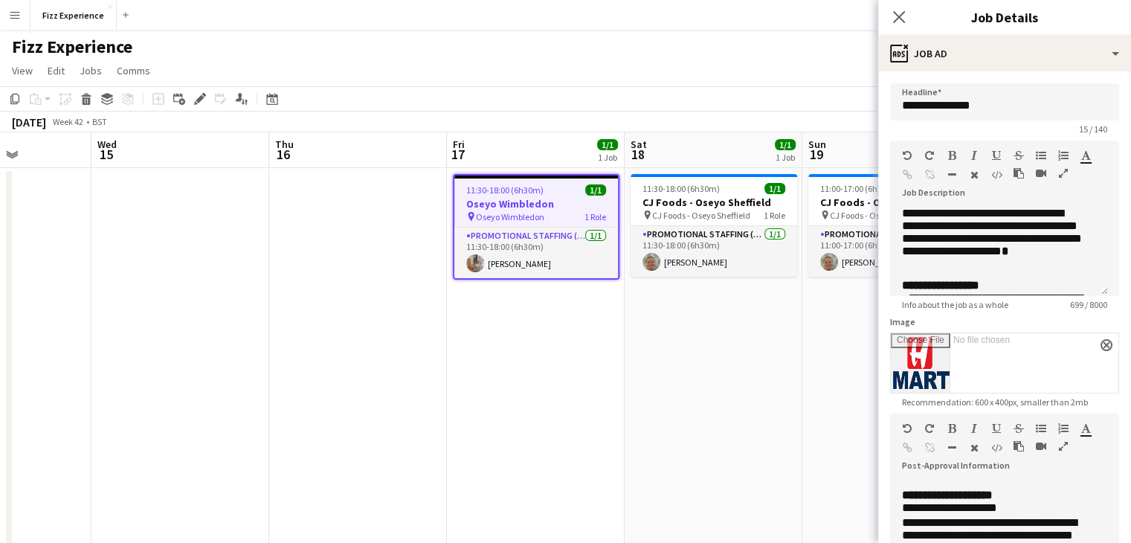
click at [1059, 170] on icon "button" at bounding box center [1063, 173] width 9 height 10
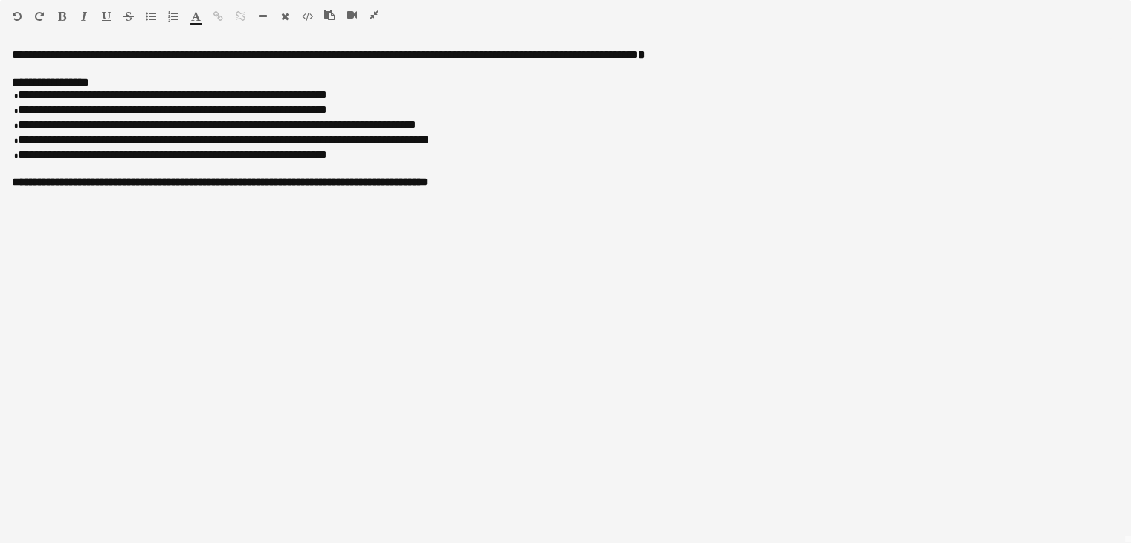
click at [372, 19] on icon "button" at bounding box center [374, 15] width 9 height 10
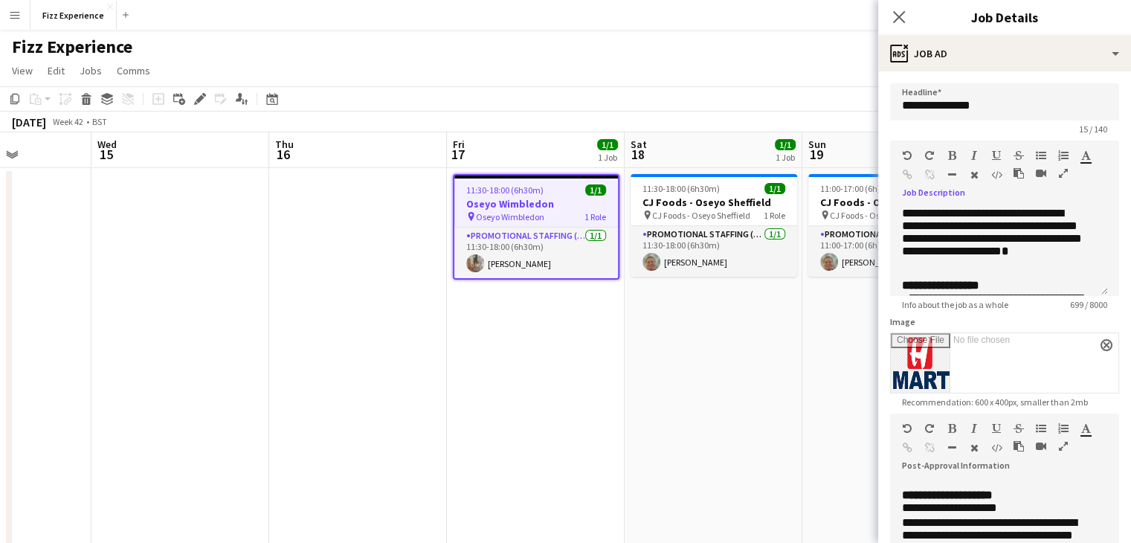
click at [1057, 445] on div at bounding box center [1047, 449] width 67 height 18
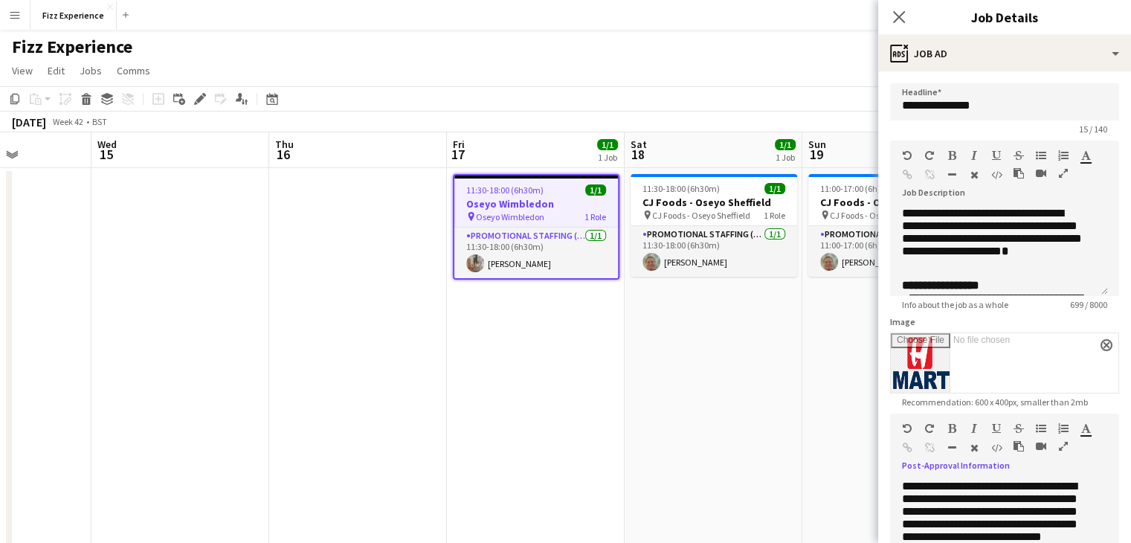
click at [1061, 445] on icon "button" at bounding box center [1063, 446] width 9 height 10
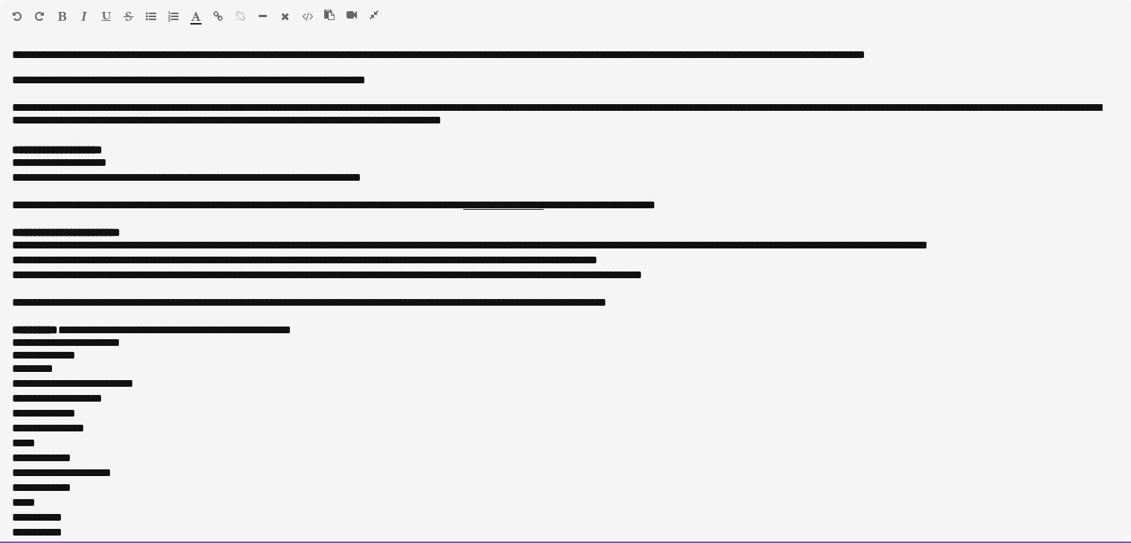
drag, startPoint x: 171, startPoint y: 516, endPoint x: 0, endPoint y: -65, distance: 605.5
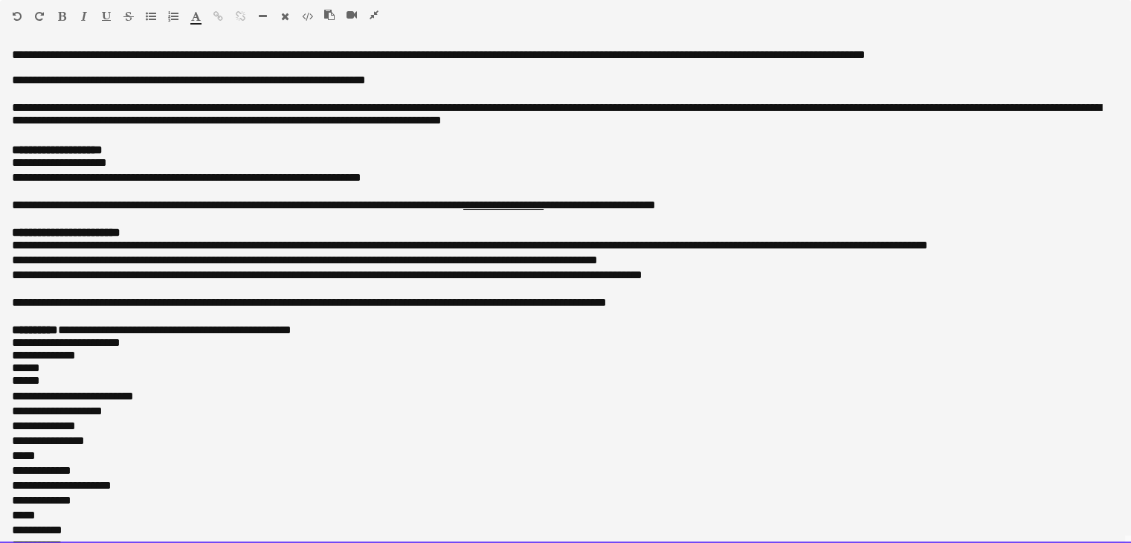
scroll to position [622, 0]
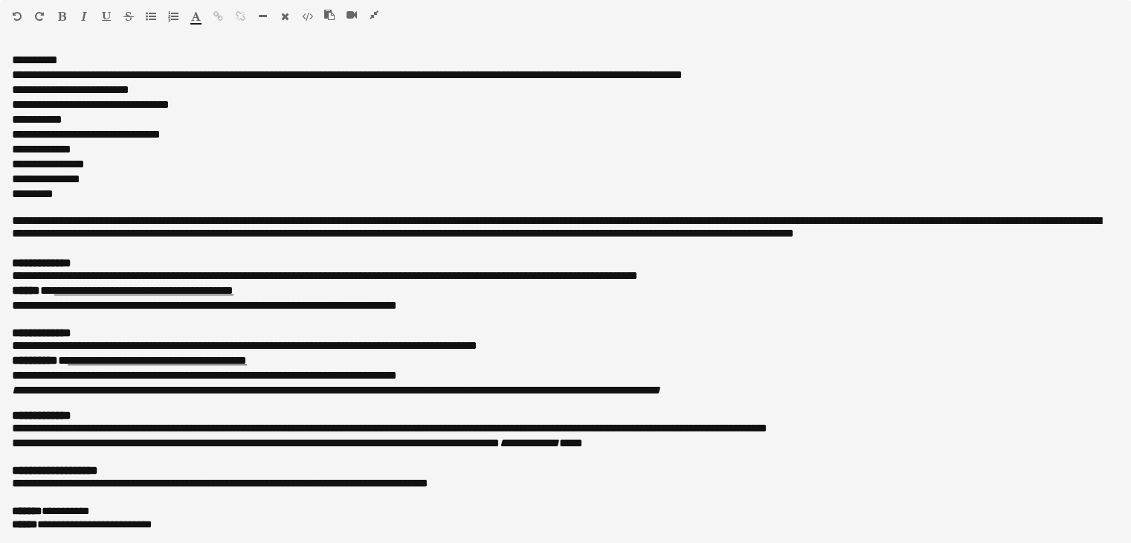
click at [374, 19] on icon "button" at bounding box center [374, 15] width 9 height 10
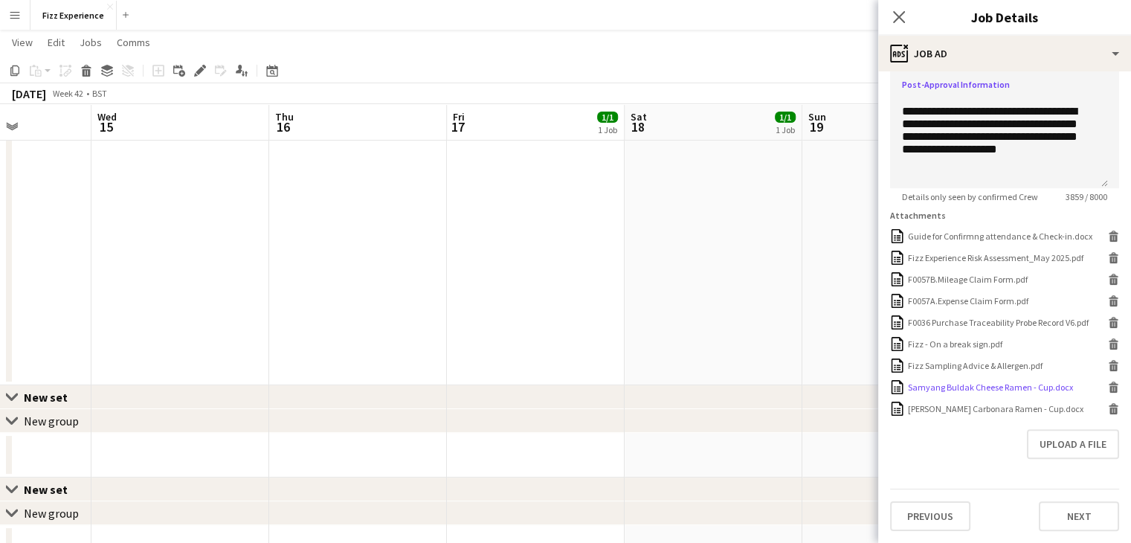
click at [1108, 388] on icon "Delete" at bounding box center [1113, 387] width 11 height 11
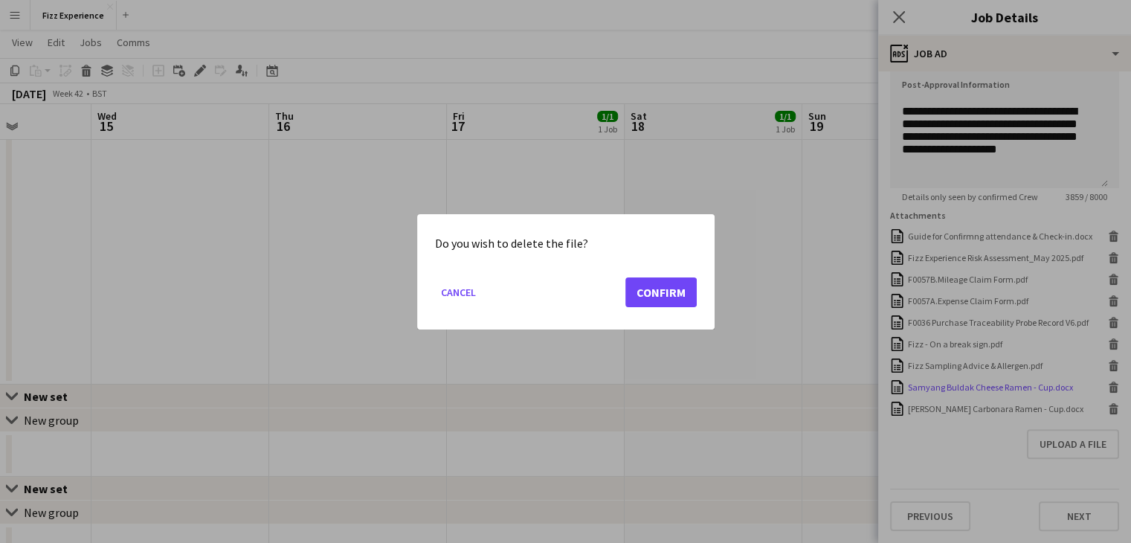
scroll to position [0, 0]
click at [648, 292] on button "Confirm" at bounding box center [660, 292] width 71 height 30
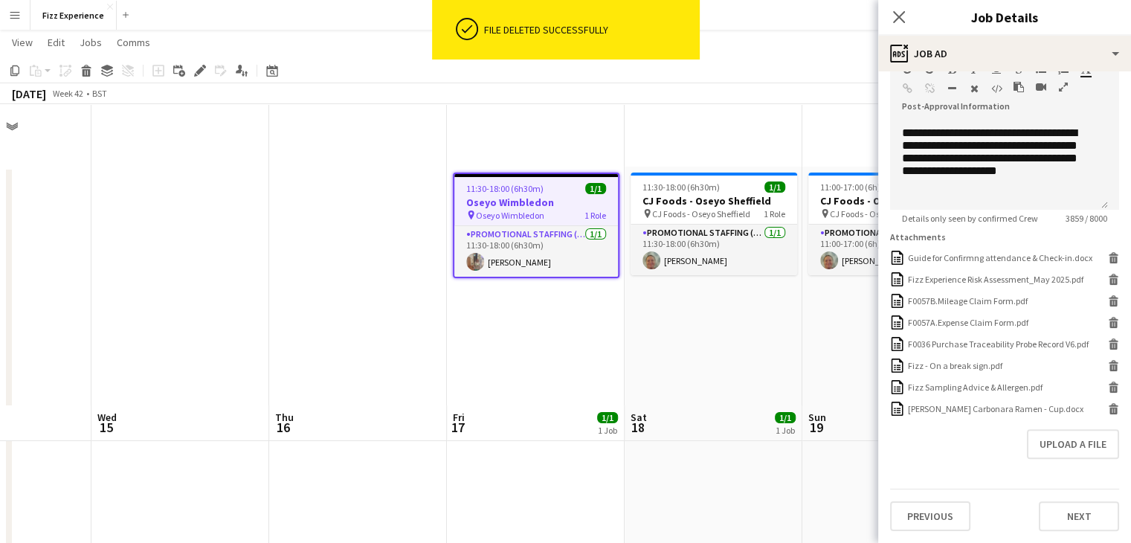
scroll to position [300, 0]
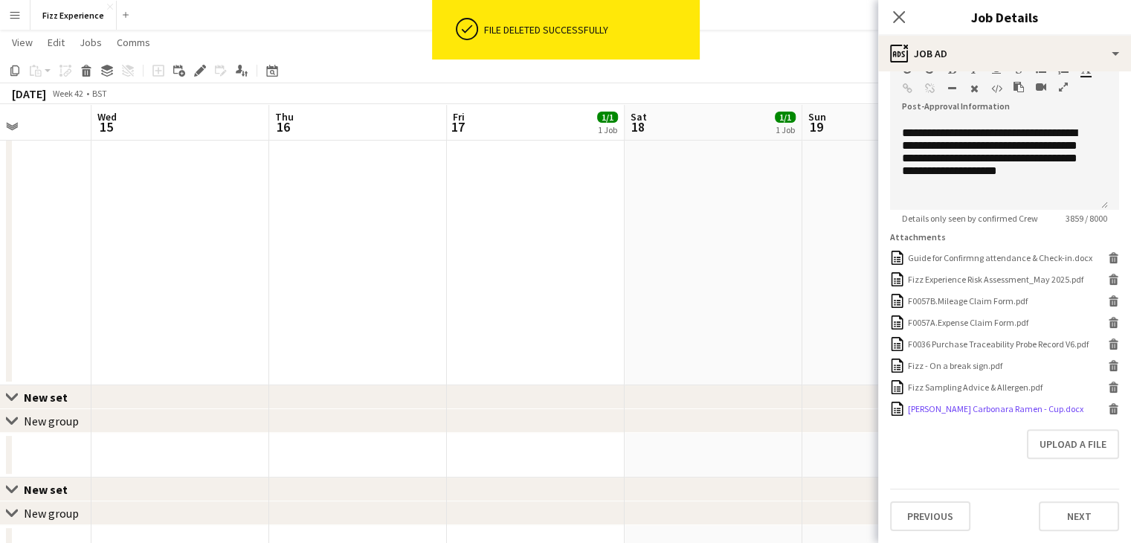
click at [1110, 410] on icon at bounding box center [1113, 411] width 7 height 7
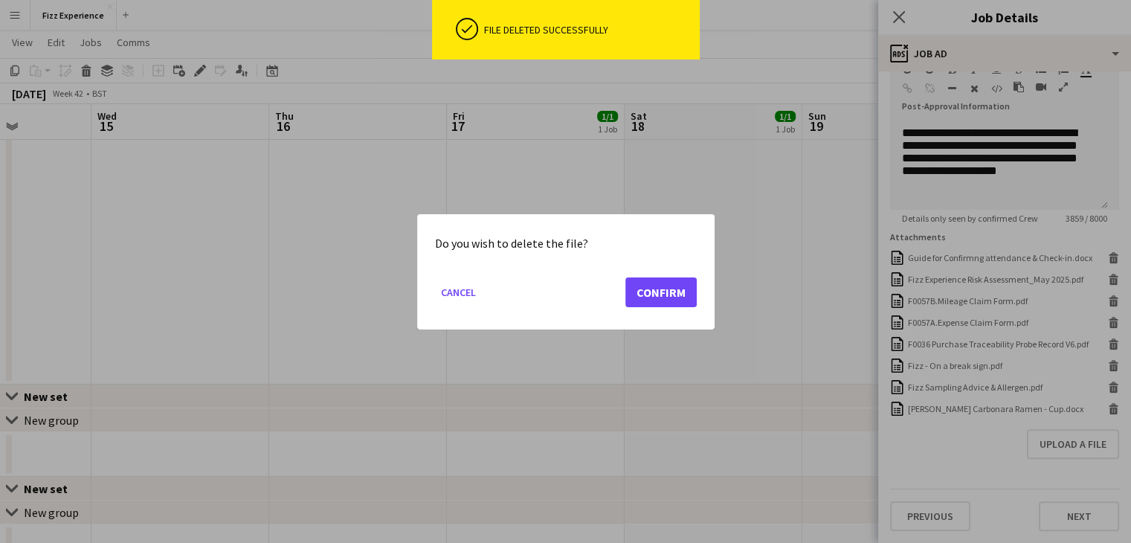
click at [648, 271] on mat-dialog-actions "Cancel Confirm" at bounding box center [566, 296] width 262 height 63
click at [660, 287] on button "Confirm" at bounding box center [660, 292] width 71 height 30
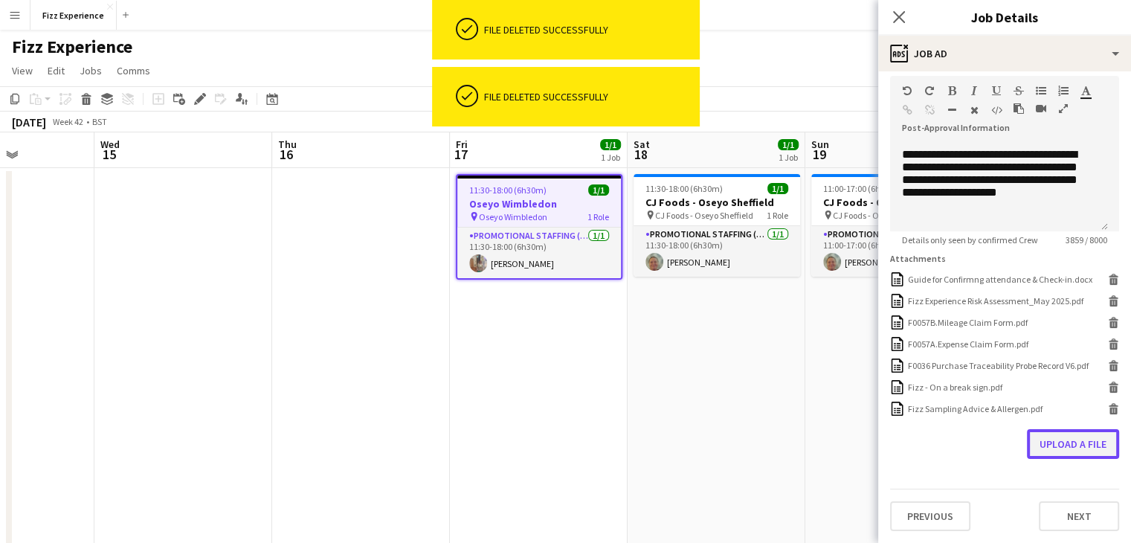
click at [1084, 449] on button "Upload a file" at bounding box center [1073, 444] width 92 height 30
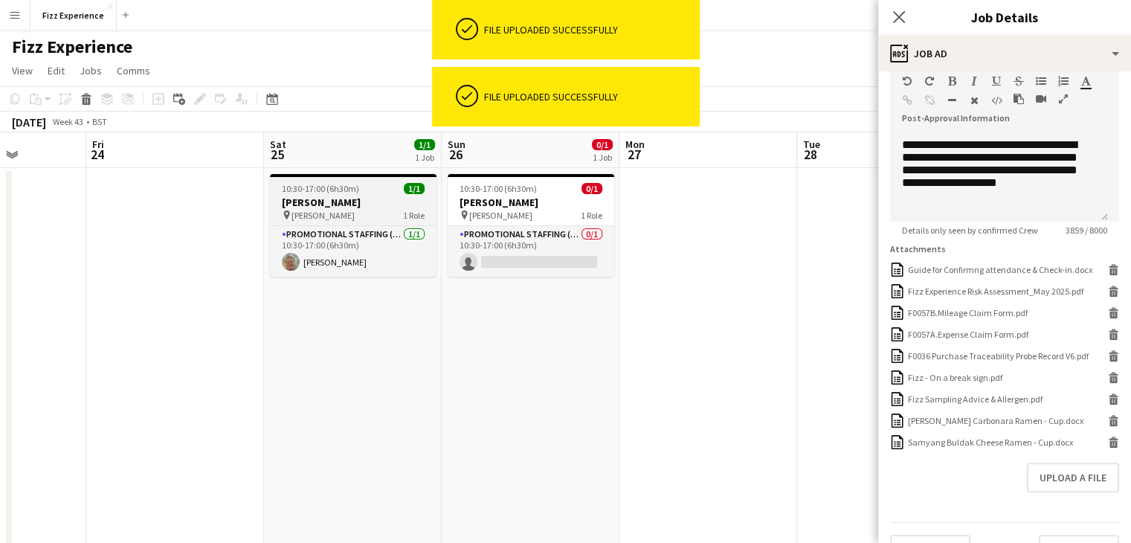
click at [379, 205] on h3 "[PERSON_NAME]" at bounding box center [353, 202] width 167 height 13
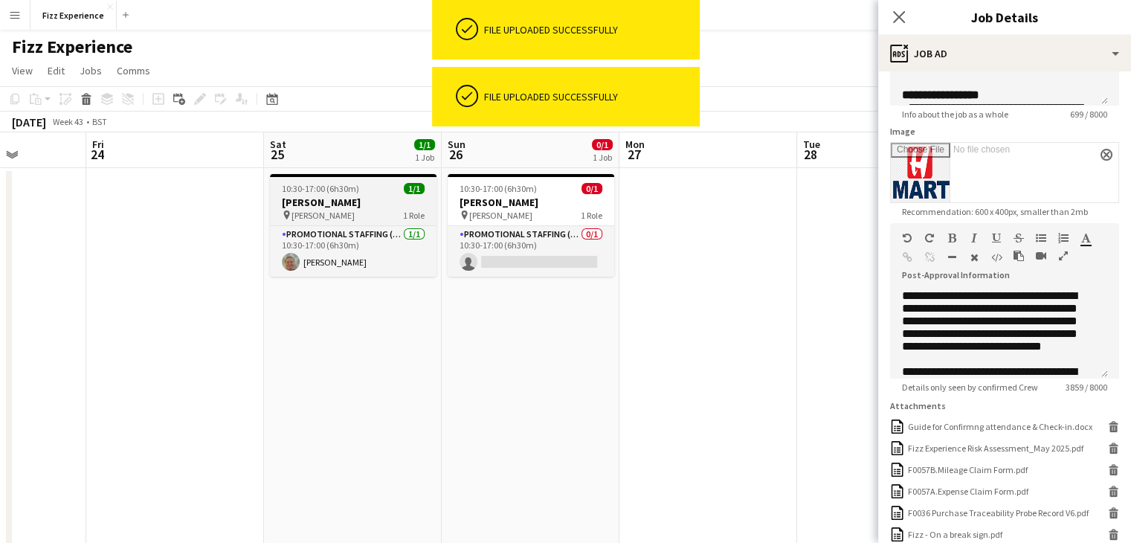
type input "**********"
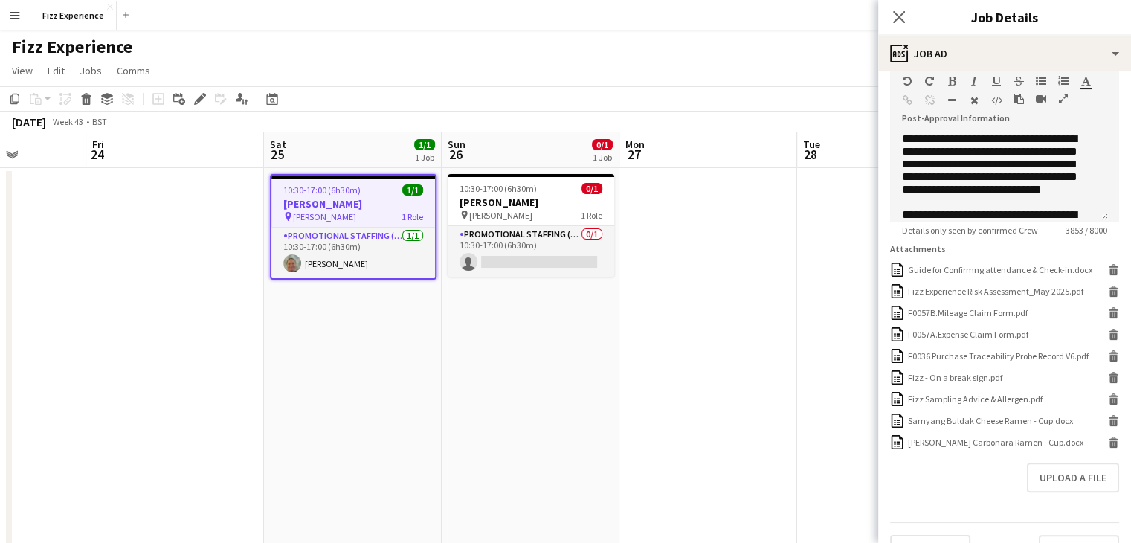
click at [1064, 96] on icon "button" at bounding box center [1063, 99] width 9 height 10
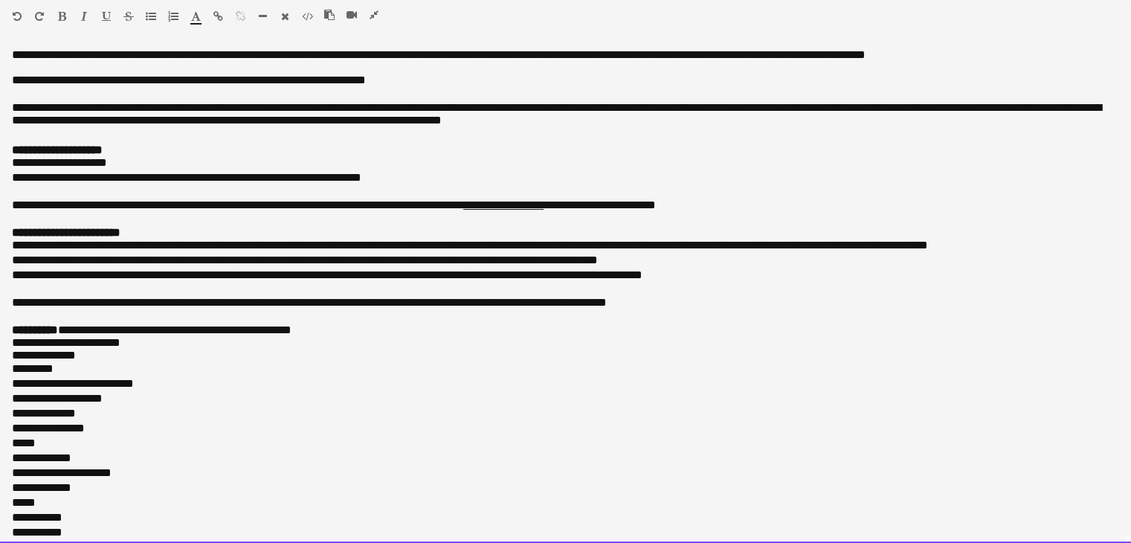
drag, startPoint x: 189, startPoint y: 530, endPoint x: 13, endPoint y: -65, distance: 620.5
click at [13, 0] on html "Menu Boards Boards Boards All jobs Status Workforce Workforce My Workforce Recr…" at bounding box center [565, 312] width 1131 height 1643
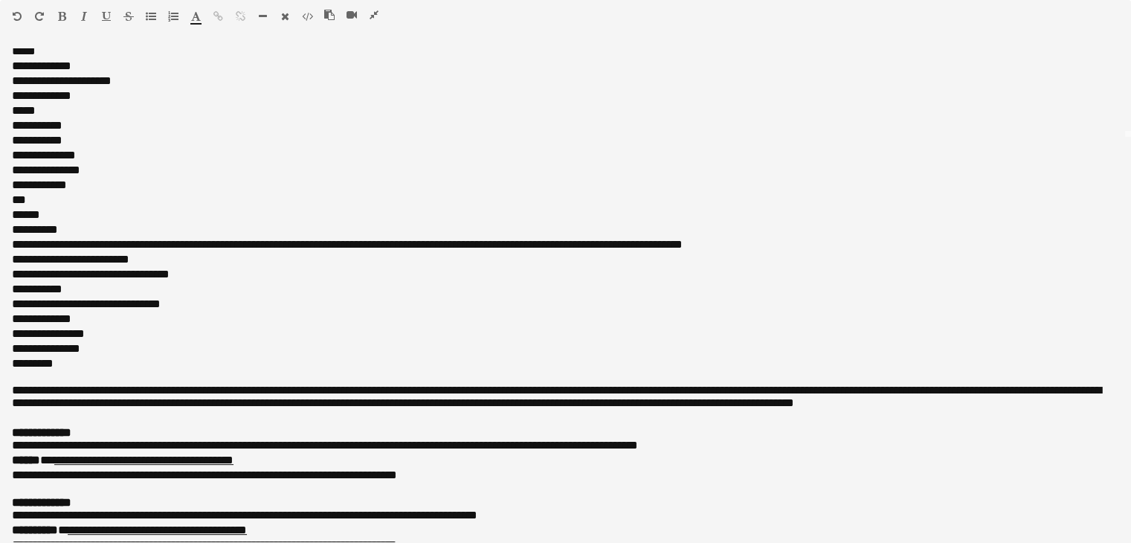
click at [376, 15] on icon "button" at bounding box center [374, 15] width 9 height 10
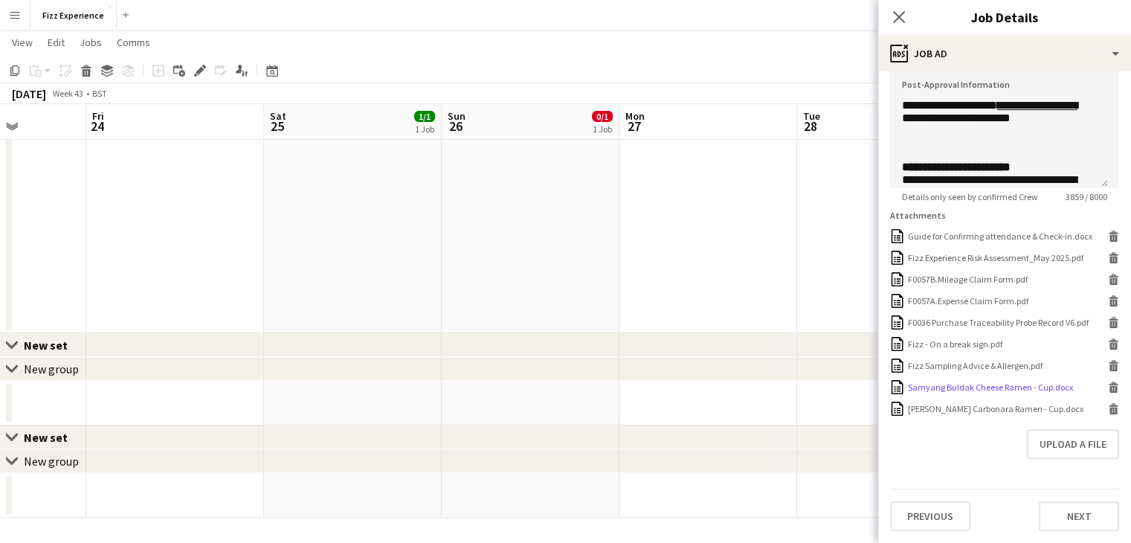
click at [1108, 390] on icon "Delete" at bounding box center [1113, 387] width 11 height 11
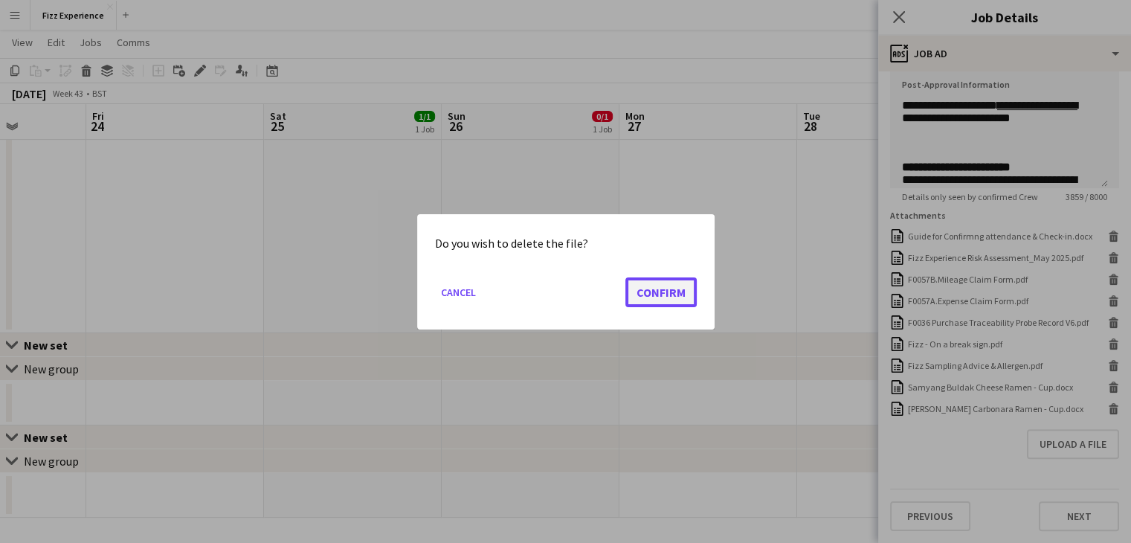
click at [660, 286] on button "Confirm" at bounding box center [660, 292] width 71 height 30
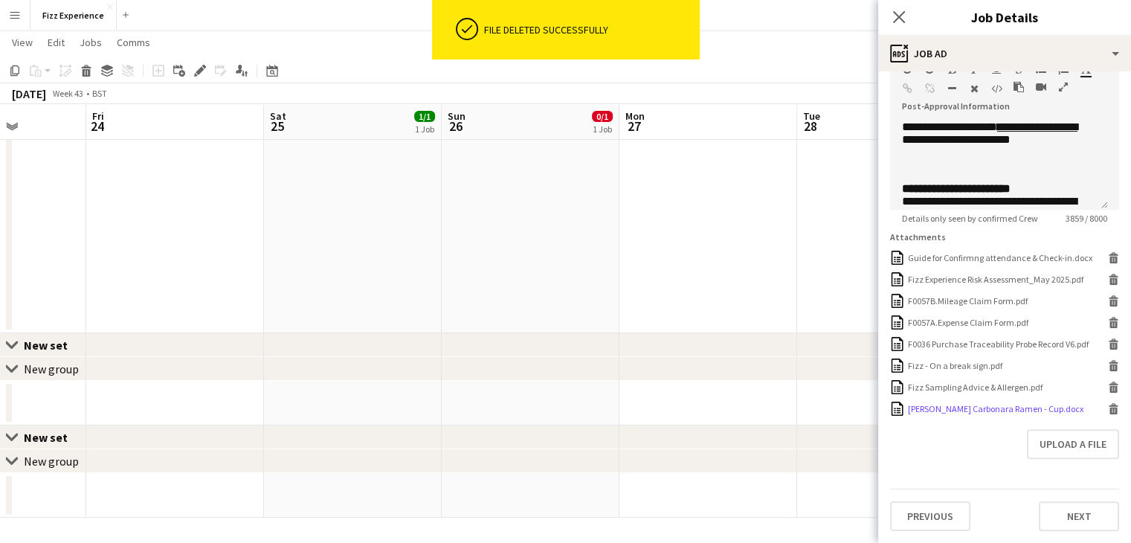
click at [1108, 411] on icon "Delete" at bounding box center [1113, 408] width 11 height 11
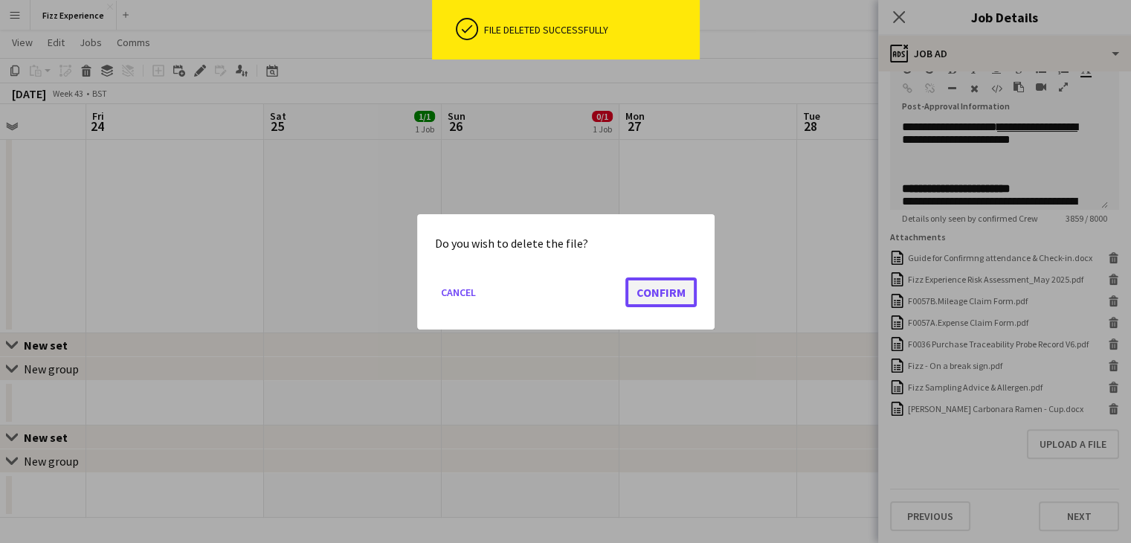
click at [646, 283] on button "Confirm" at bounding box center [660, 292] width 71 height 30
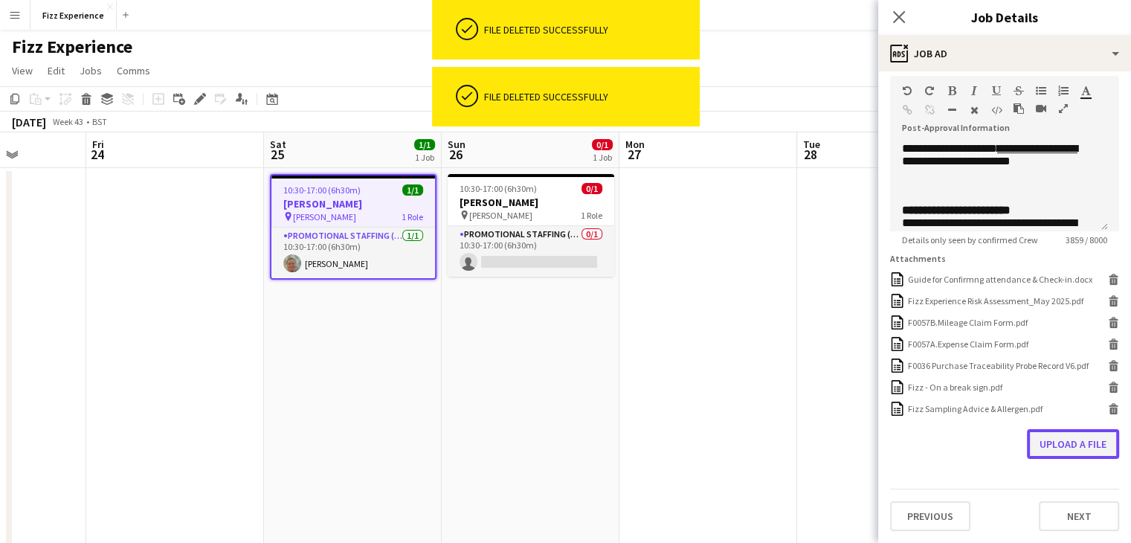
click at [1052, 441] on button "Upload a file" at bounding box center [1073, 444] width 92 height 30
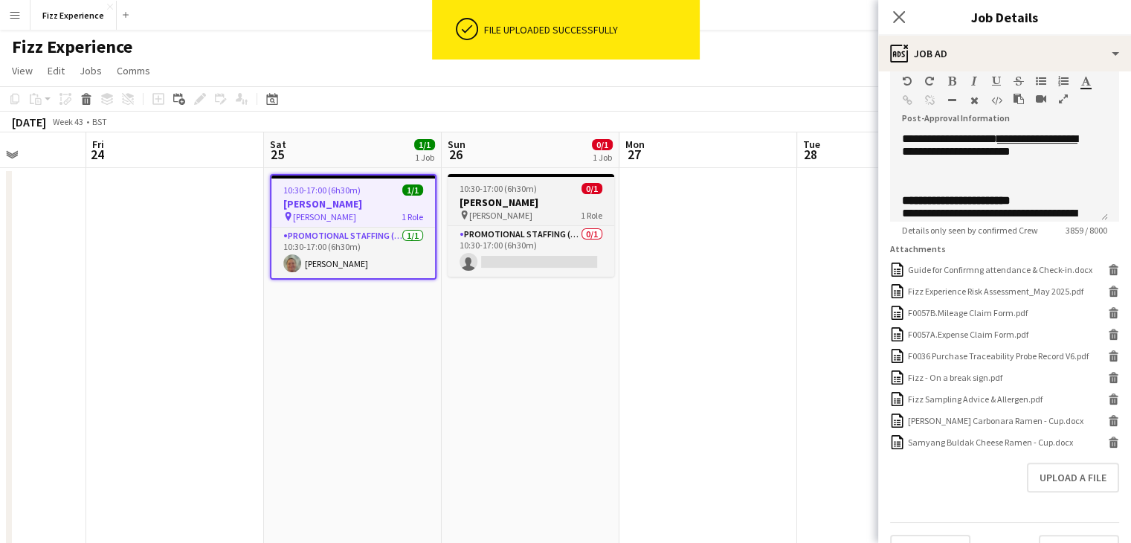
click at [567, 213] on div "pin Oseyo Sheffield 1 Role" at bounding box center [531, 215] width 167 height 12
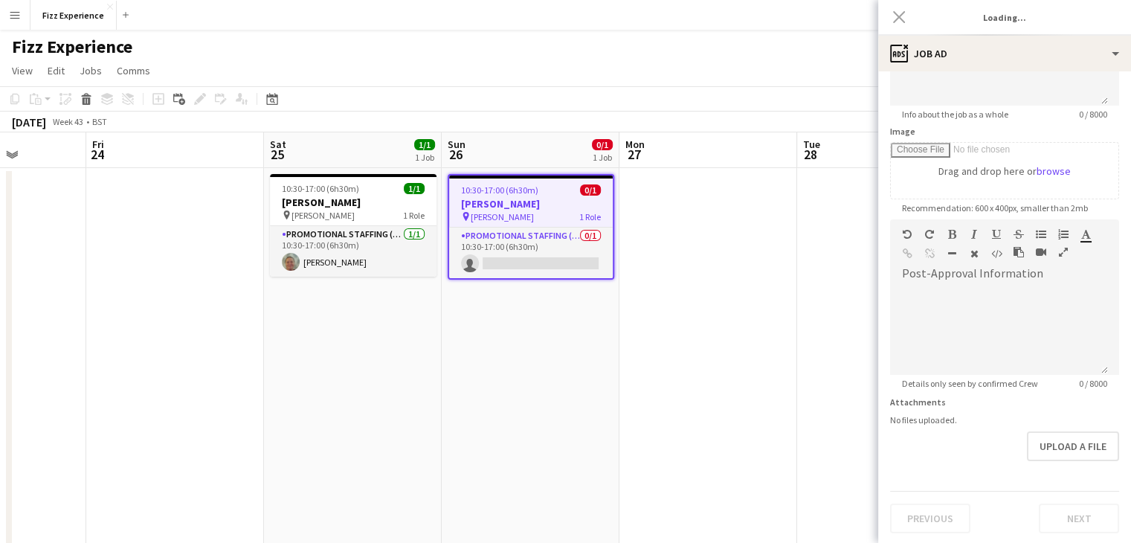
type input "**********"
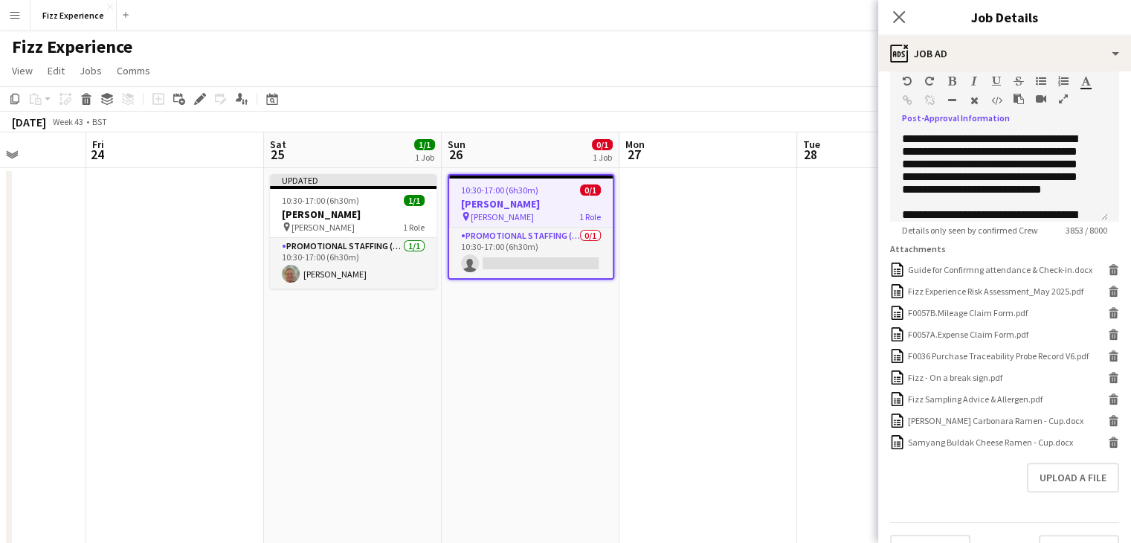
click at [1063, 100] on icon "button" at bounding box center [1063, 99] width 9 height 10
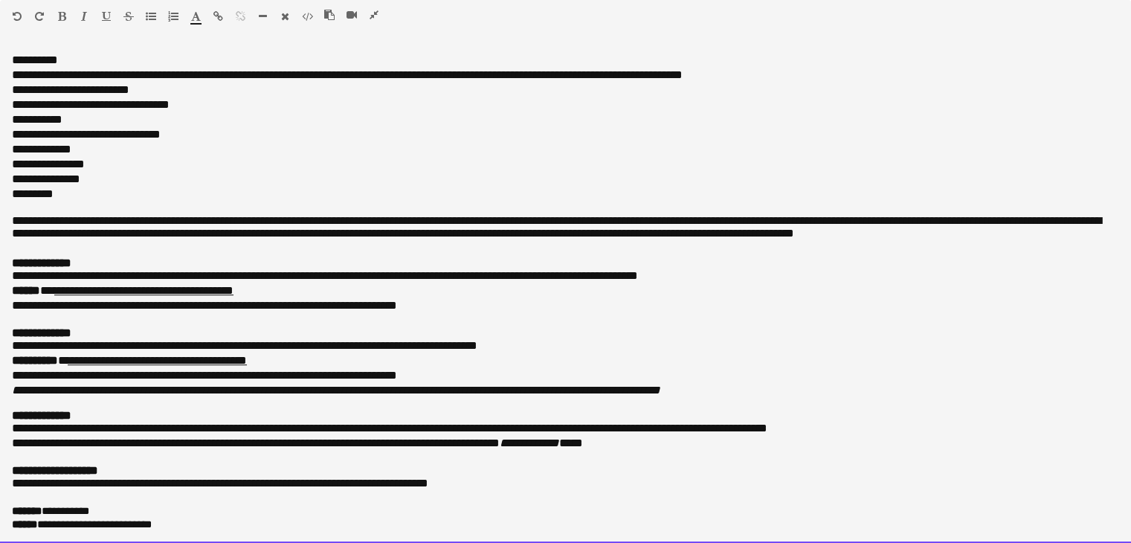
drag, startPoint x: 184, startPoint y: 515, endPoint x: 0, endPoint y: 355, distance: 243.0
click at [0, 355] on div "**********" at bounding box center [565, 295] width 1131 height 495
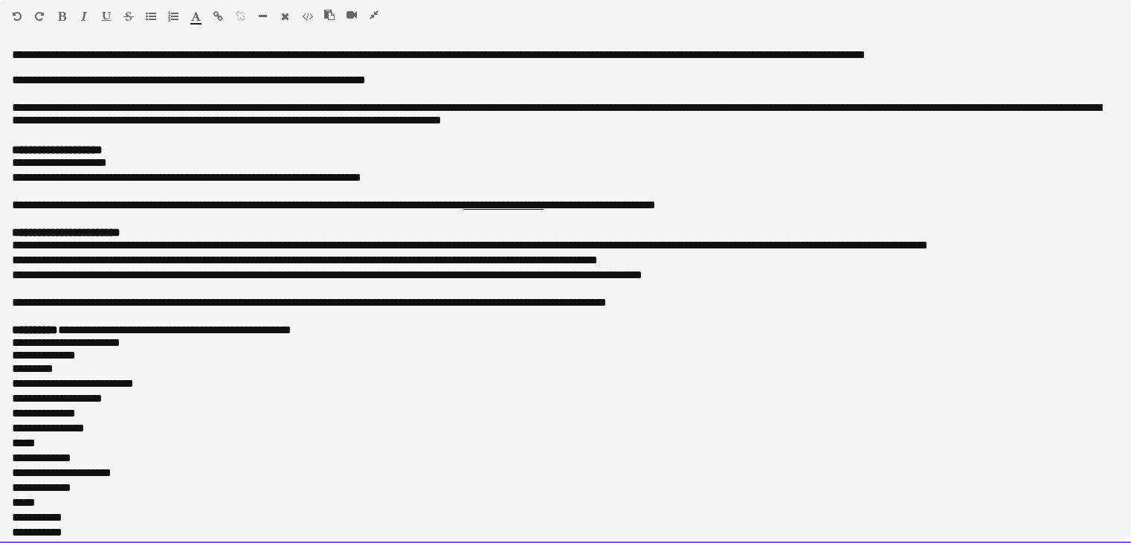
drag, startPoint x: 173, startPoint y: 529, endPoint x: 0, endPoint y: -65, distance: 618.0
click at [0, 0] on html "Menu Boards Boards Boards All jobs Status Workforce Workforce My Workforce Recr…" at bounding box center [565, 482] width 1131 height 1643
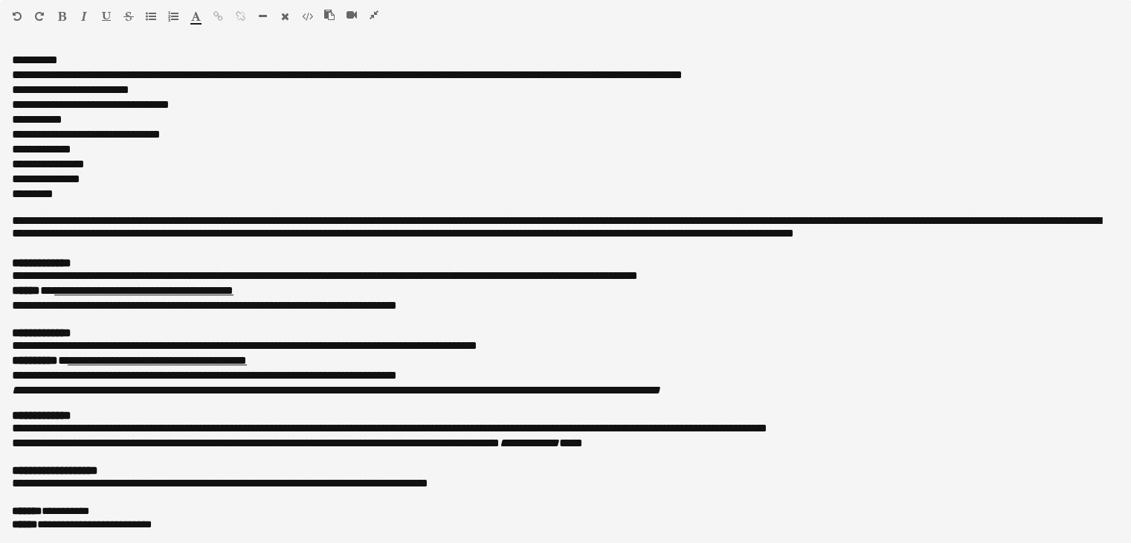
click at [373, 13] on icon "button" at bounding box center [374, 15] width 9 height 10
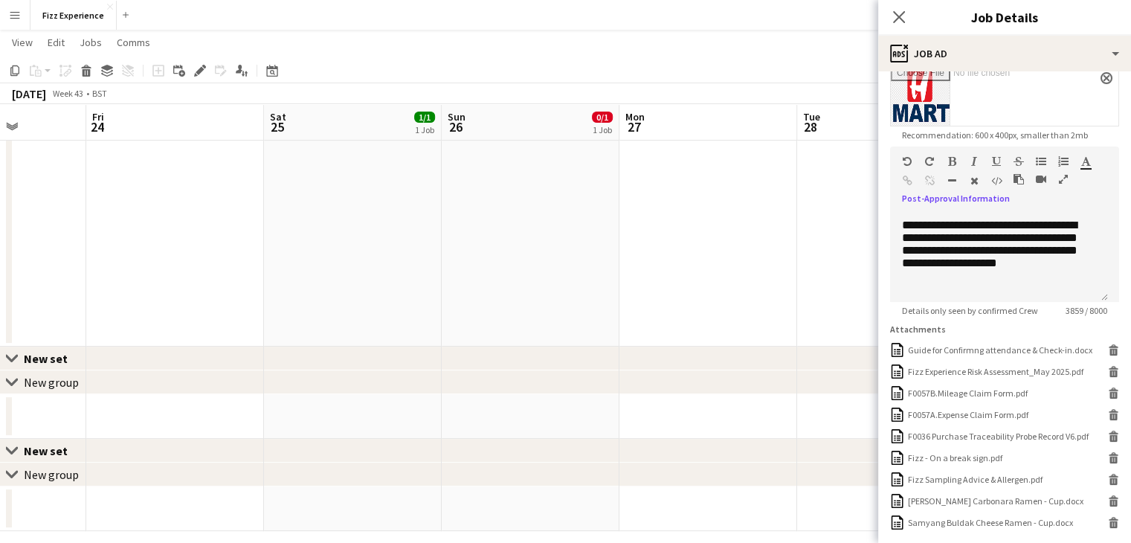
scroll to position [390, 0]
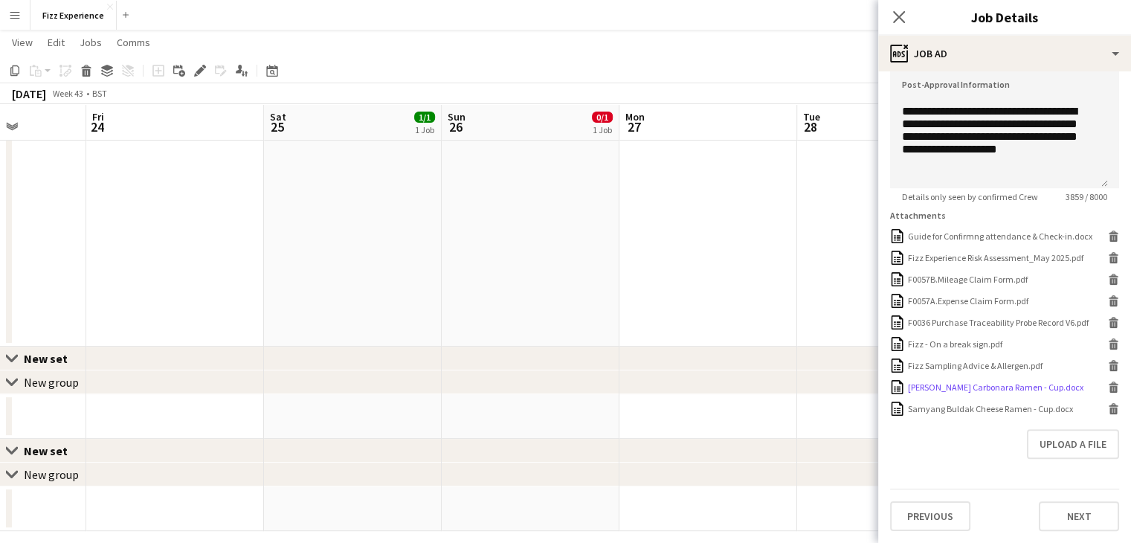
click at [1108, 387] on icon "Delete" at bounding box center [1113, 387] width 11 height 11
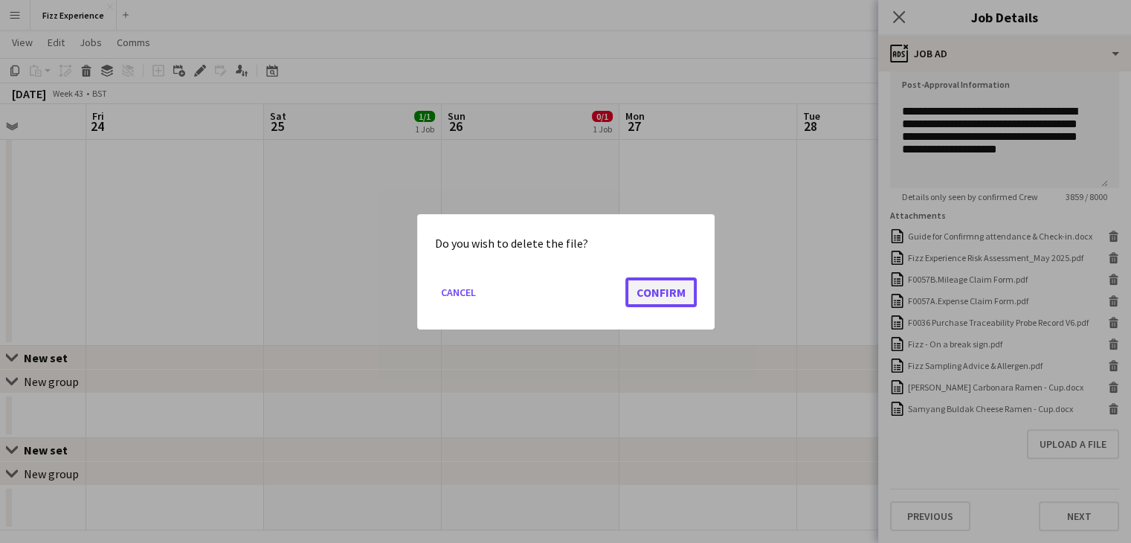
click at [665, 291] on button "Confirm" at bounding box center [660, 292] width 71 height 30
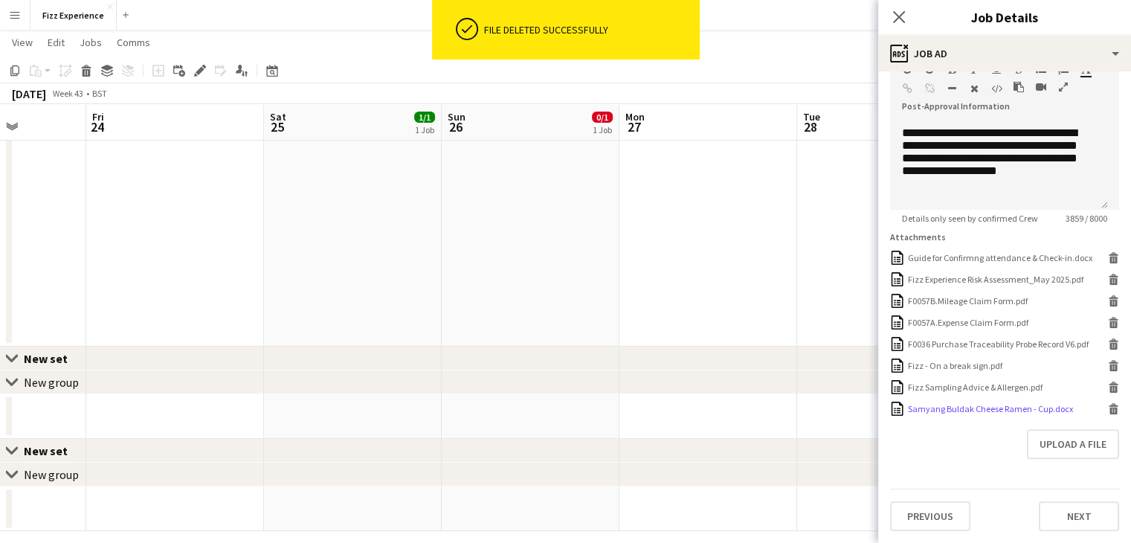
click at [1110, 409] on icon at bounding box center [1113, 411] width 7 height 7
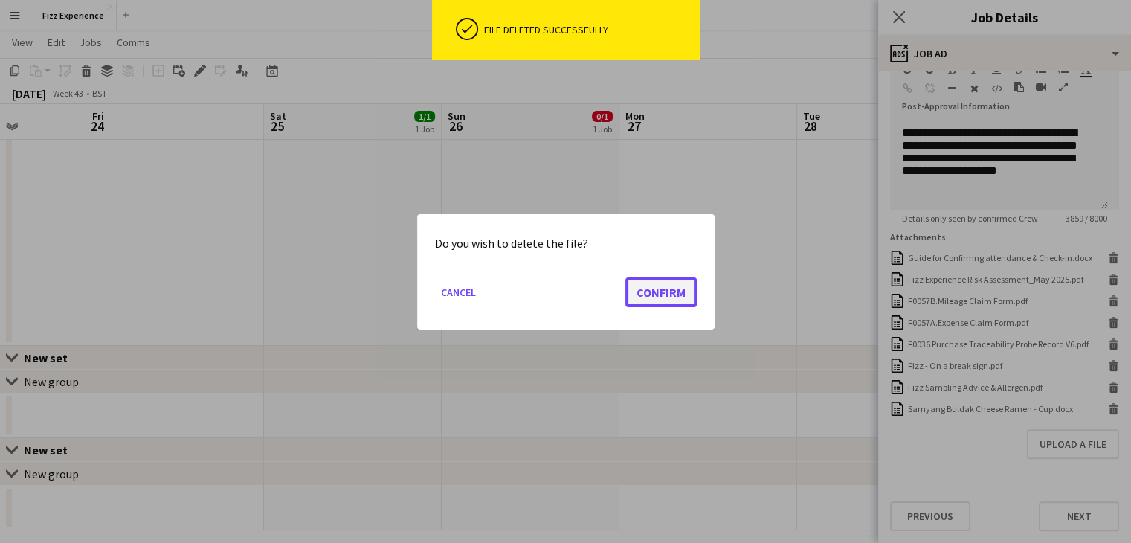
click at [661, 289] on button "Confirm" at bounding box center [660, 292] width 71 height 30
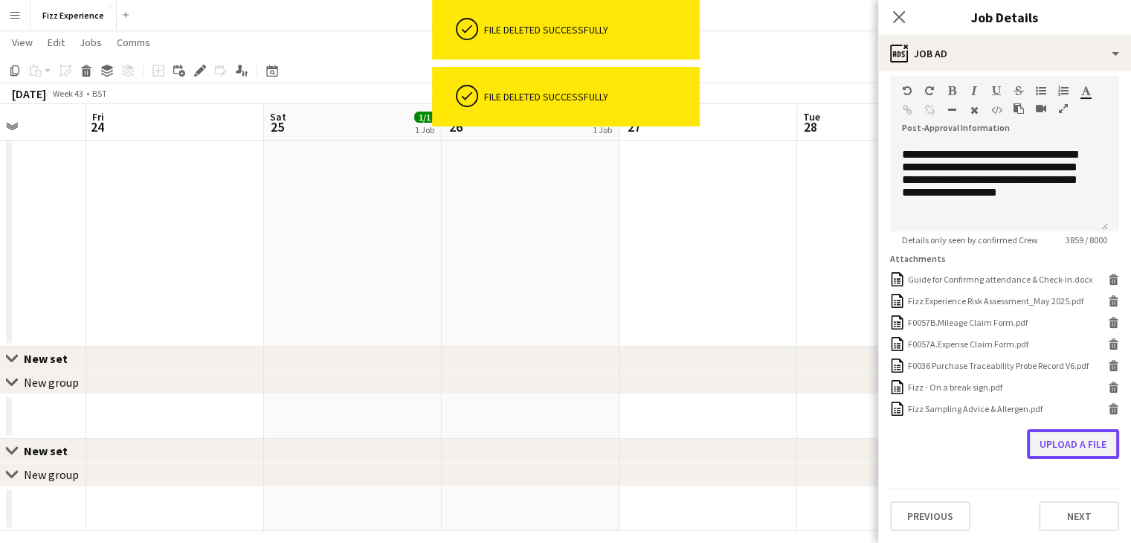
click at [1041, 436] on button "Upload a file" at bounding box center [1073, 444] width 92 height 30
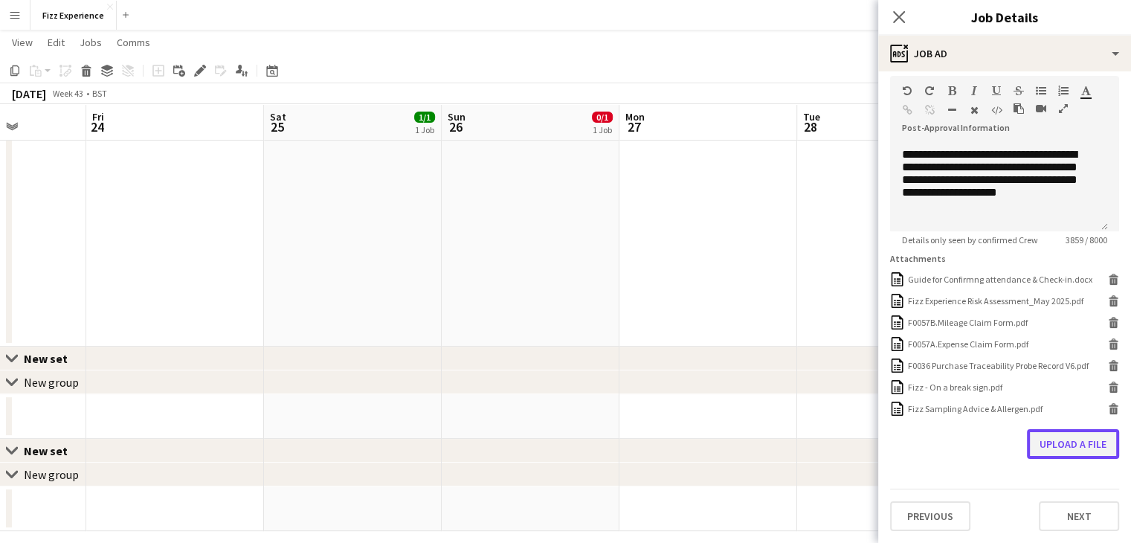
scroll to position [347, 0]
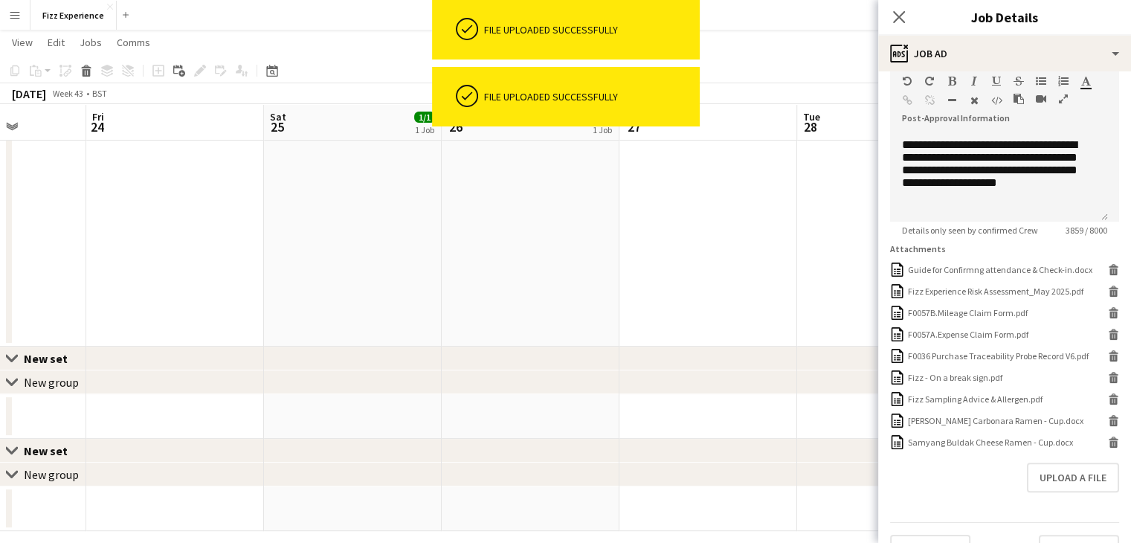
click at [717, 270] on app-date-cell at bounding box center [708, 86] width 178 height 519
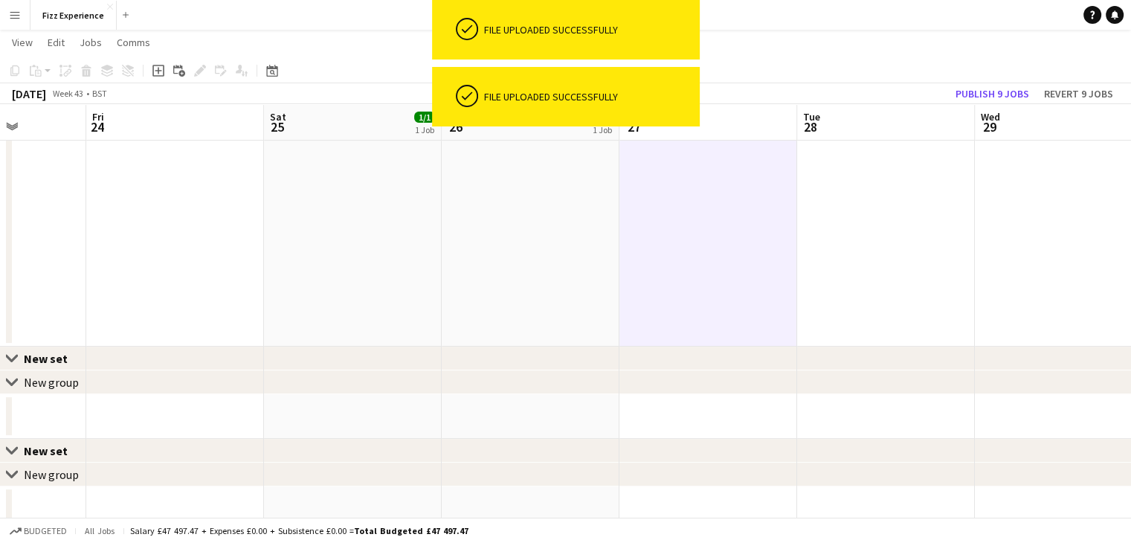
scroll to position [0, 0]
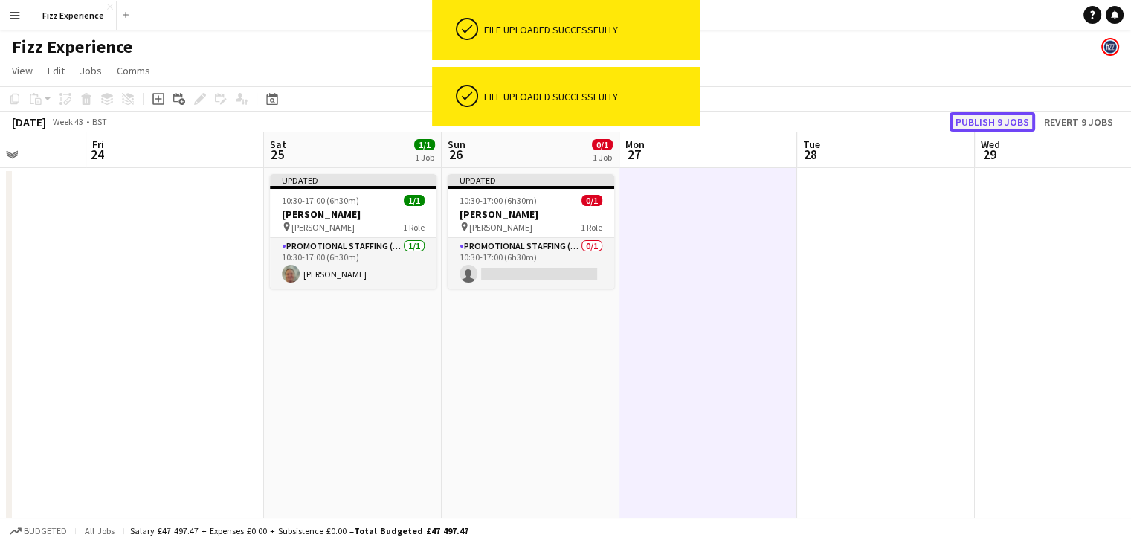
click at [971, 121] on button "Publish 9 jobs" at bounding box center [993, 121] width 86 height 19
